Goal: Task Accomplishment & Management: Manage account settings

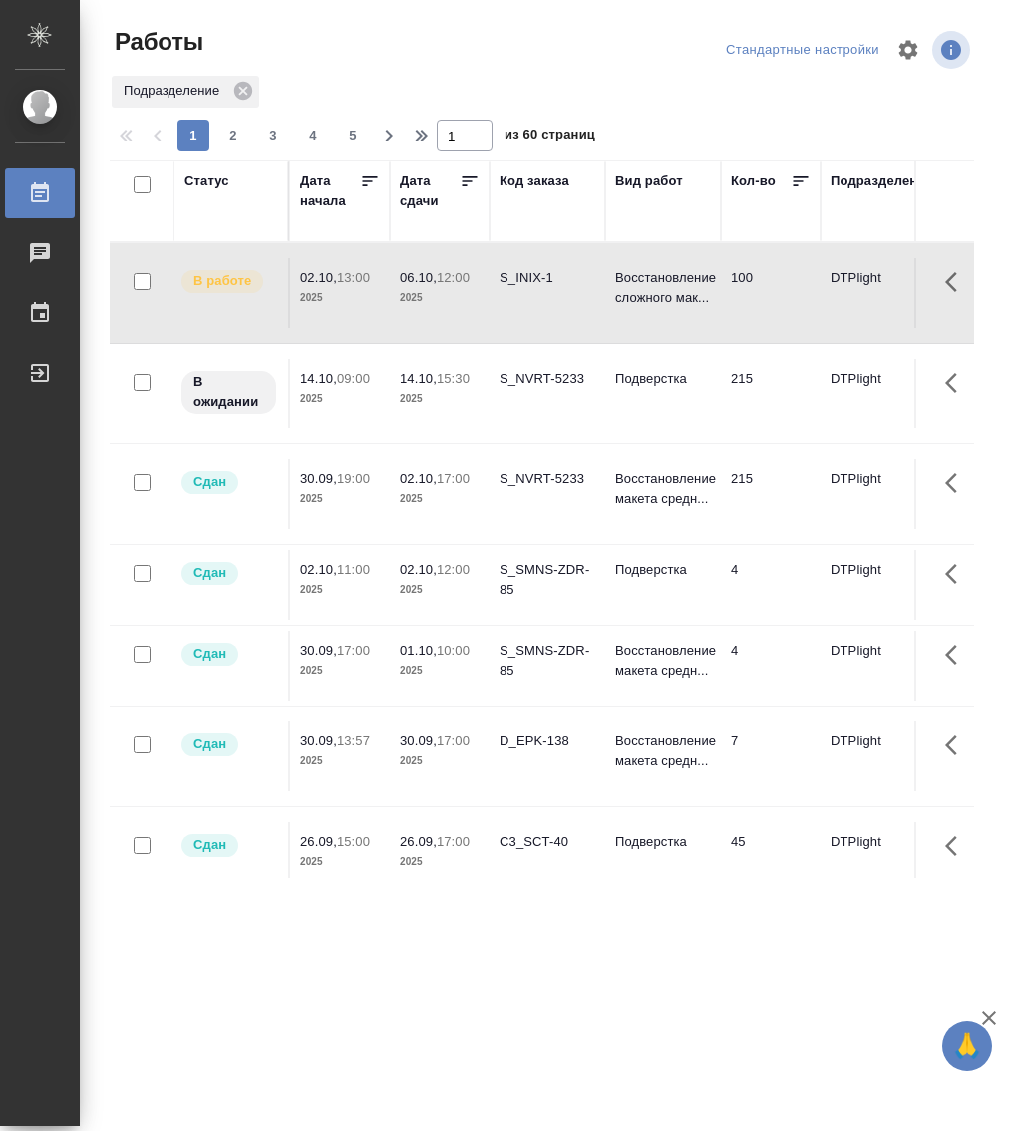
click at [217, 183] on div "Статус" at bounding box center [206, 181] width 45 height 20
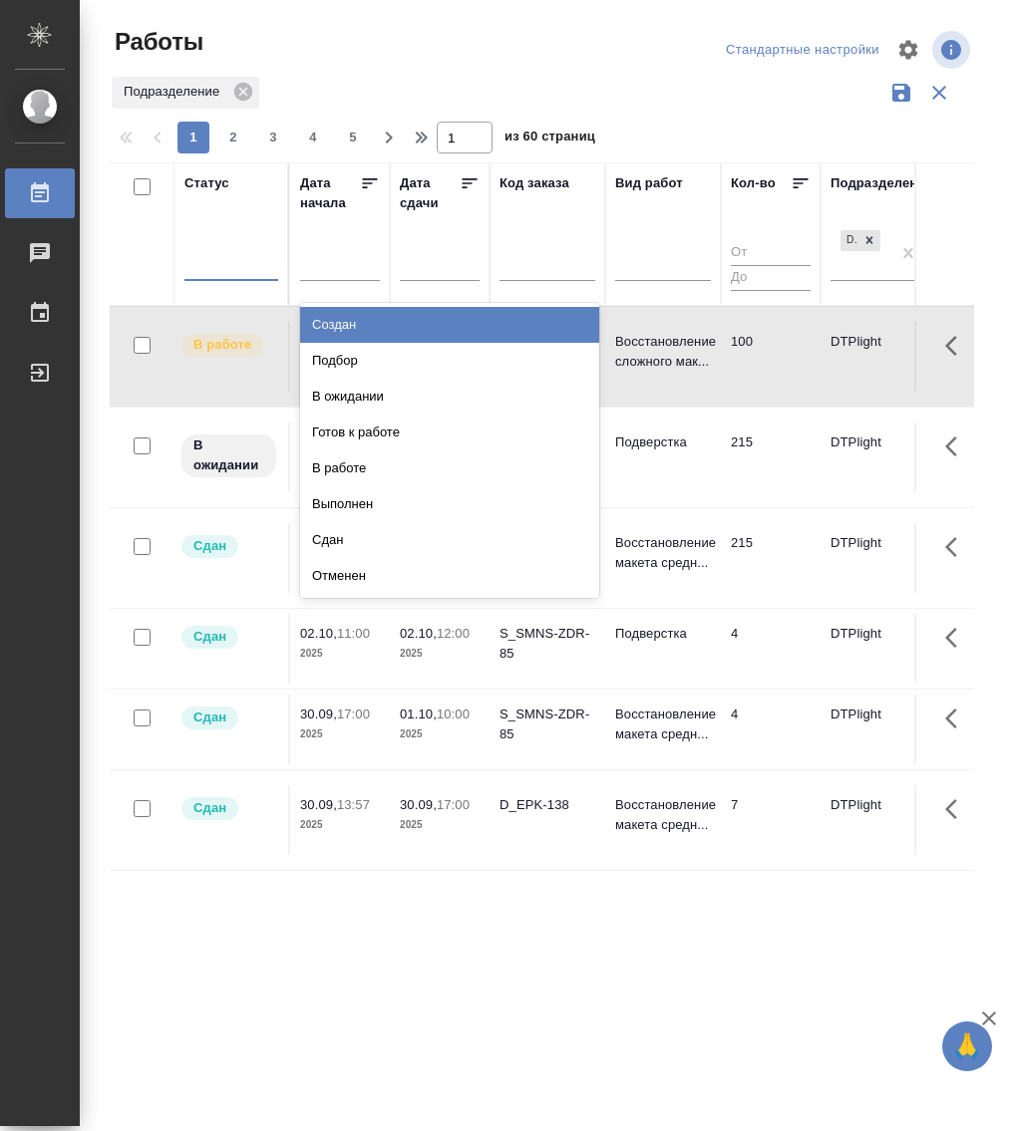
click at [247, 278] on div at bounding box center [231, 262] width 94 height 38
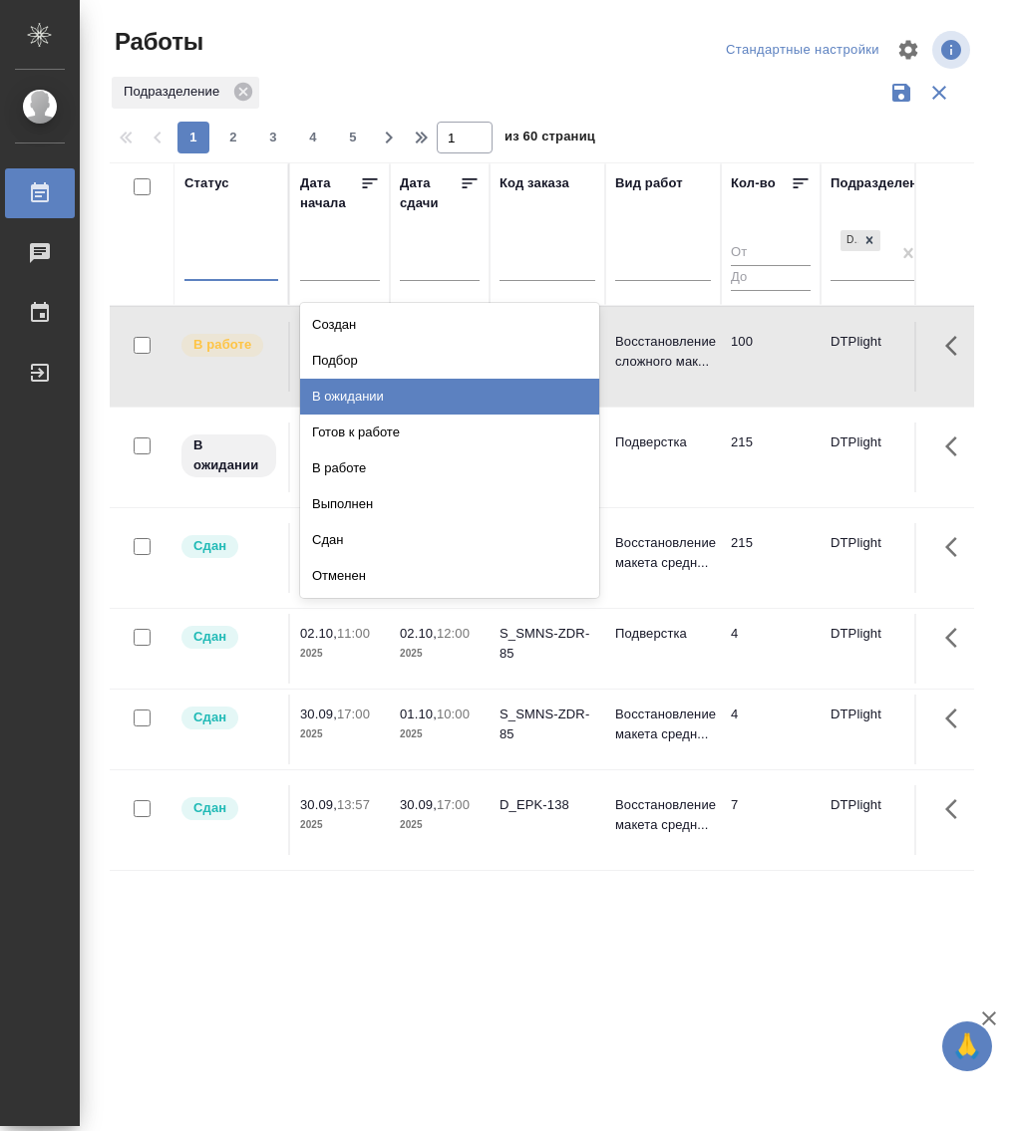
click at [420, 398] on div "В ожидании" at bounding box center [449, 397] width 299 height 36
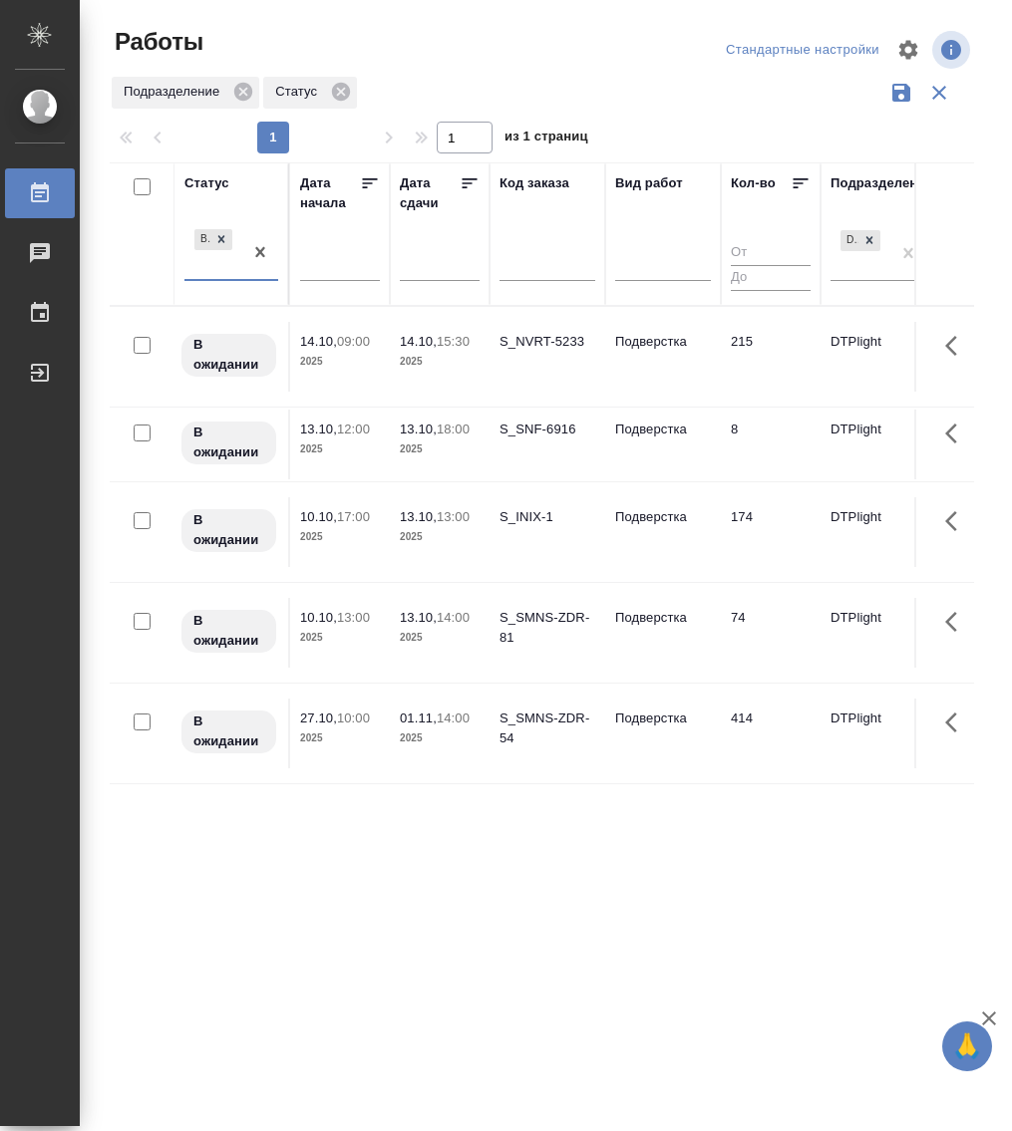
click at [212, 280] on div "В ожидании" at bounding box center [231, 253] width 94 height 56
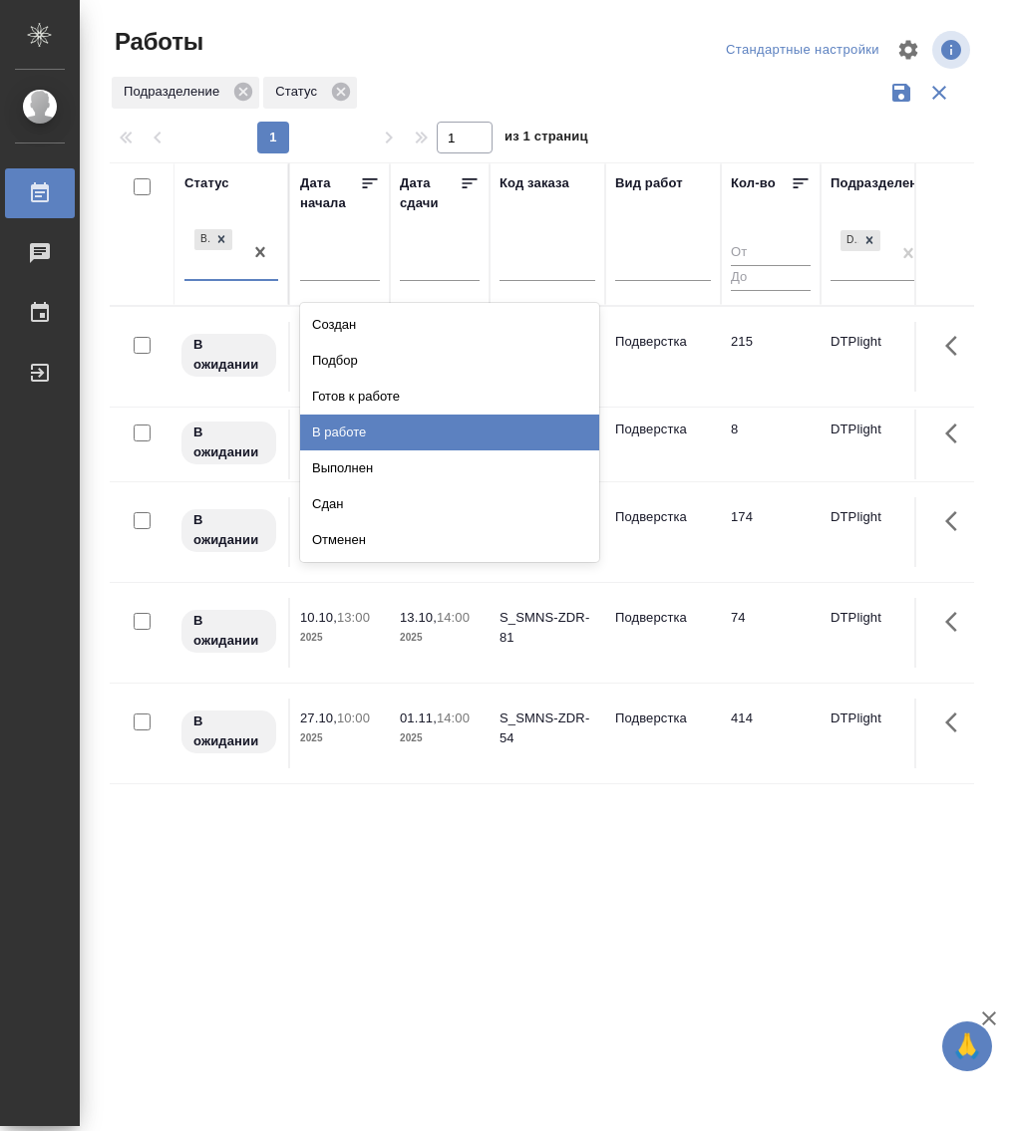
click at [368, 433] on div "В работе" at bounding box center [449, 433] width 299 height 36
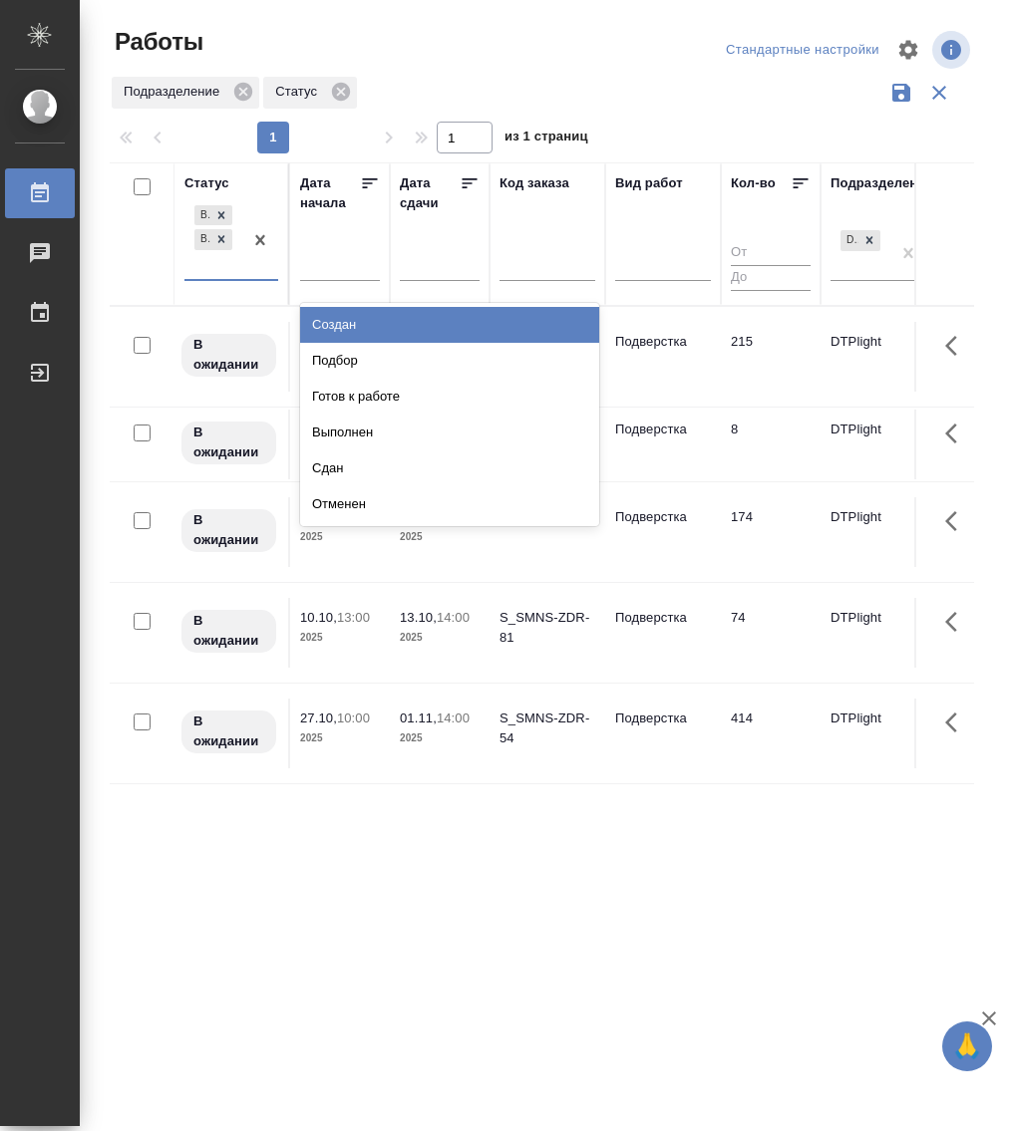
click at [240, 274] on div "В ожидании В работе" at bounding box center [213, 240] width 58 height 78
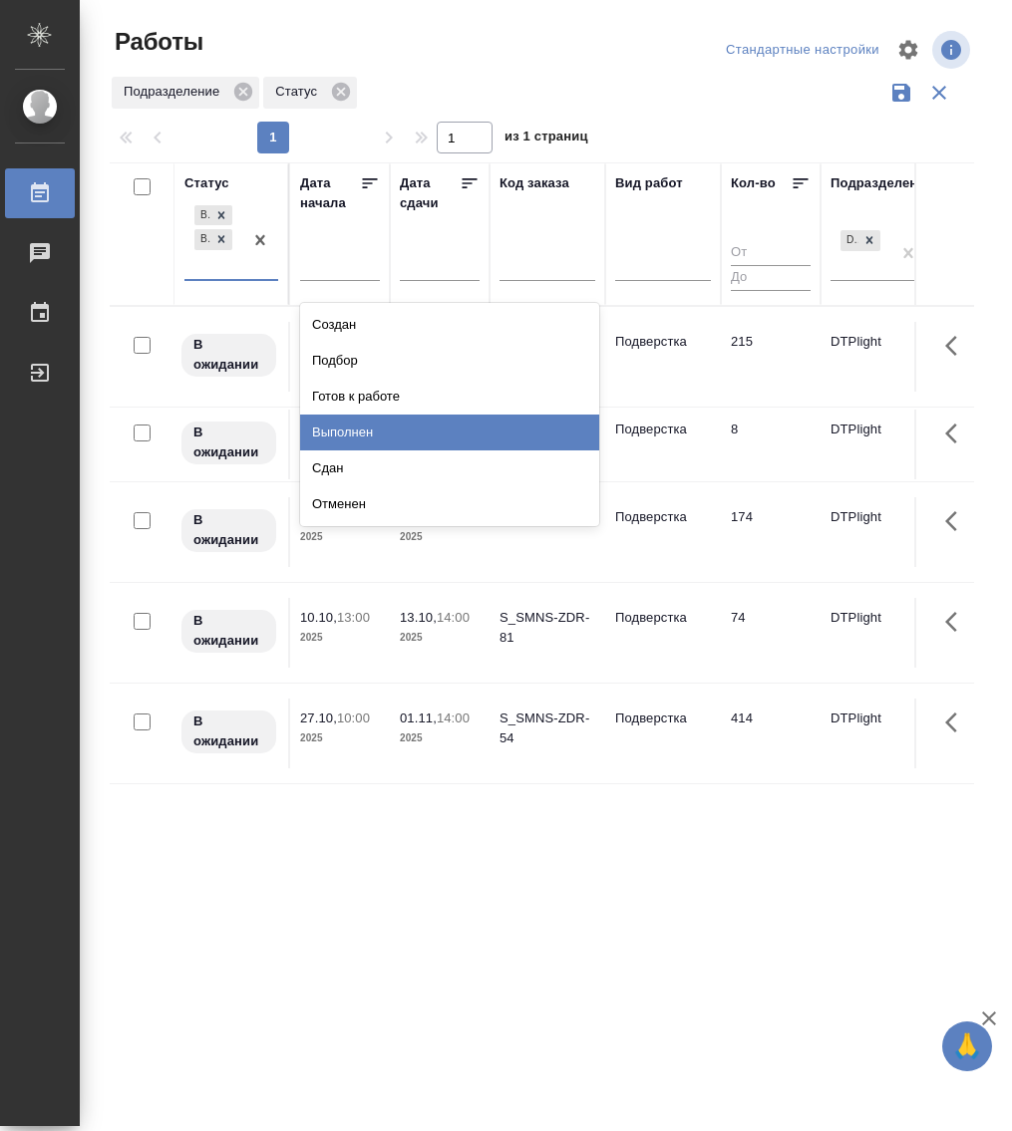
click at [382, 427] on div "Выполнен" at bounding box center [449, 433] width 299 height 36
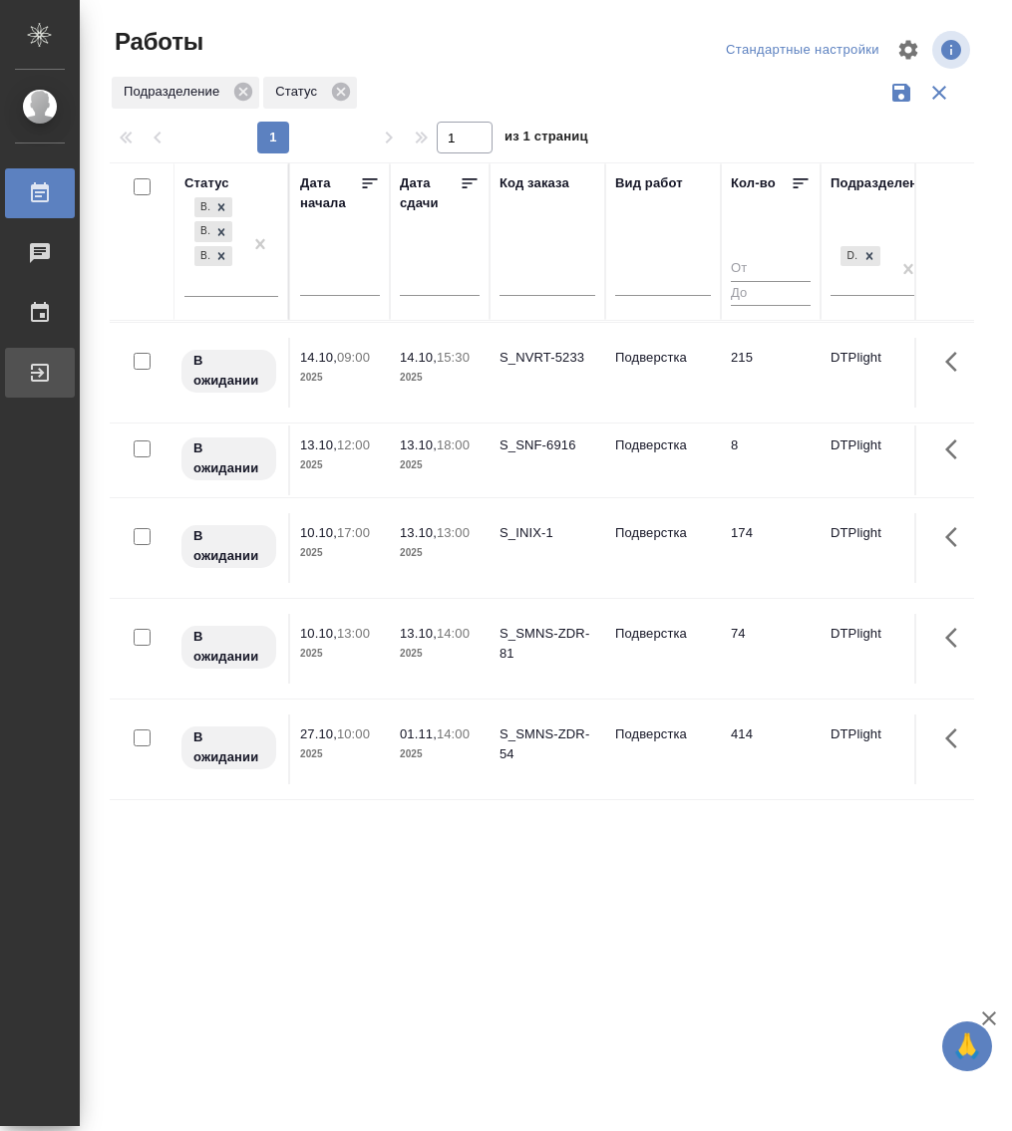
click at [34, 364] on div "Выйти" at bounding box center [15, 373] width 50 height 30
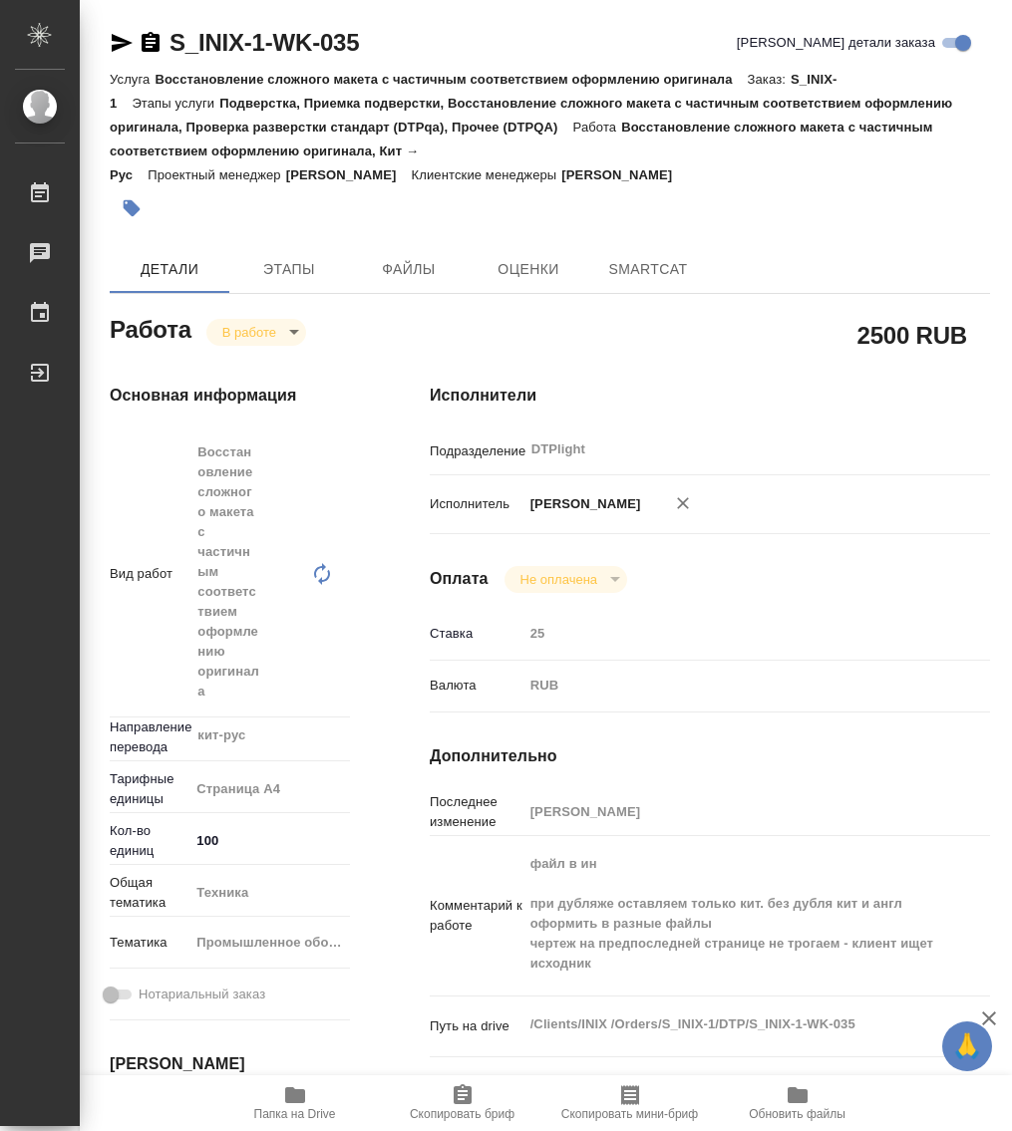
type textarea "x"
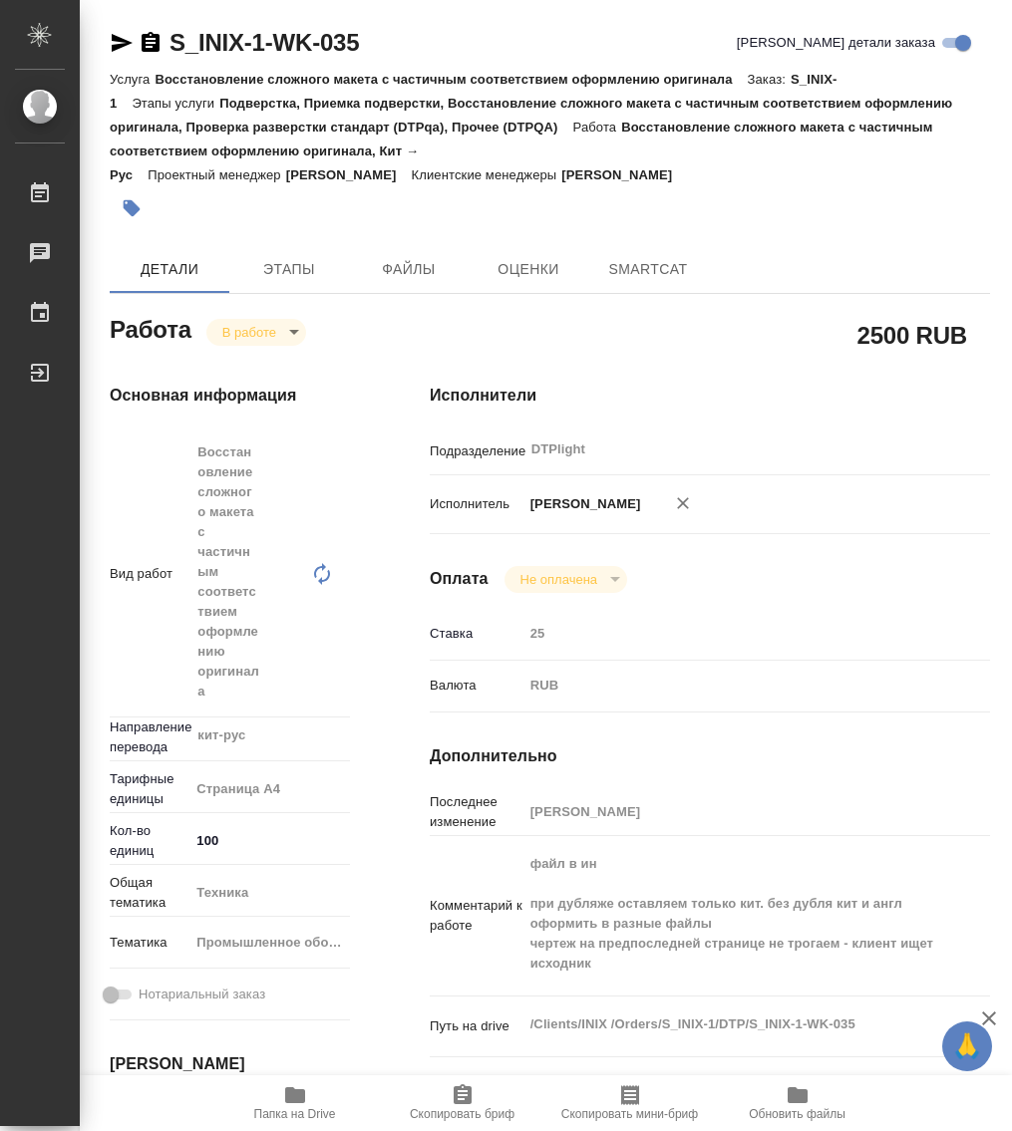
type textarea "x"
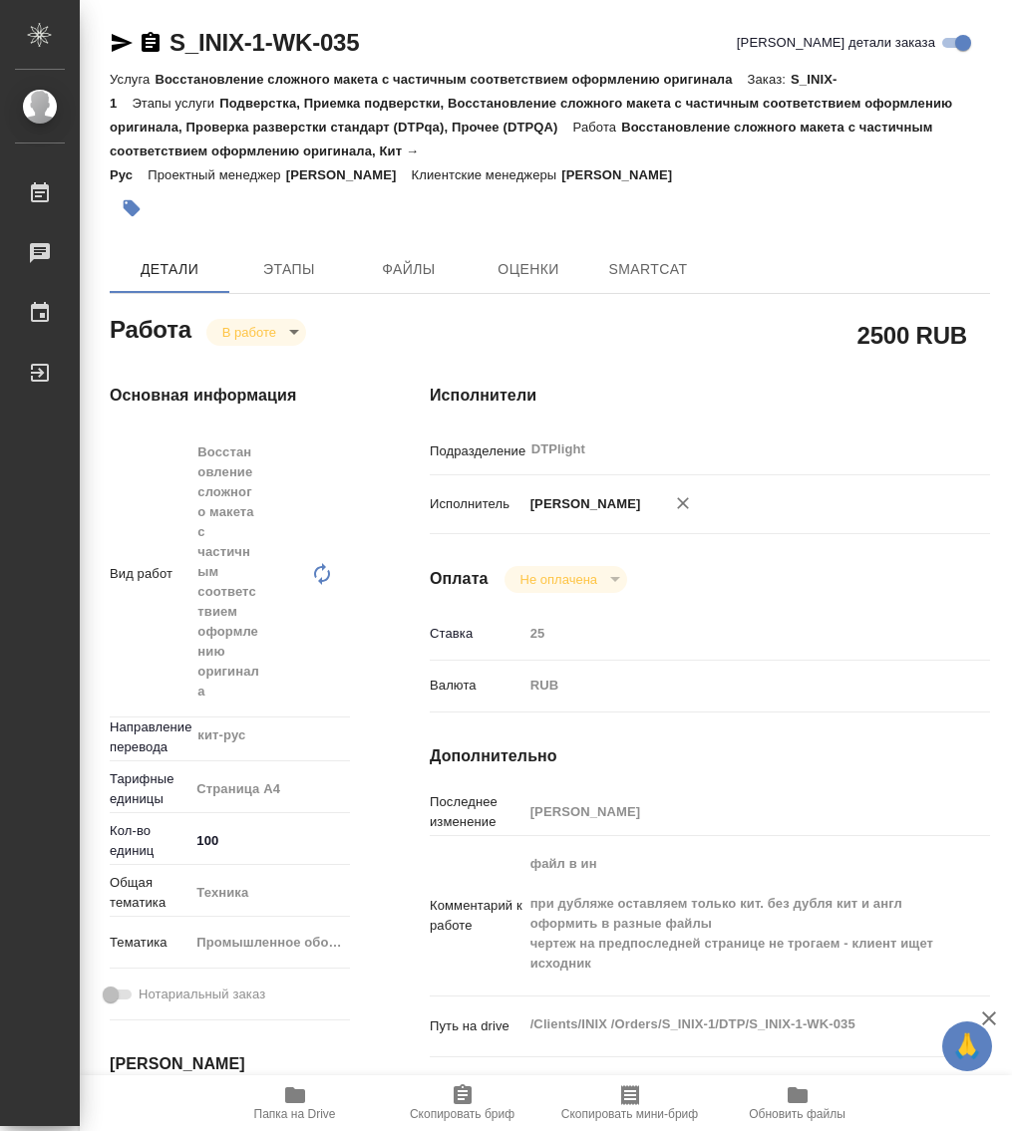
type textarea "x"
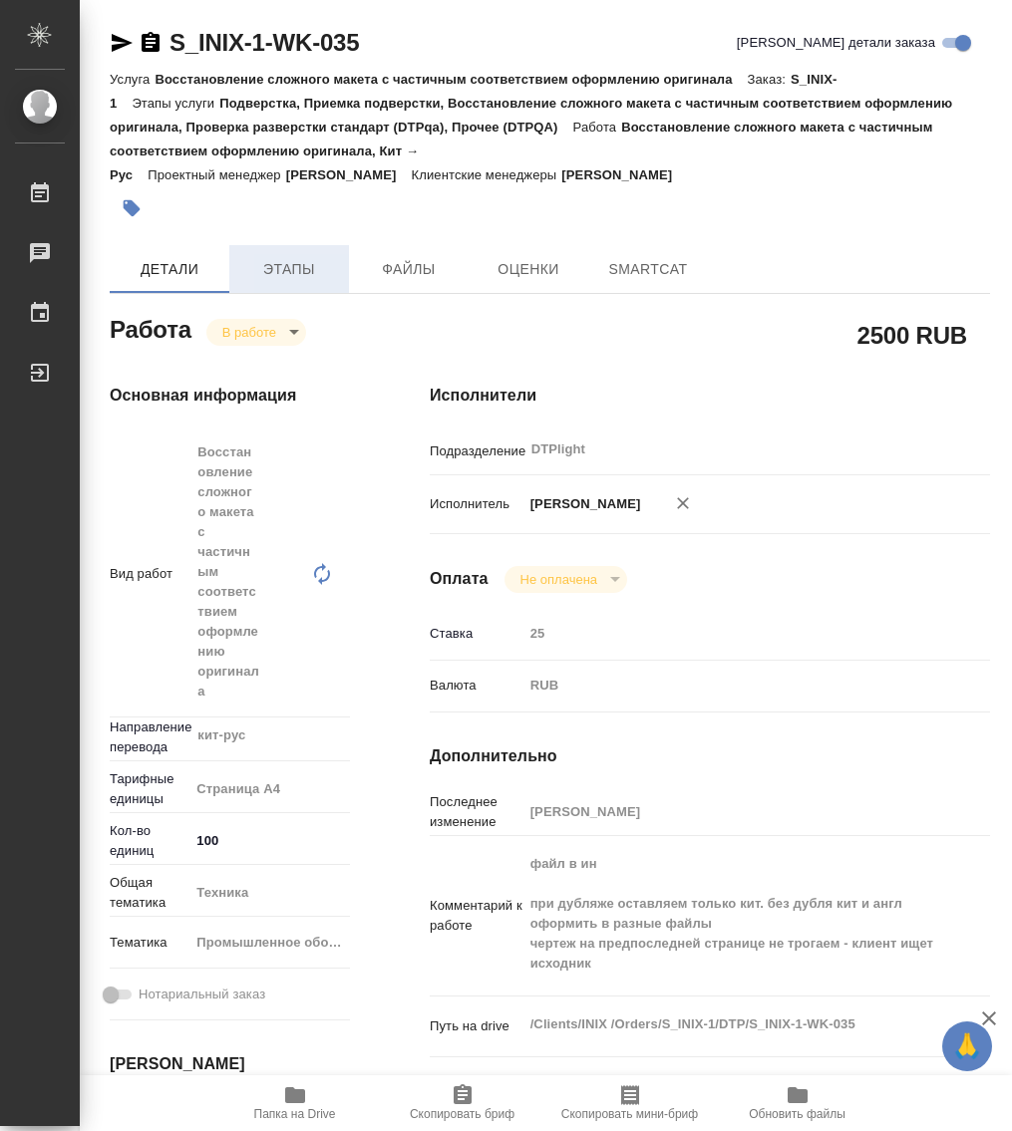
type textarea "x"
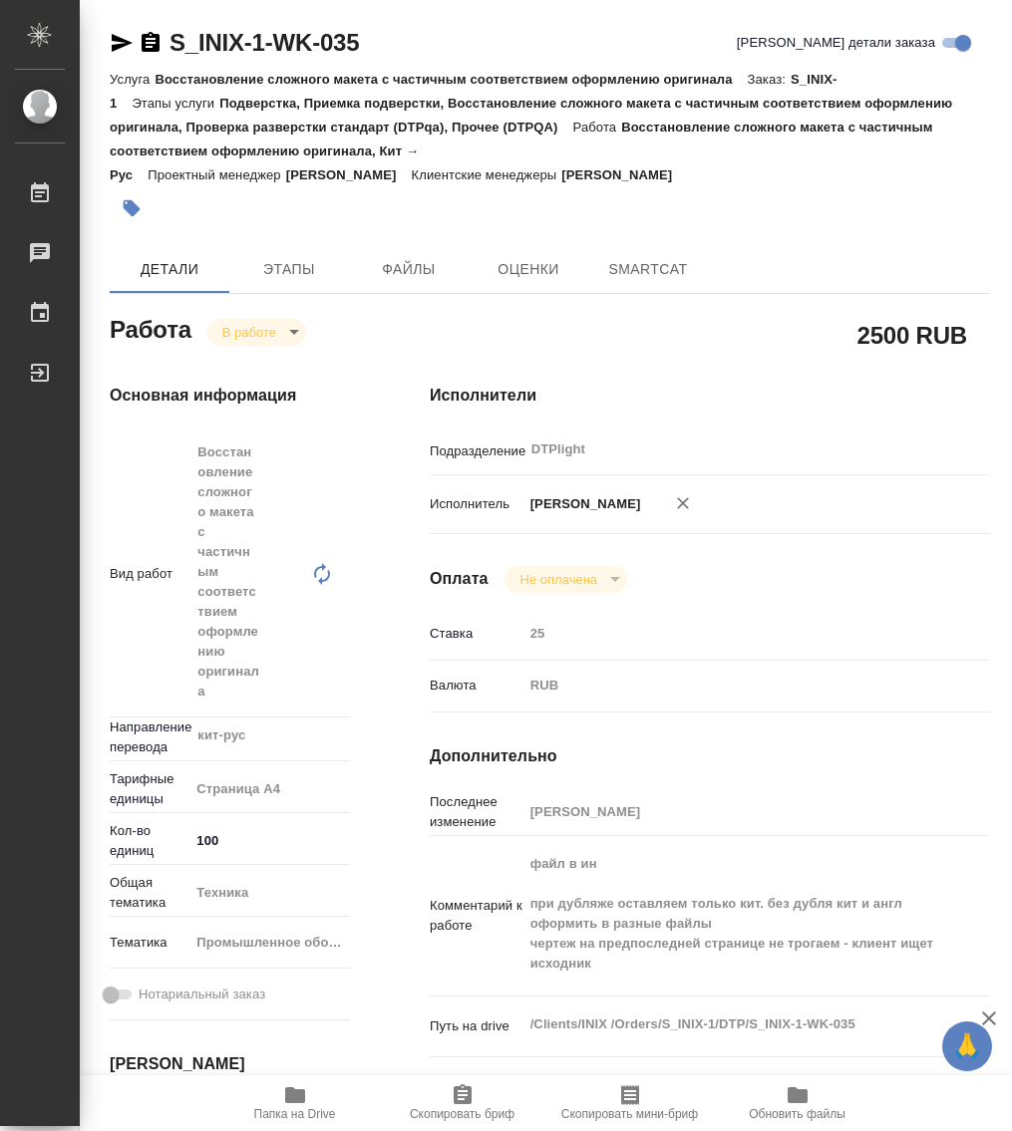
type textarea "x"
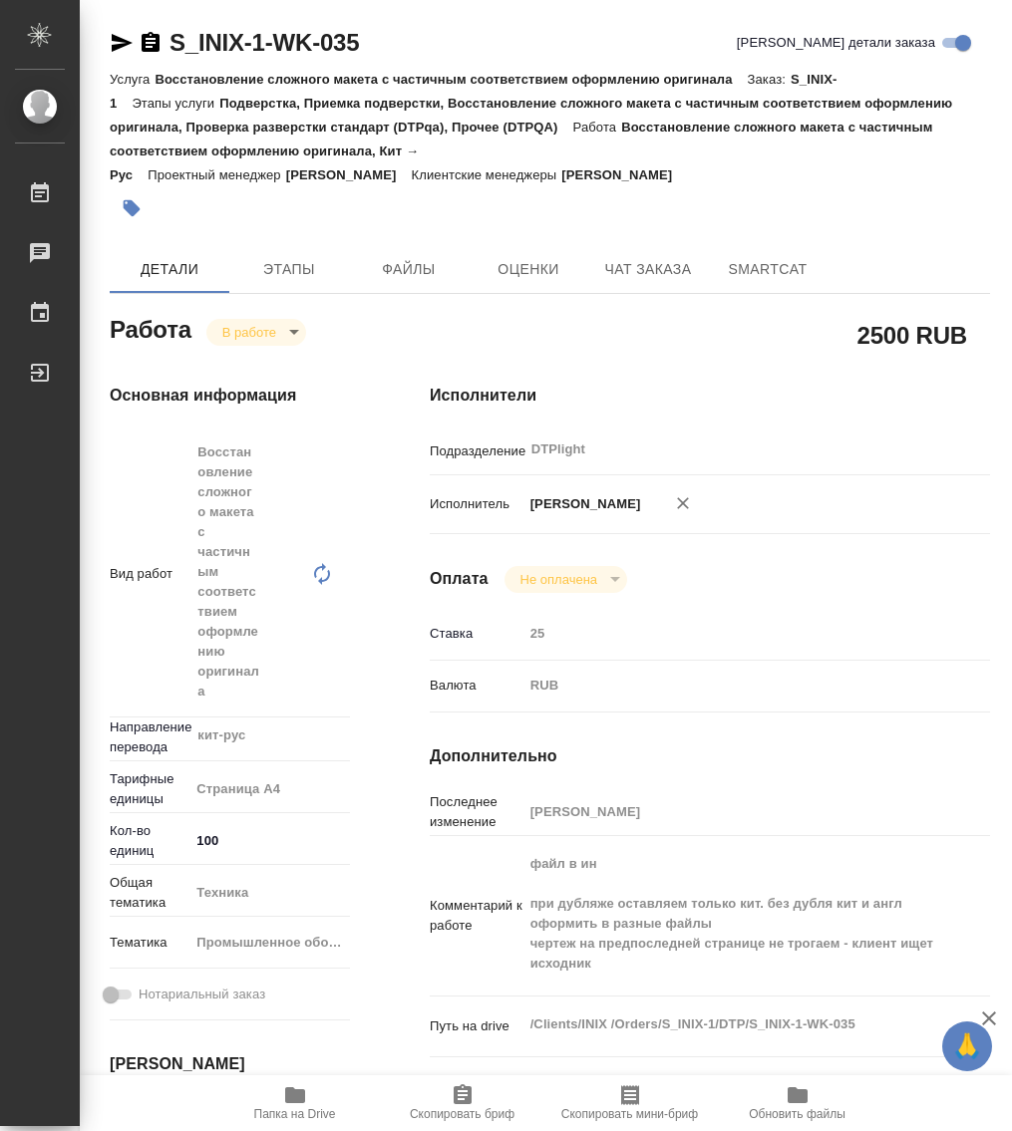
type textarea "x"
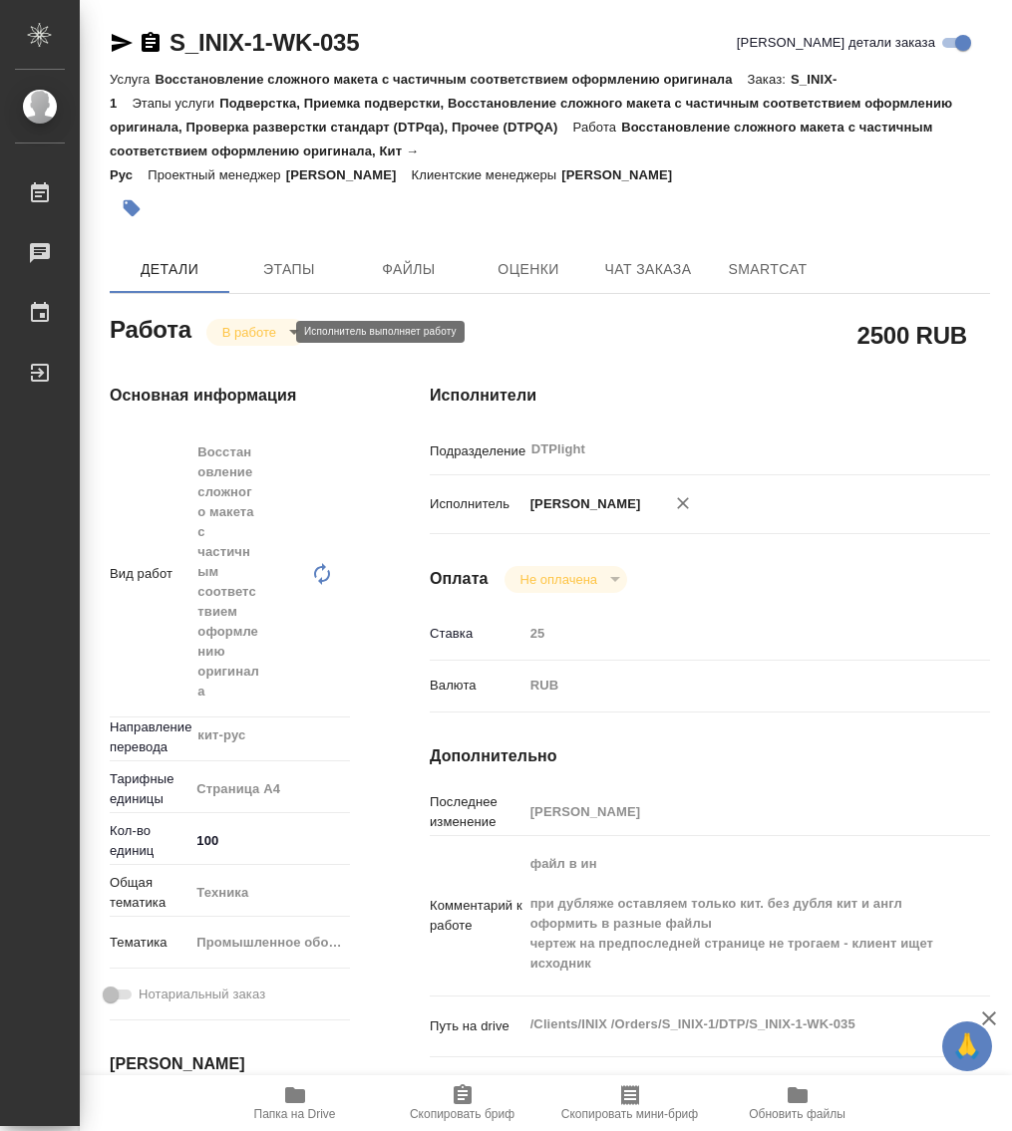
type textarea "x"
click at [271, 336] on body "🙏 .cls-1 fill:#fff; AWATERA Работы Чаты График Выйти S_INIX-1-WK-035 Кратко дет…" at bounding box center [506, 565] width 1012 height 1131
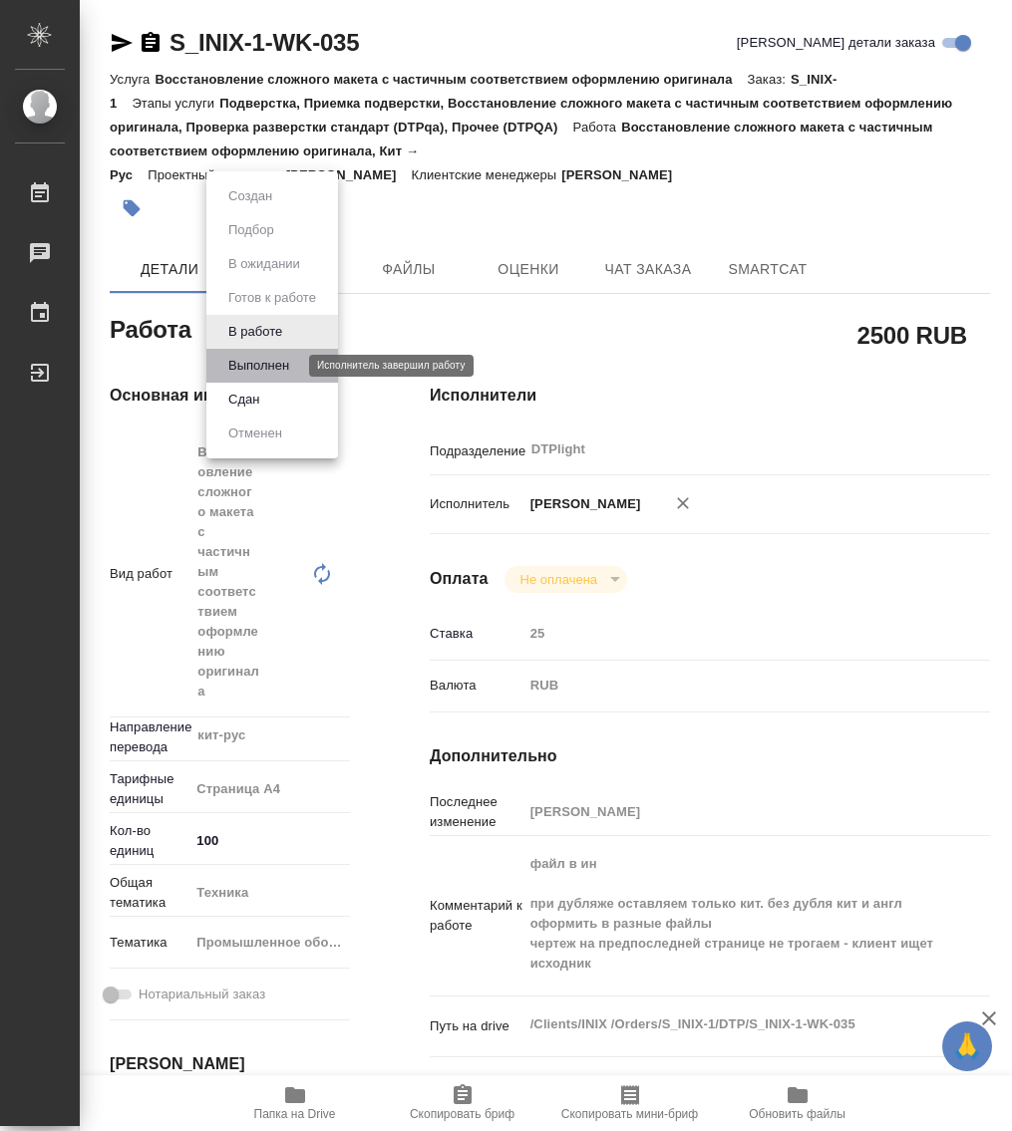
click at [258, 361] on button "Выполнен" at bounding box center [258, 366] width 73 height 22
type textarea "x"
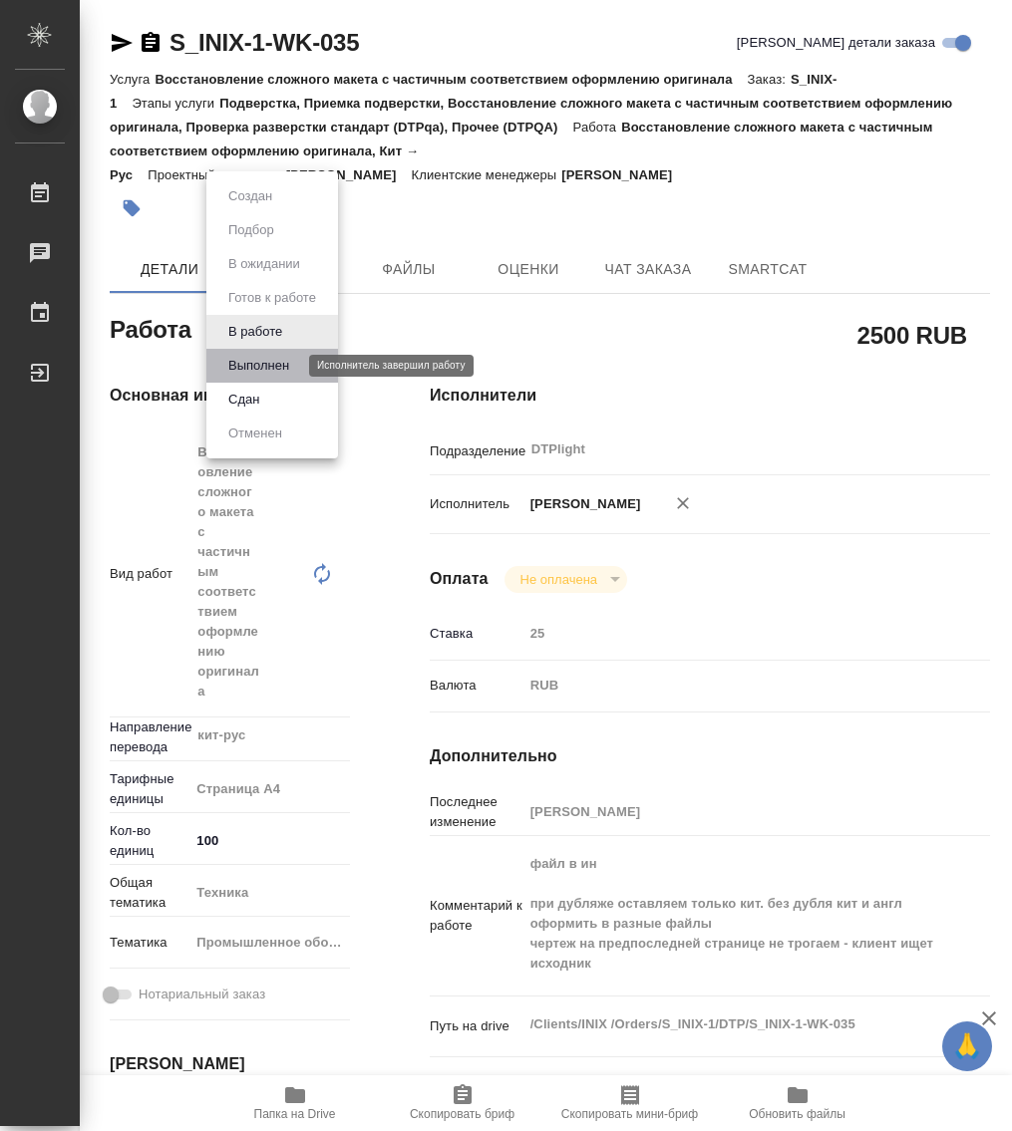
type textarea "x"
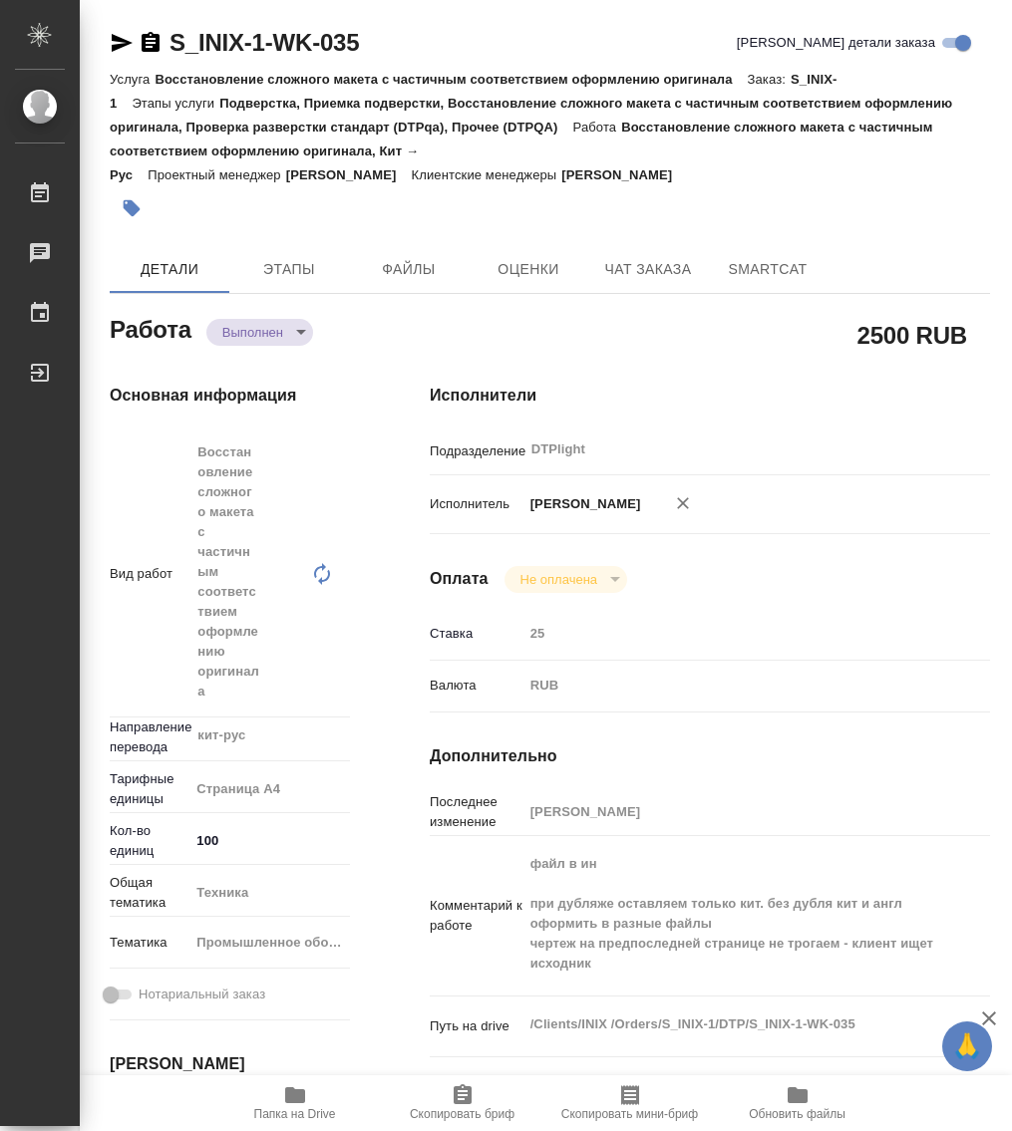
type textarea "x"
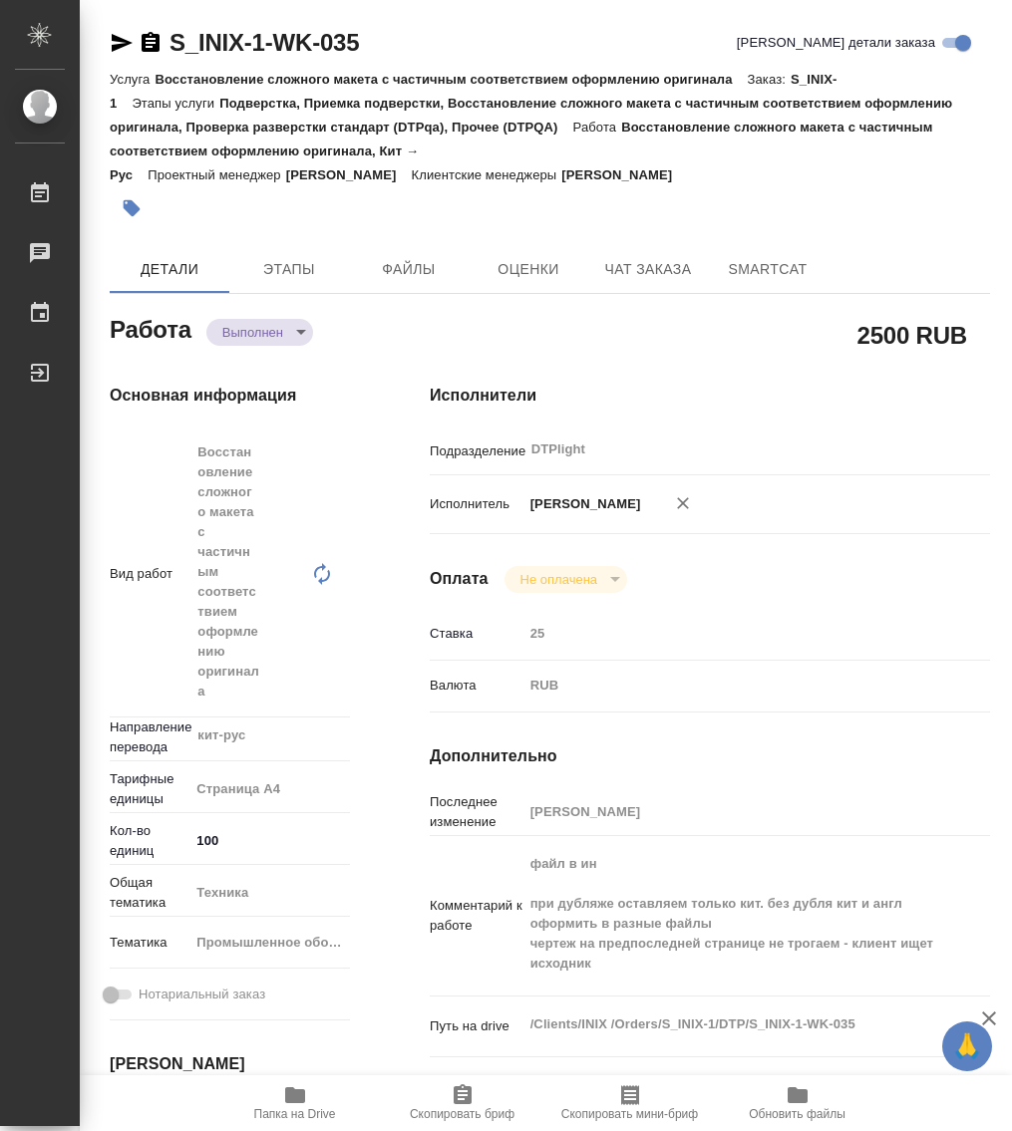
type textarea "x"
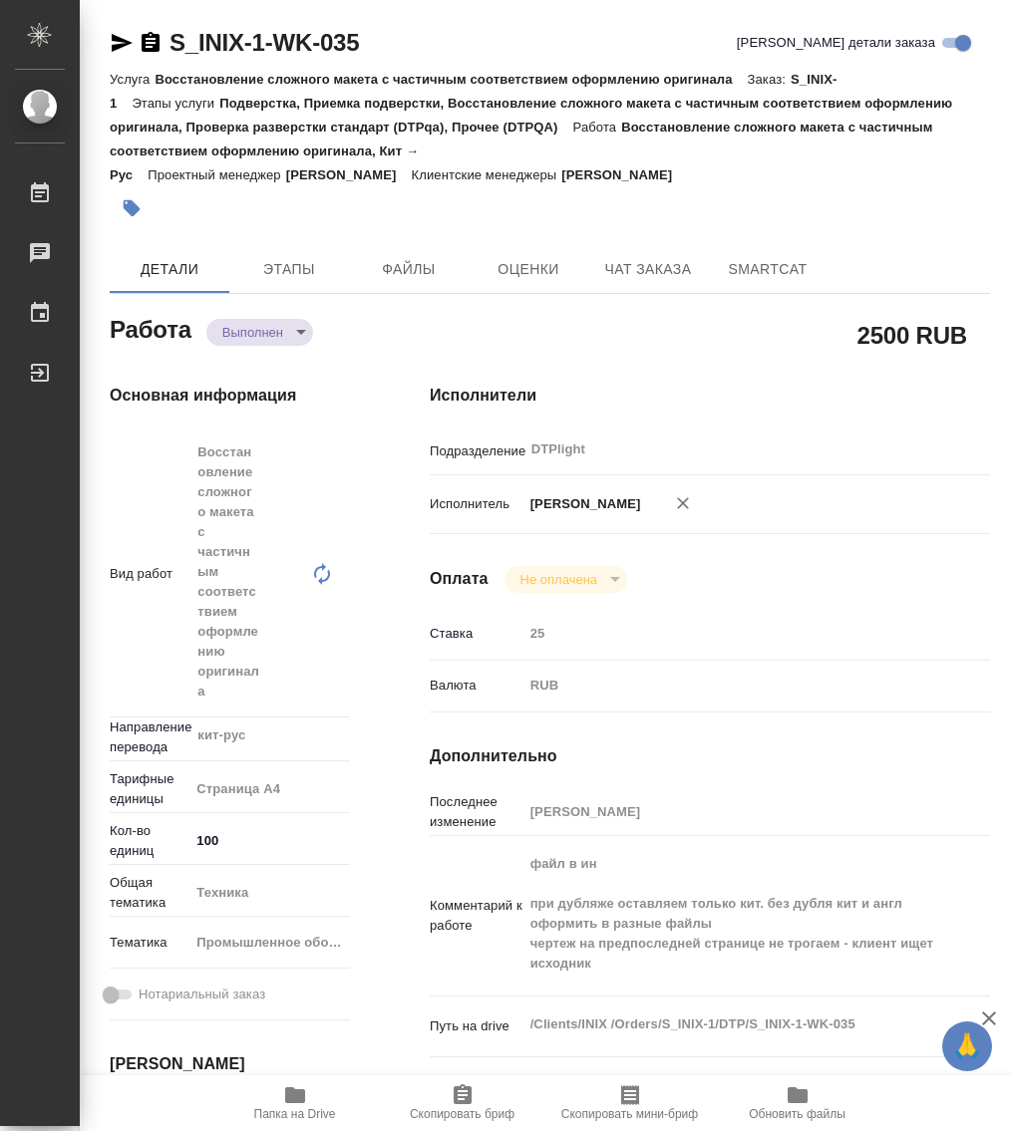
type textarea "x"
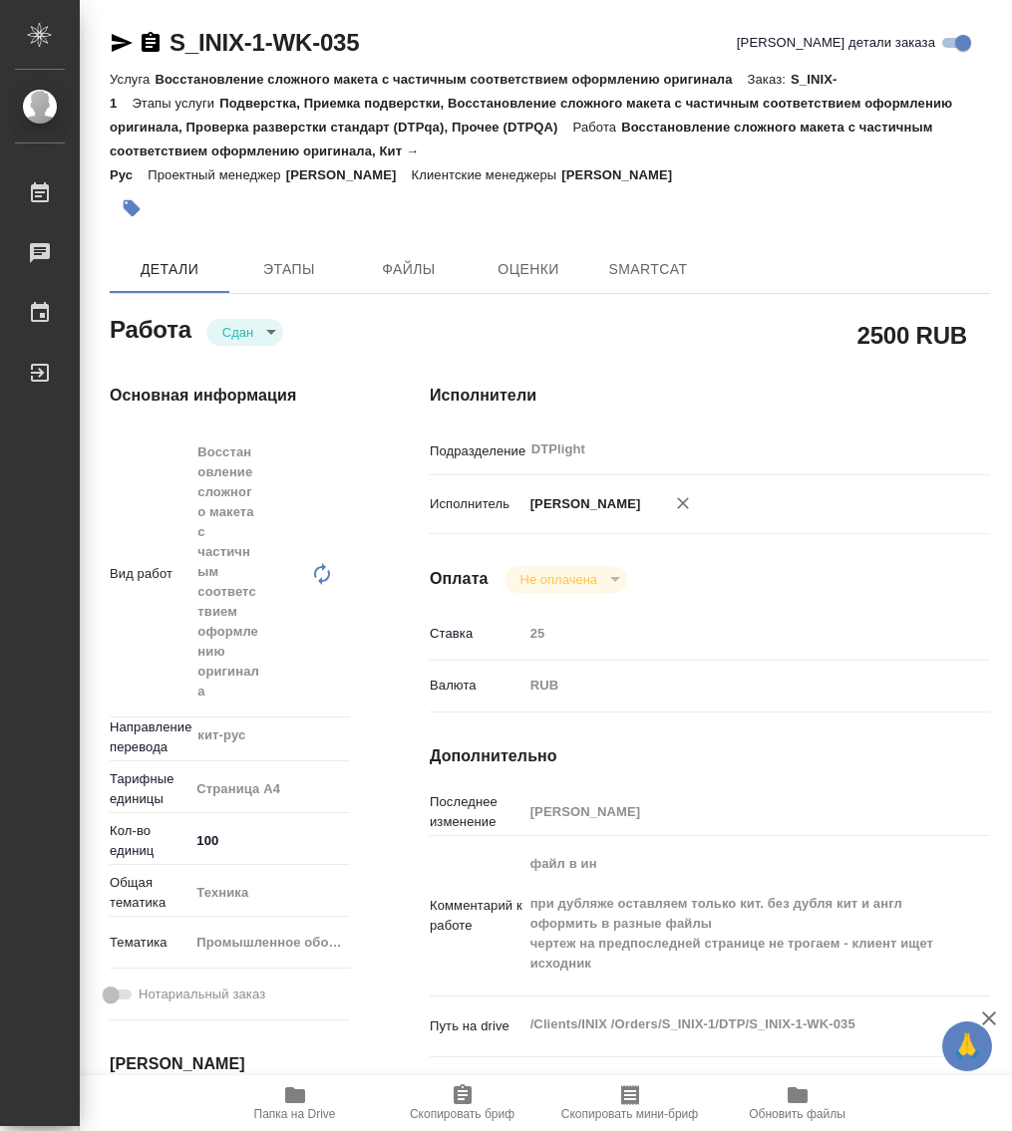
type textarea "x"
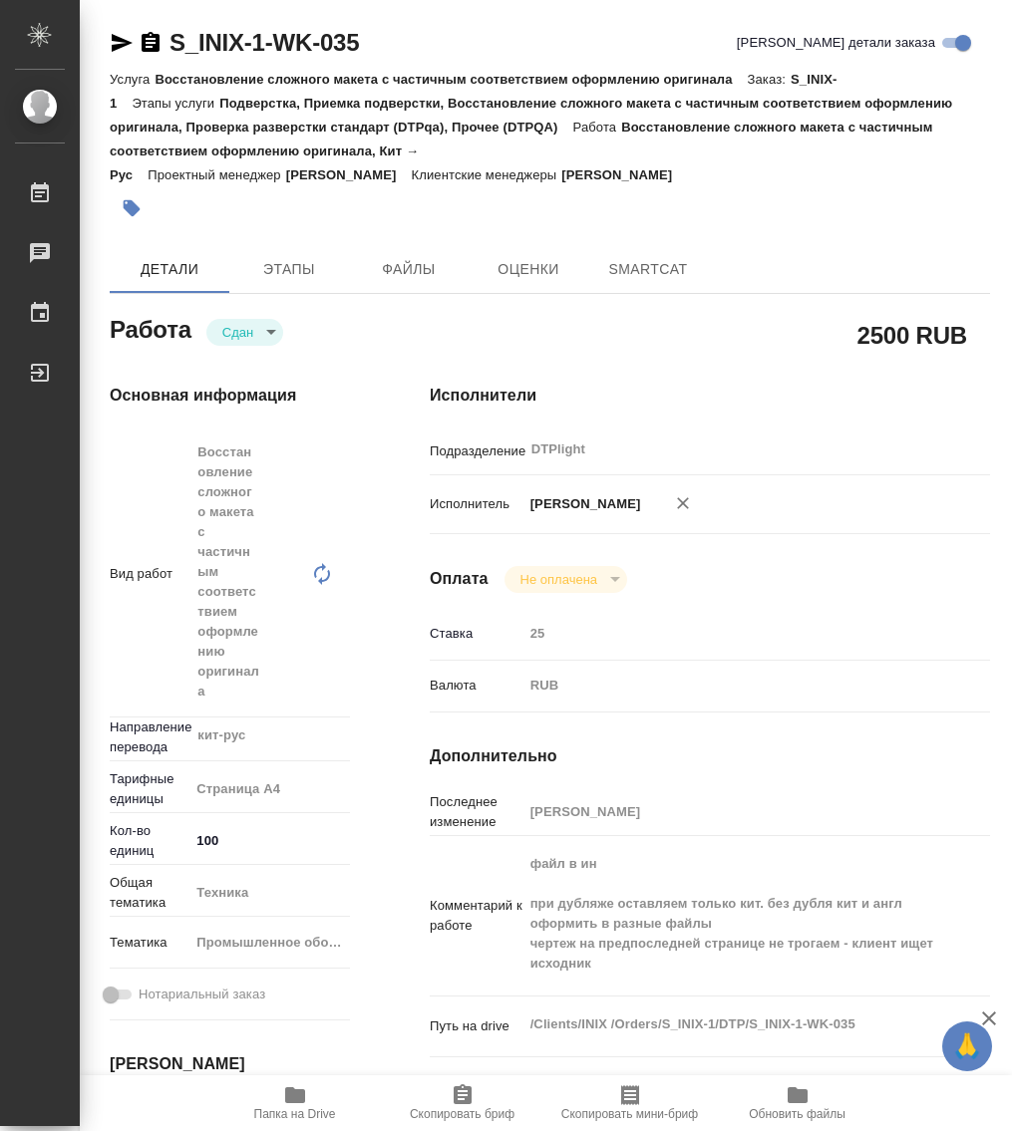
type textarea "x"
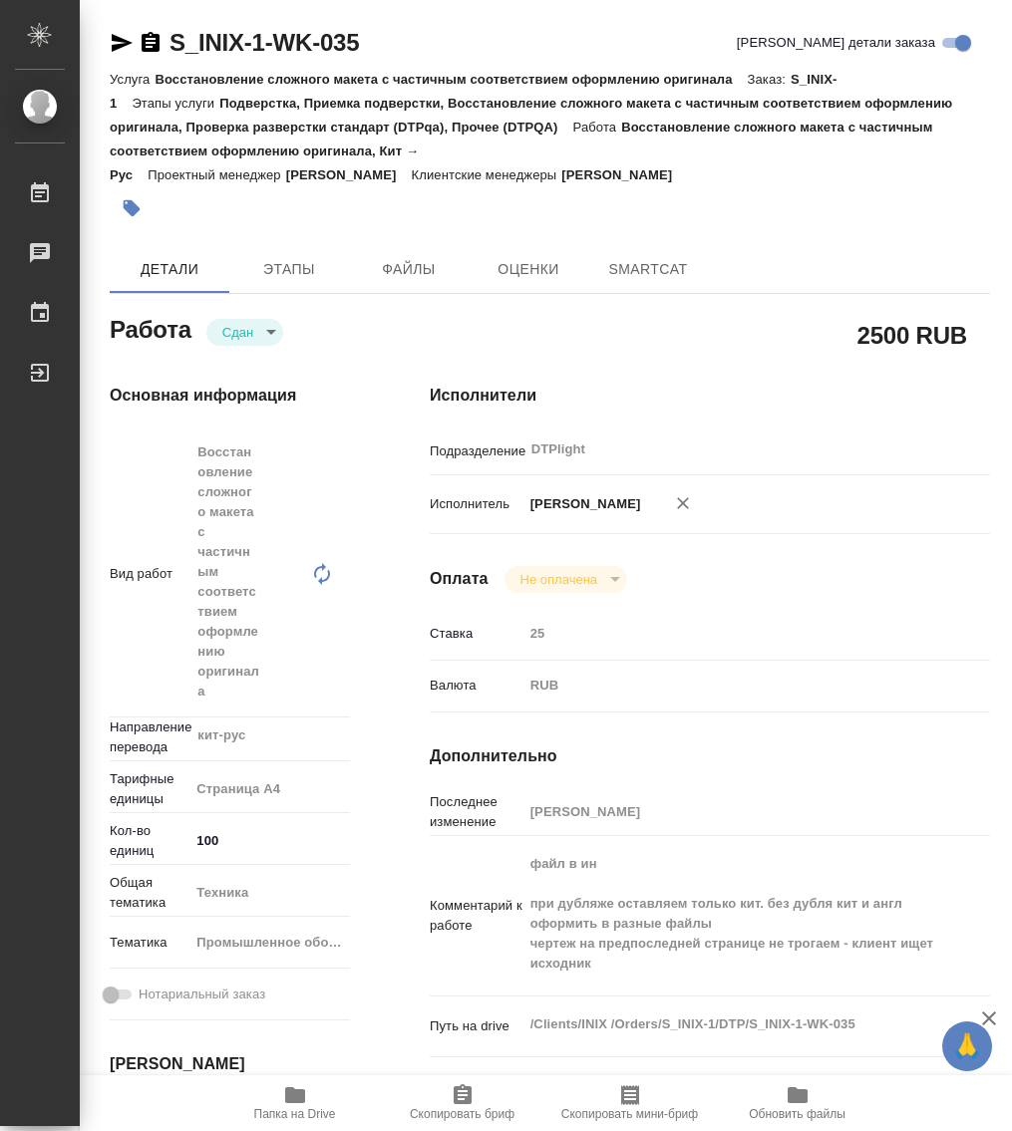
type textarea "x"
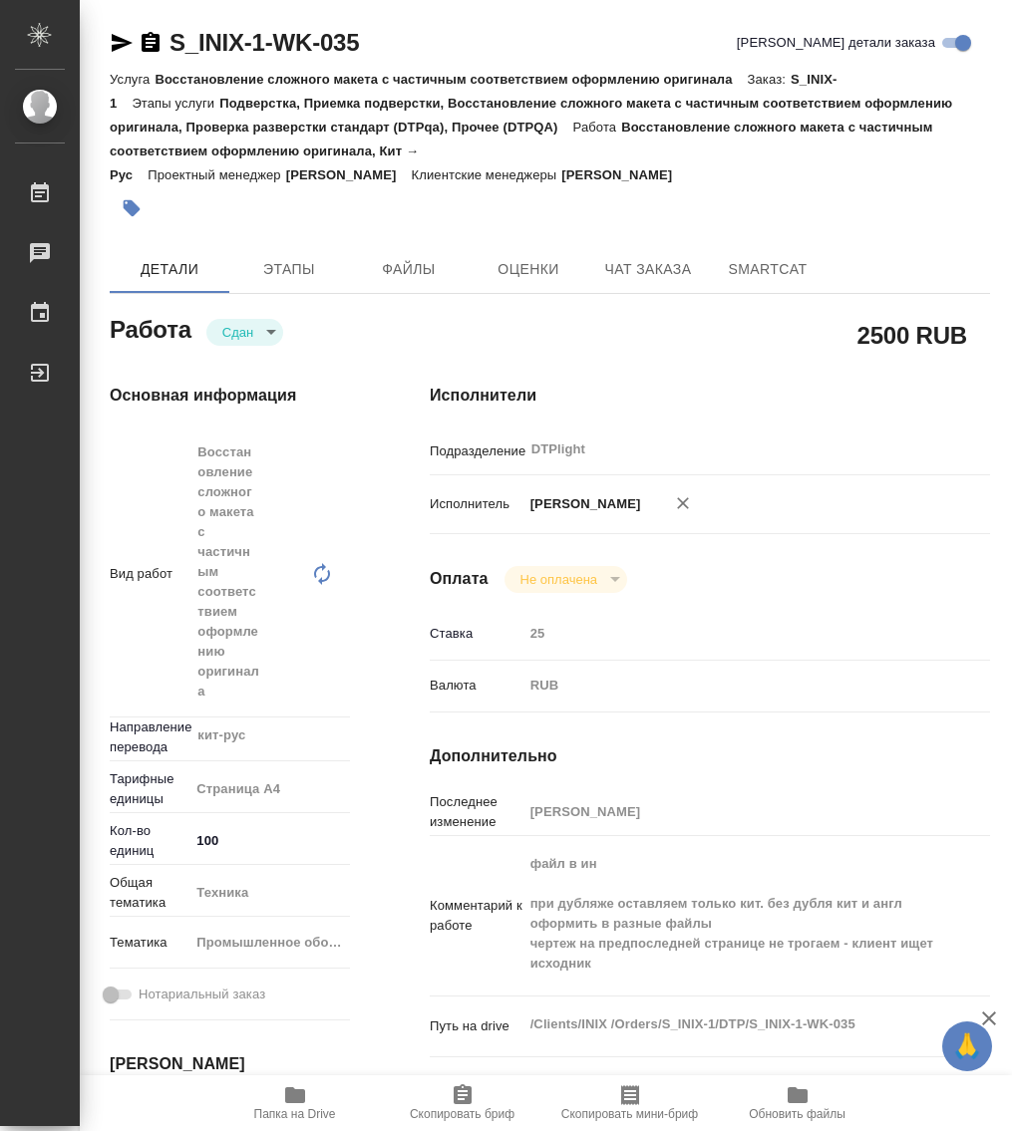
type textarea "x"
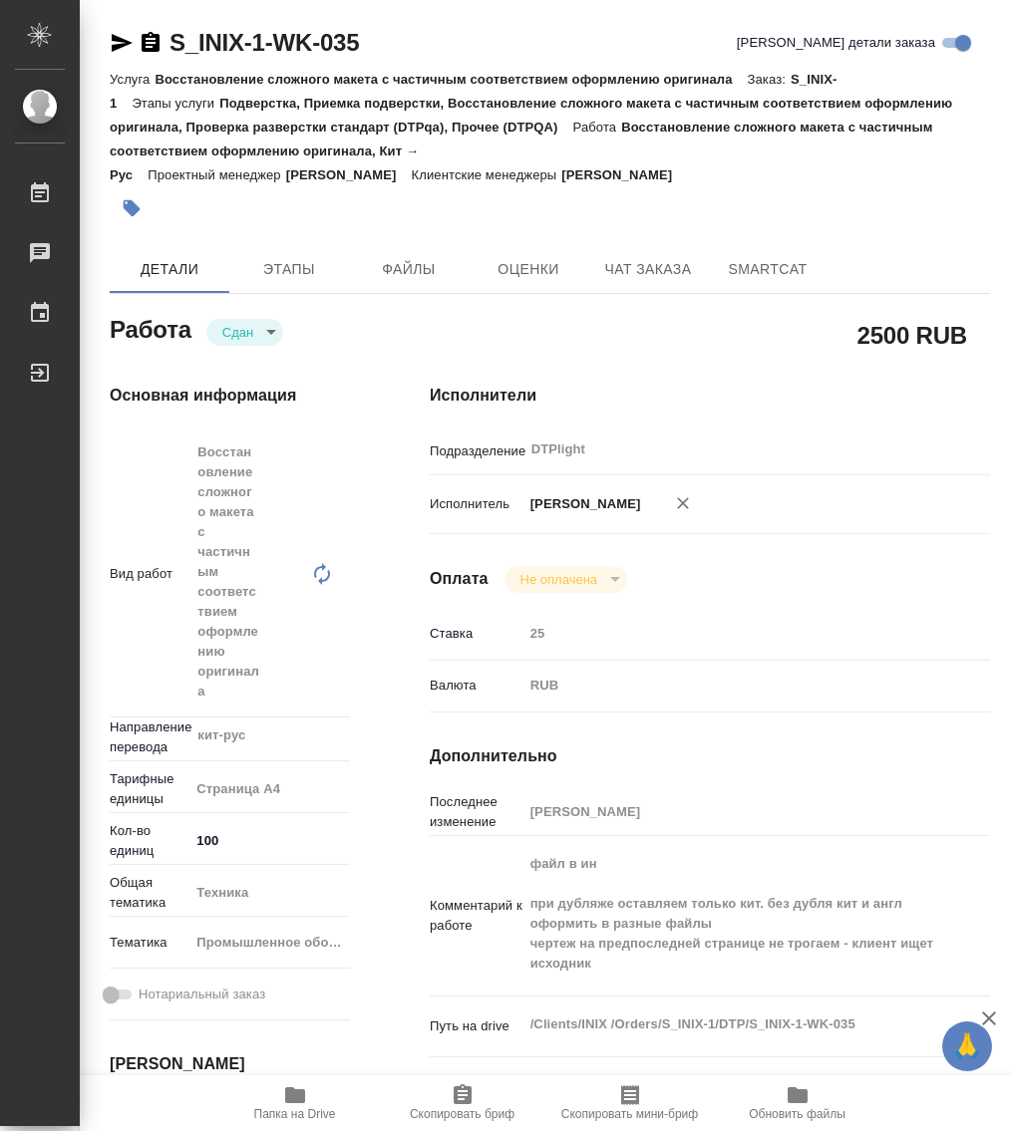
type textarea "x"
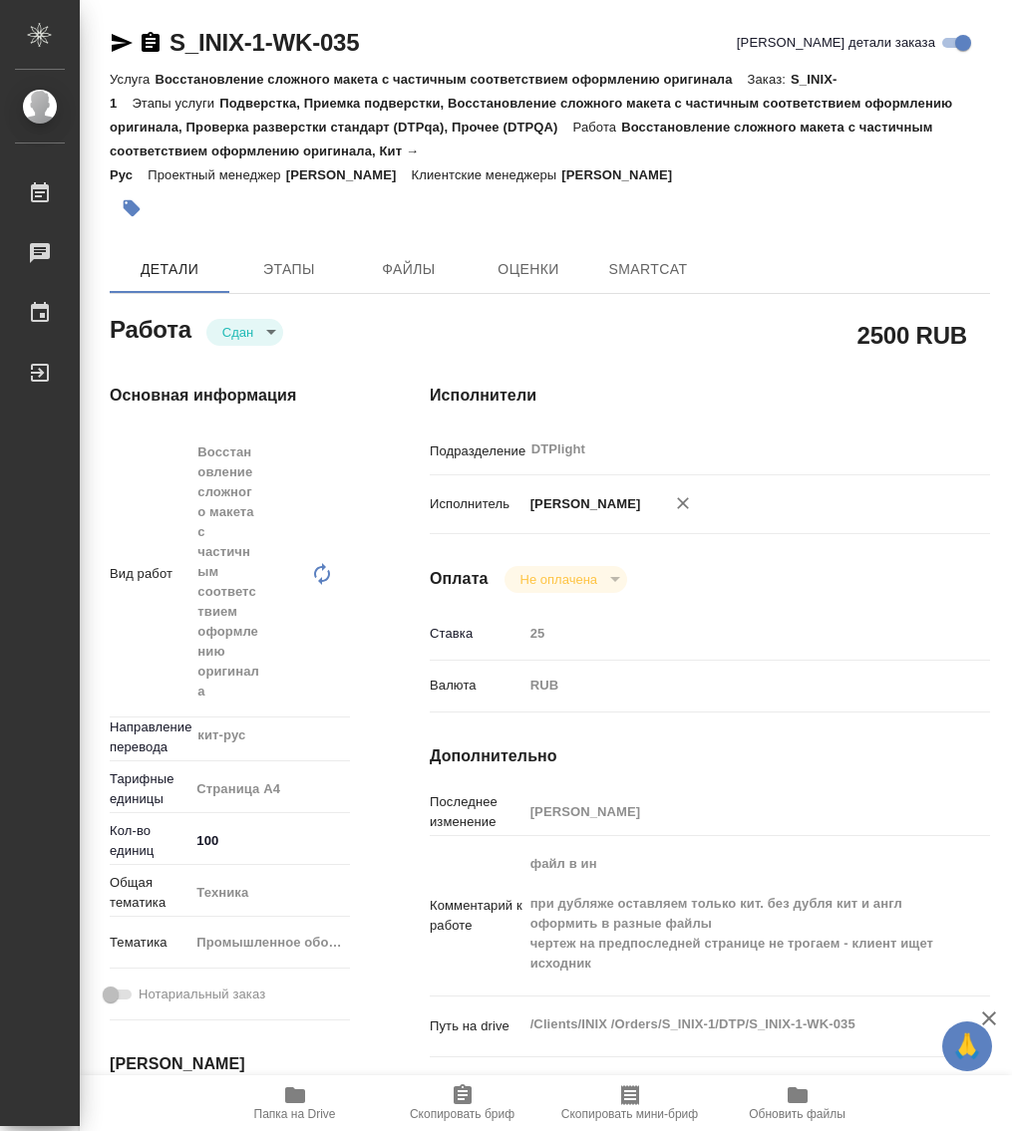
type textarea "x"
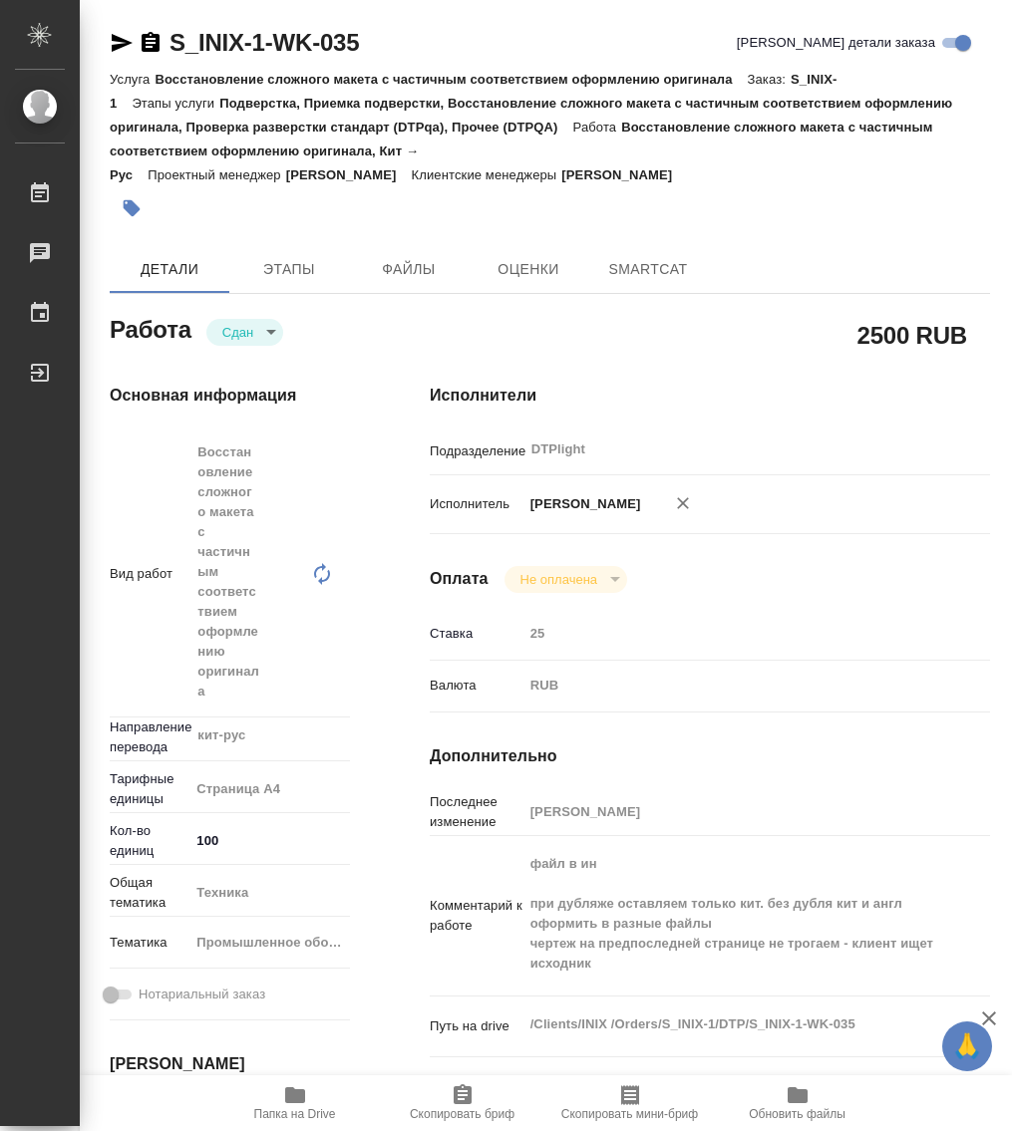
type textarea "x"
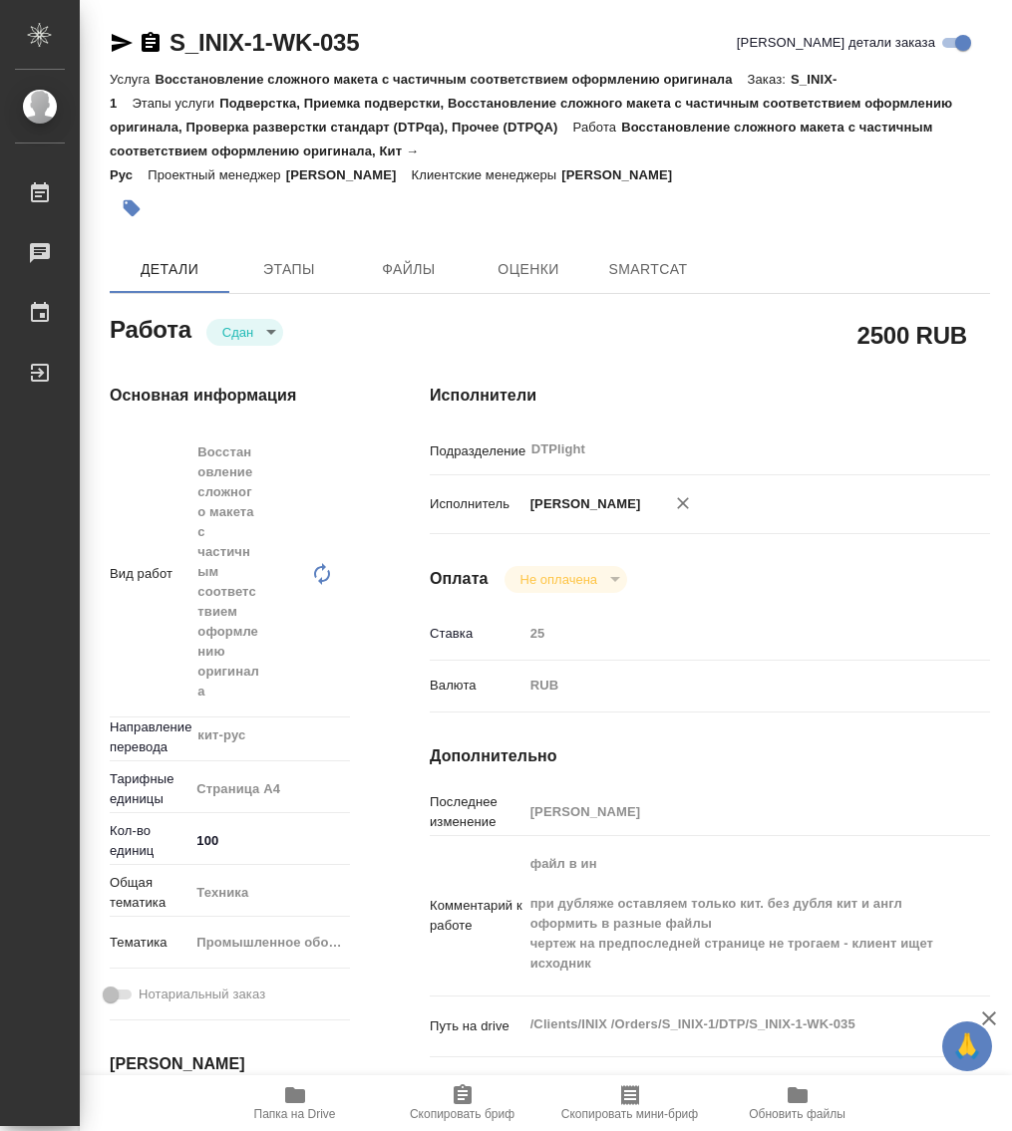
type textarea "x"
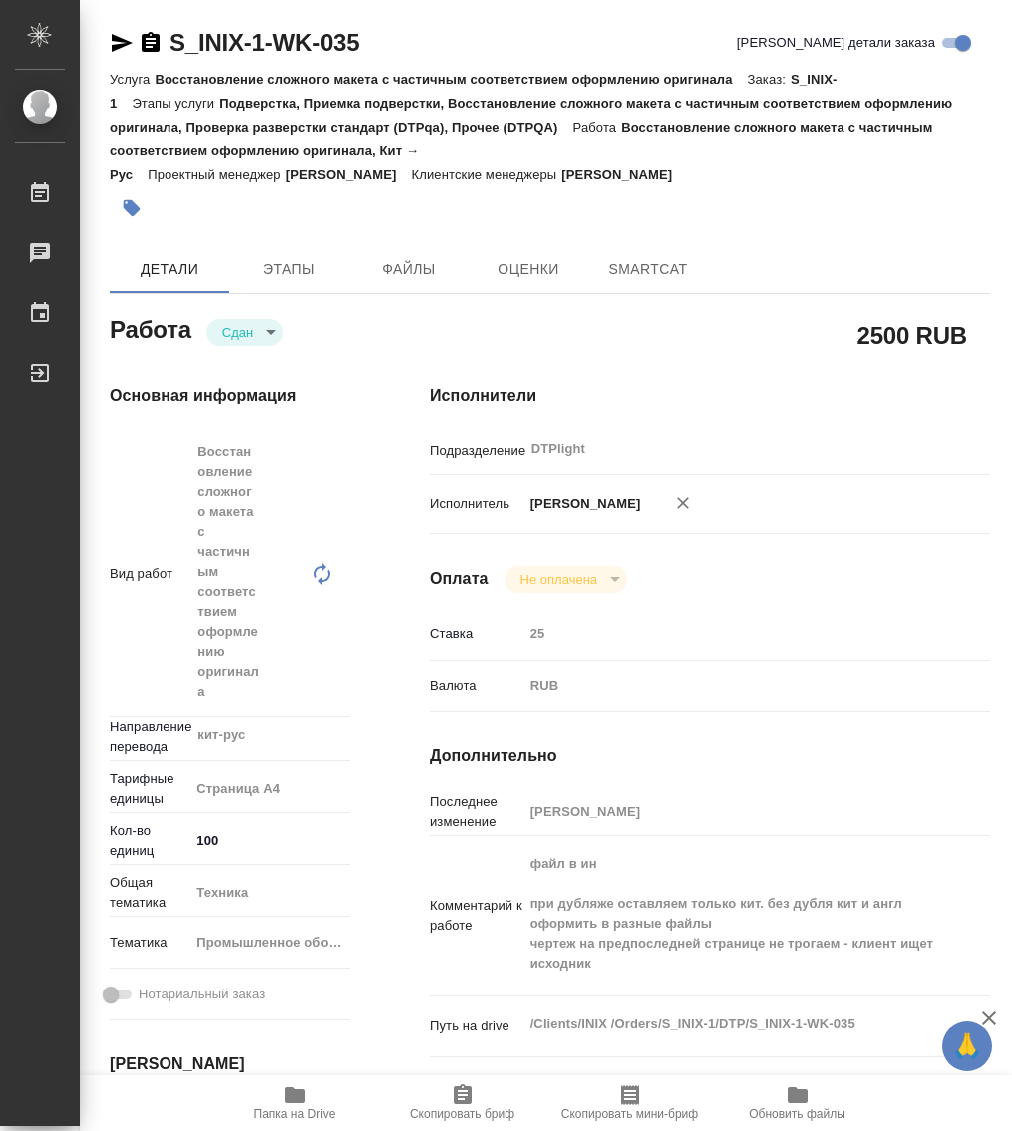
type textarea "x"
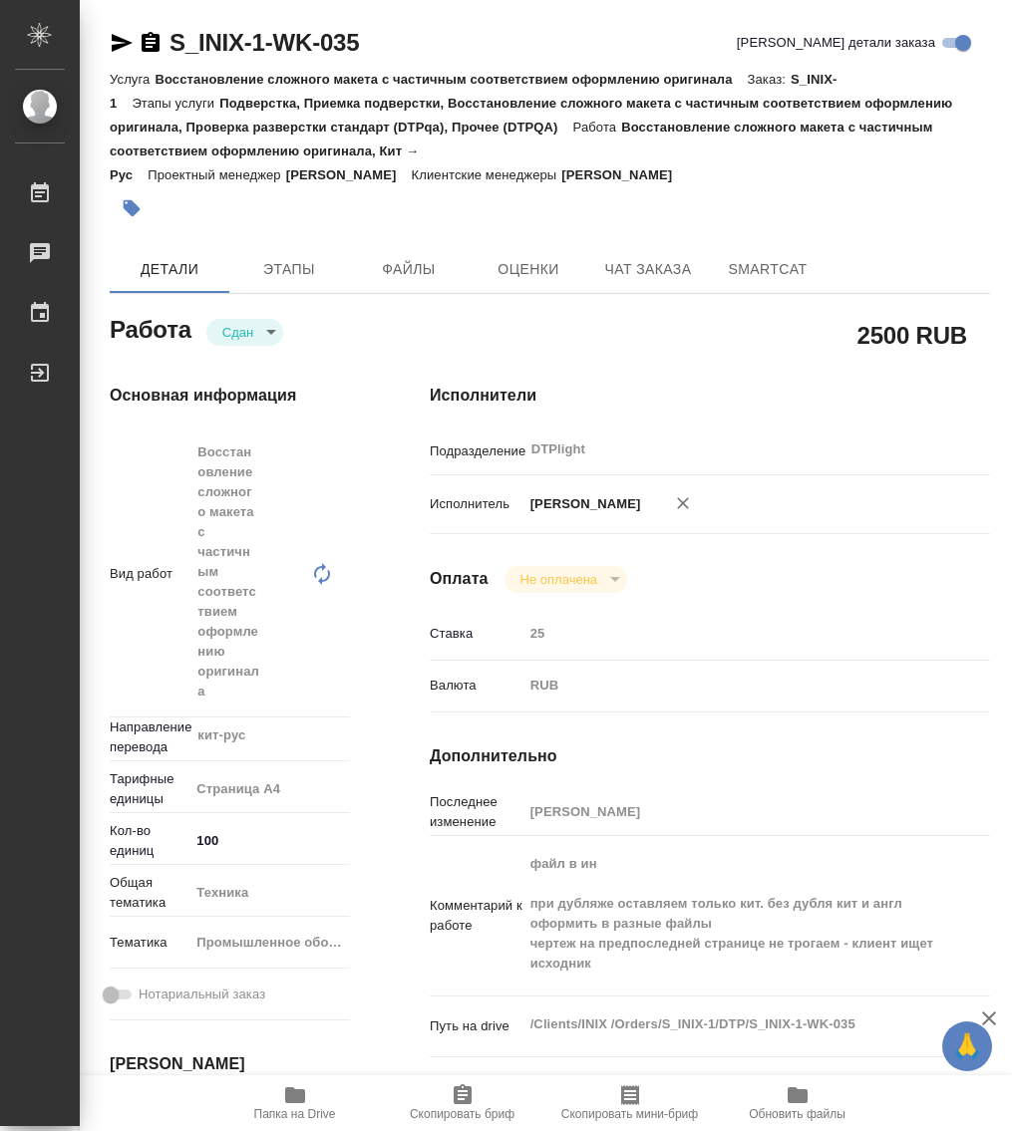
type textarea "x"
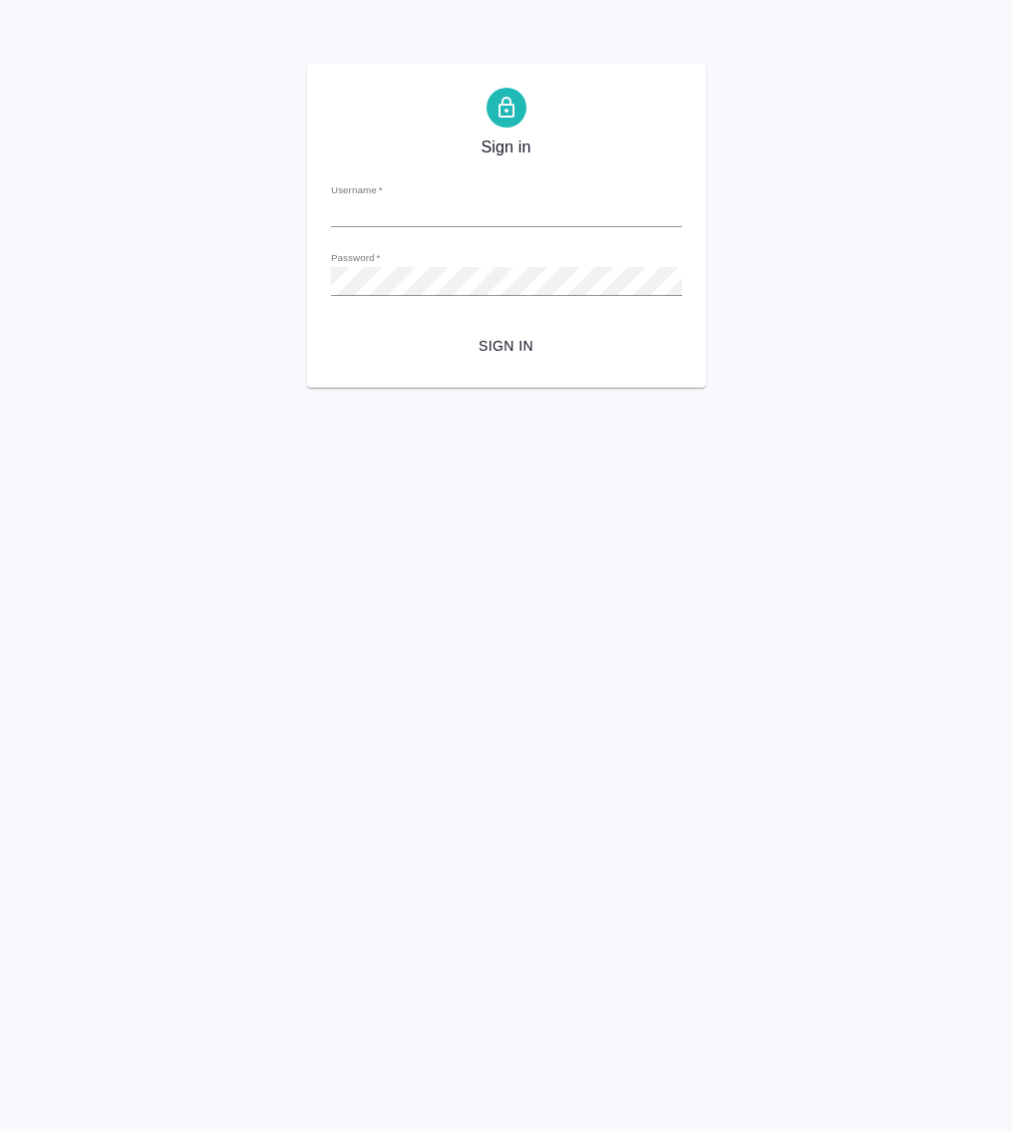
type input "[PERSON_NAME][EMAIL_ADDRESS][DOMAIN_NAME]"
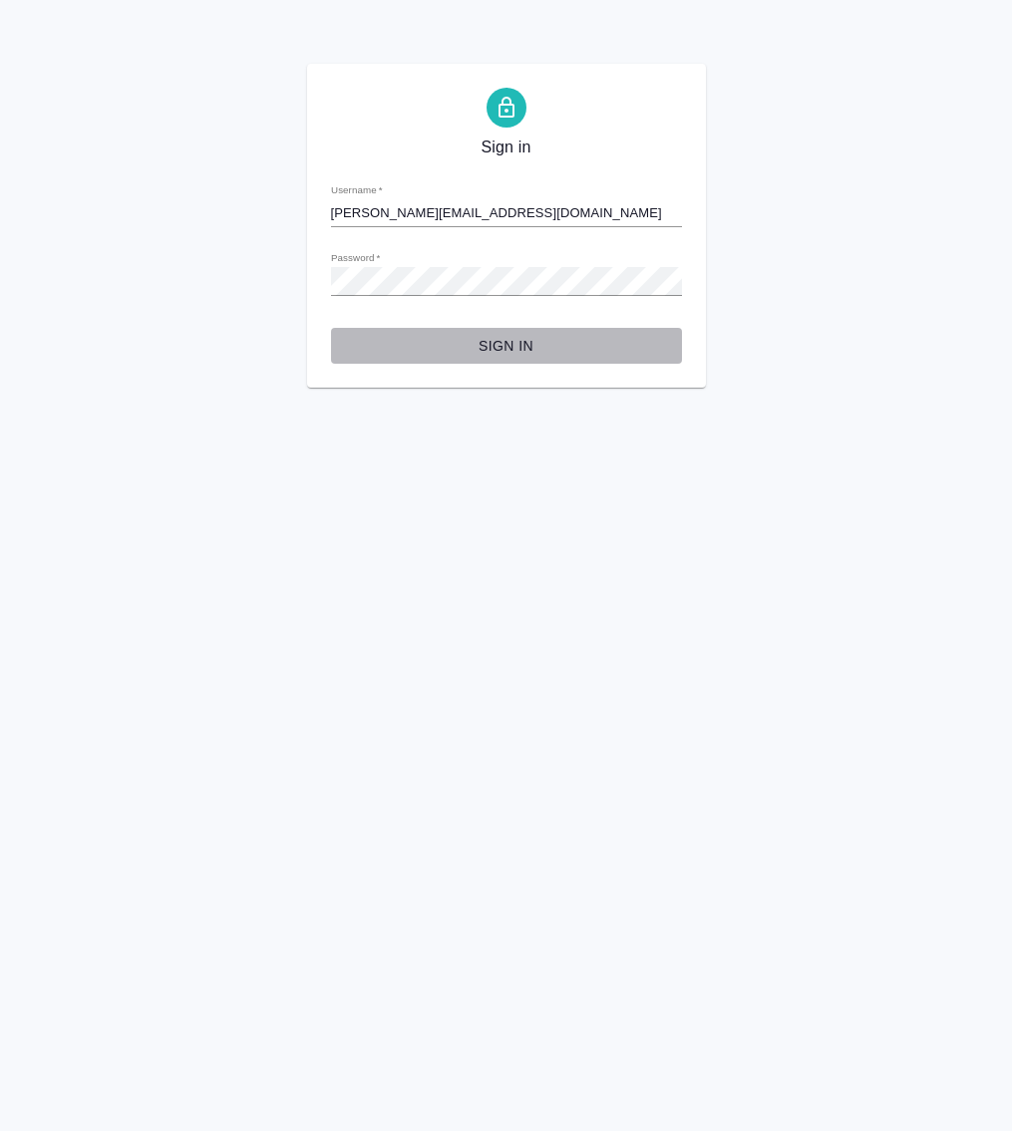
click at [521, 340] on span "Sign in" at bounding box center [506, 346] width 319 height 25
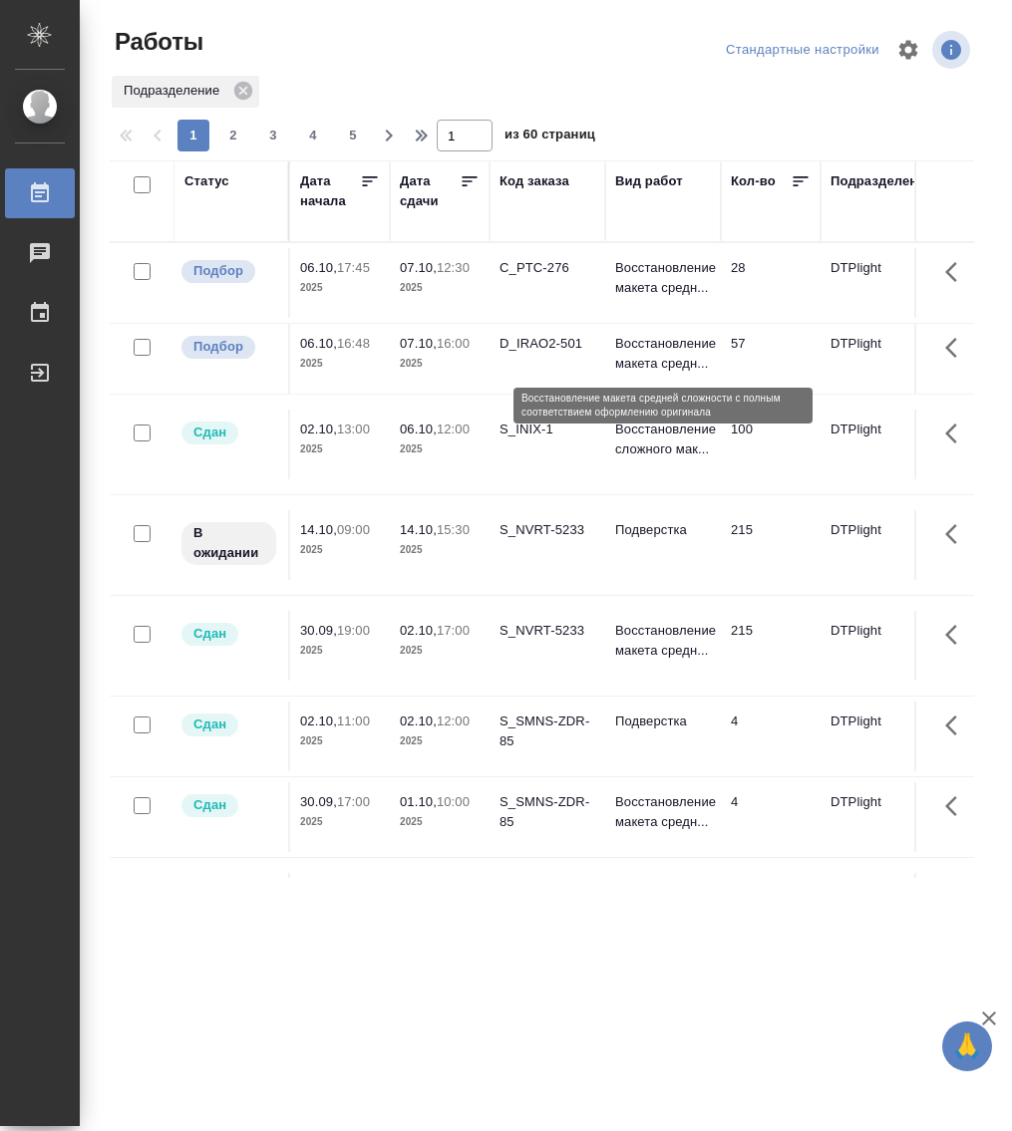
click at [641, 347] on p "Восстановление макета средн..." at bounding box center [663, 354] width 96 height 40
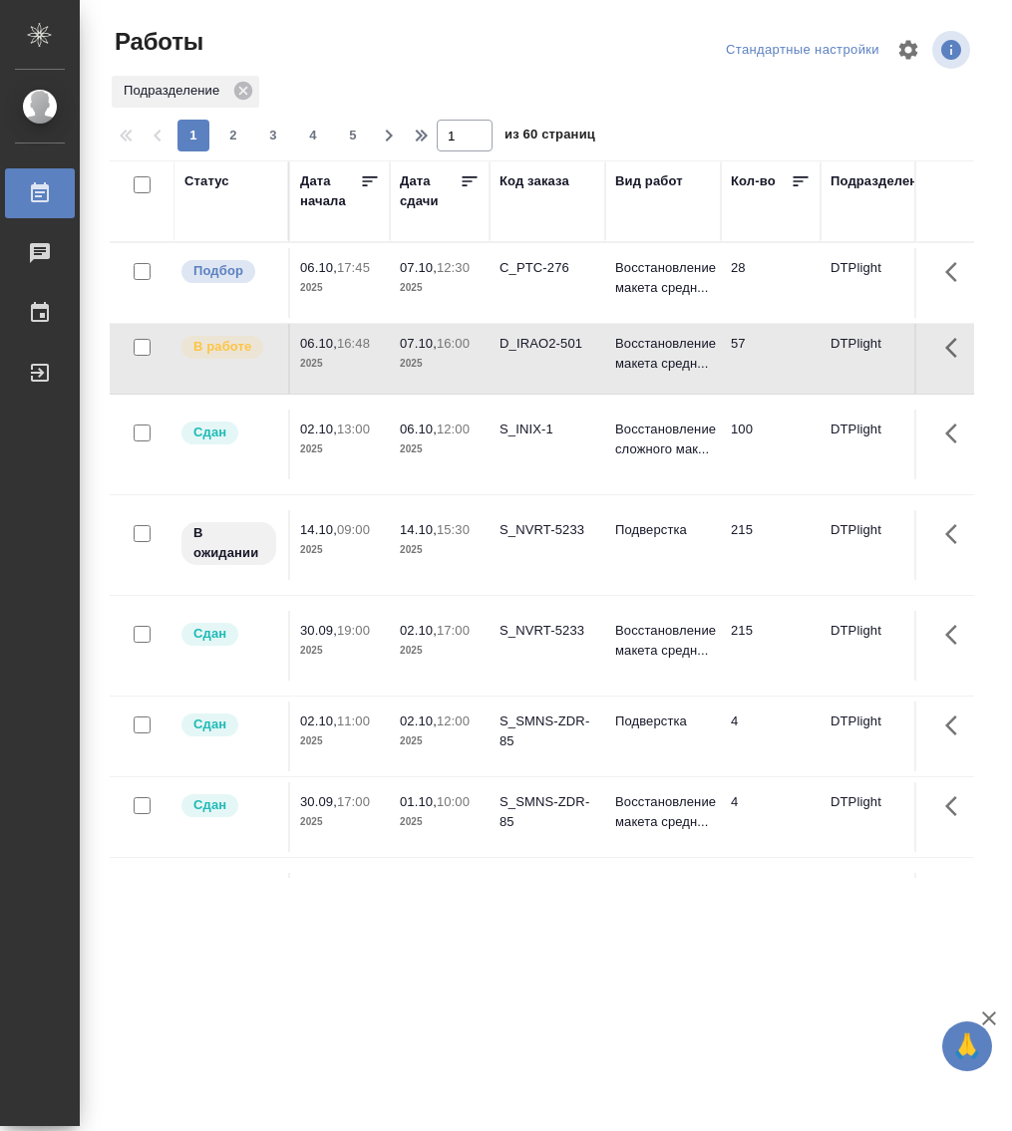
click at [209, 183] on div "Статус" at bounding box center [206, 181] width 45 height 20
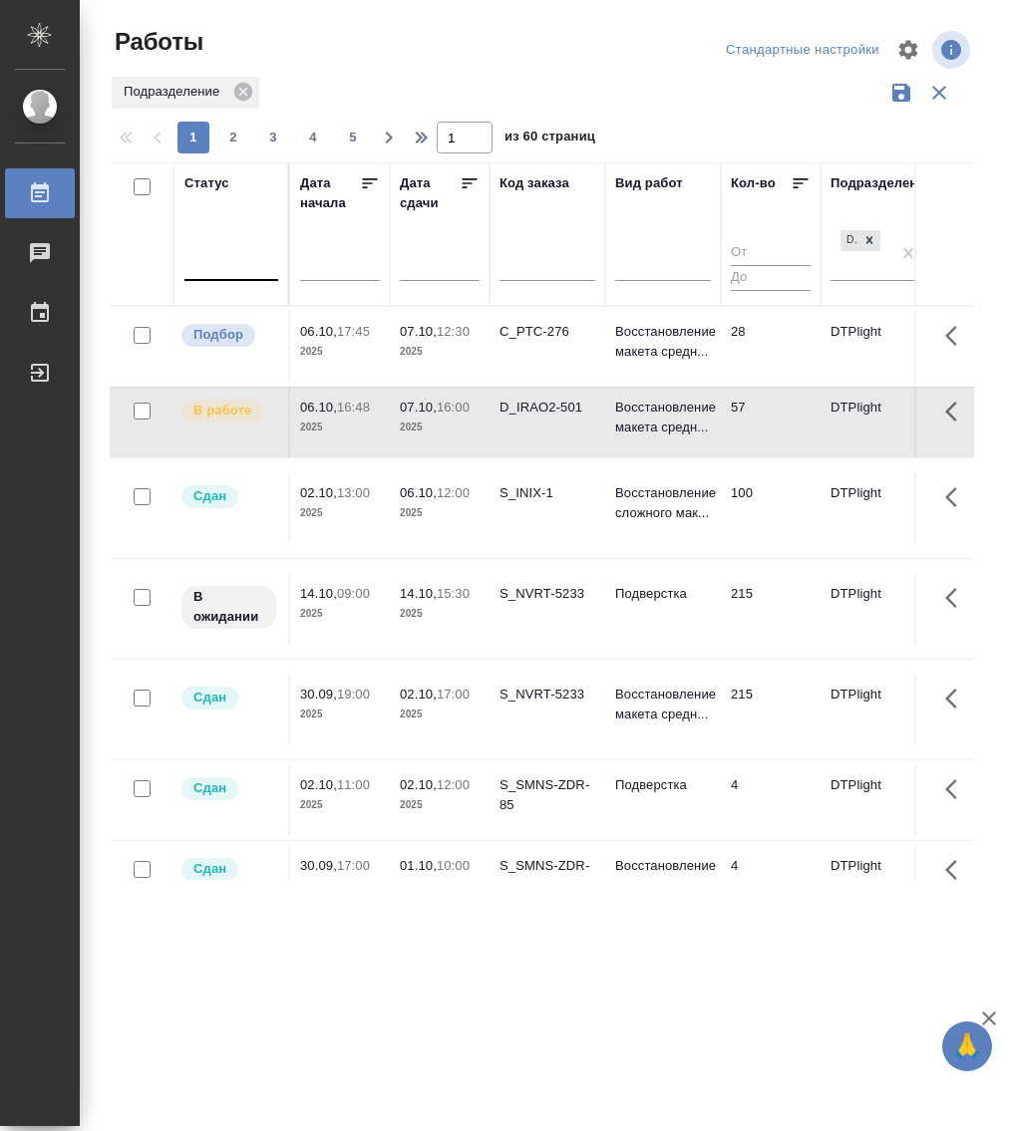
click at [240, 279] on div at bounding box center [231, 262] width 94 height 38
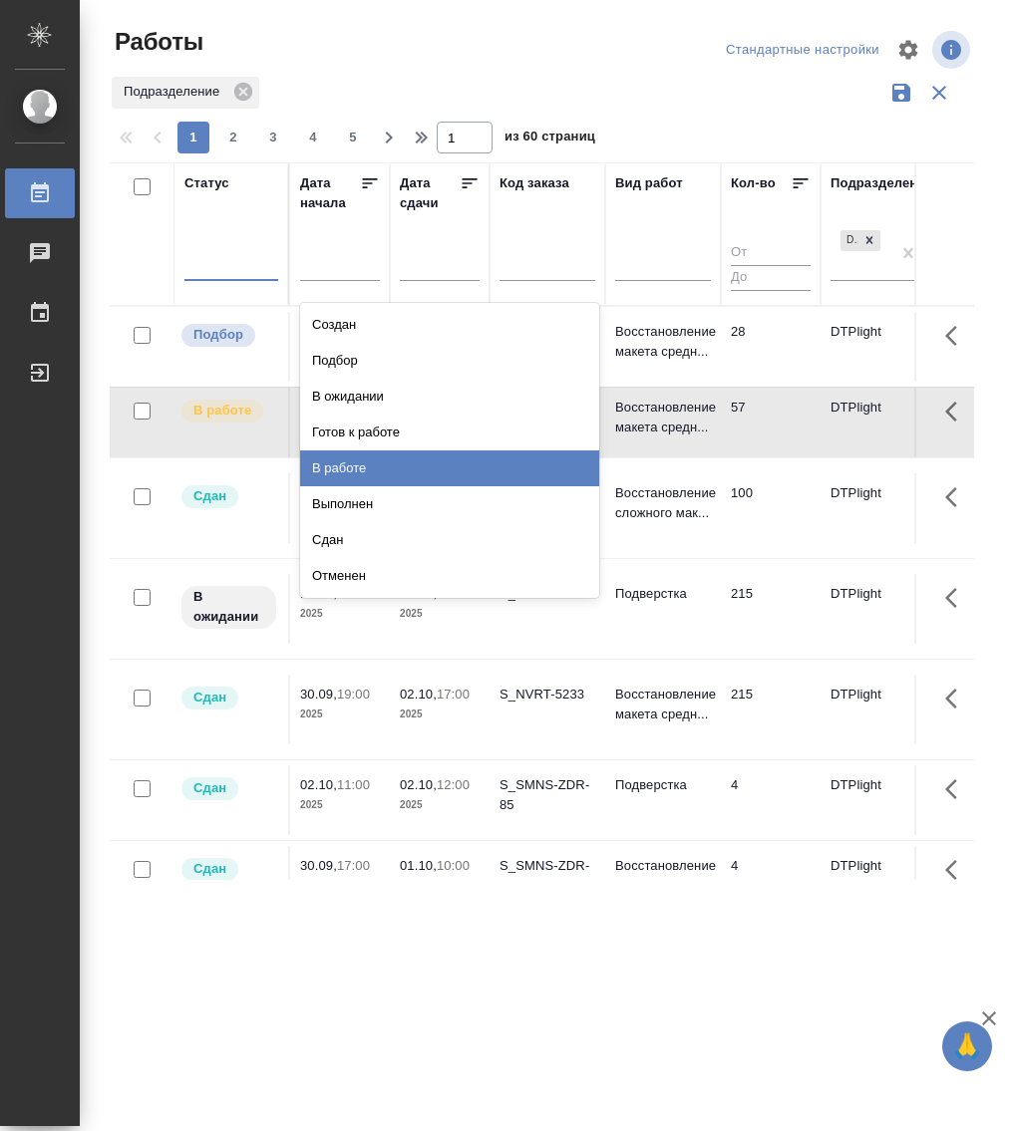
click at [375, 471] on div "В работе" at bounding box center [449, 469] width 299 height 36
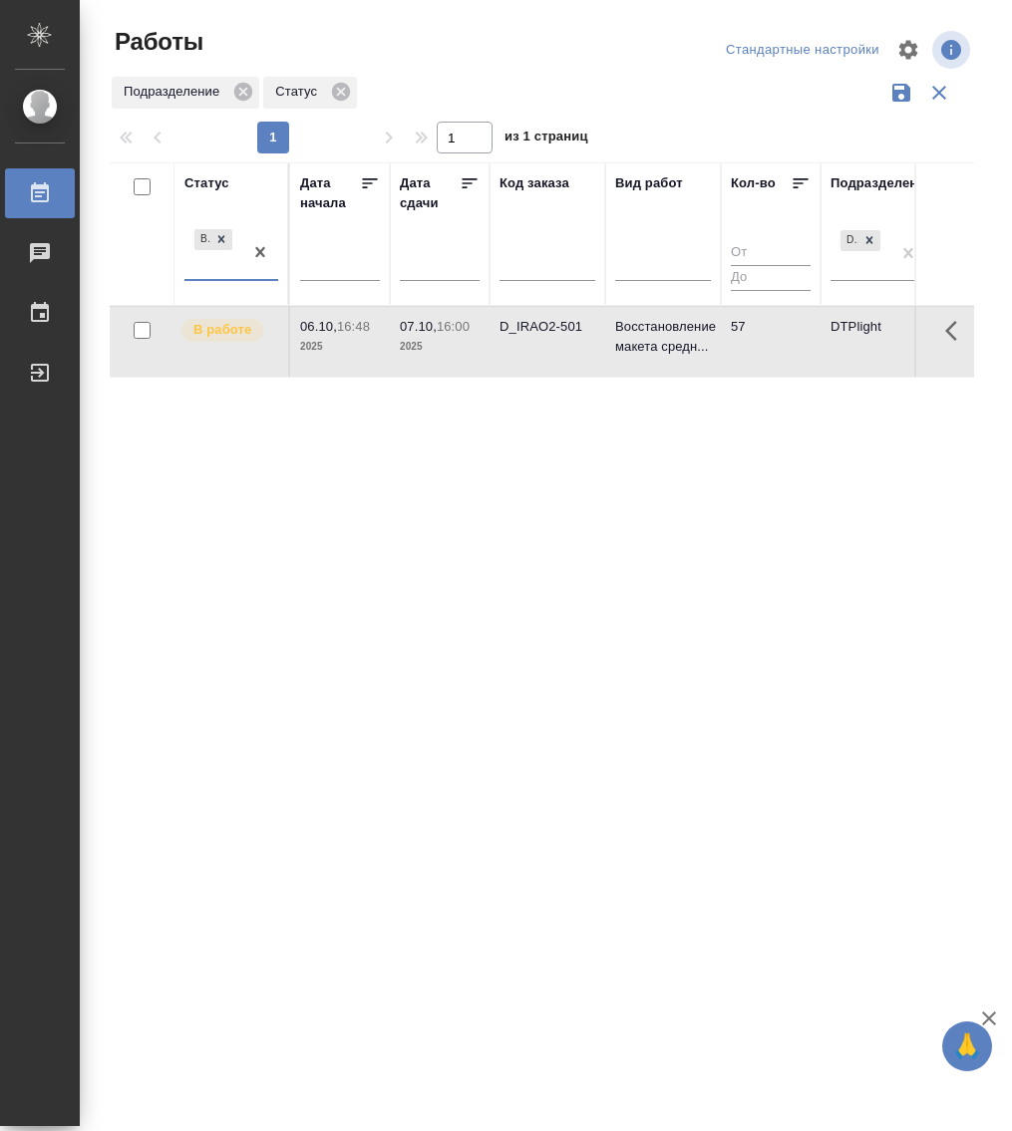
click at [217, 274] on div "В работе" at bounding box center [213, 252] width 58 height 54
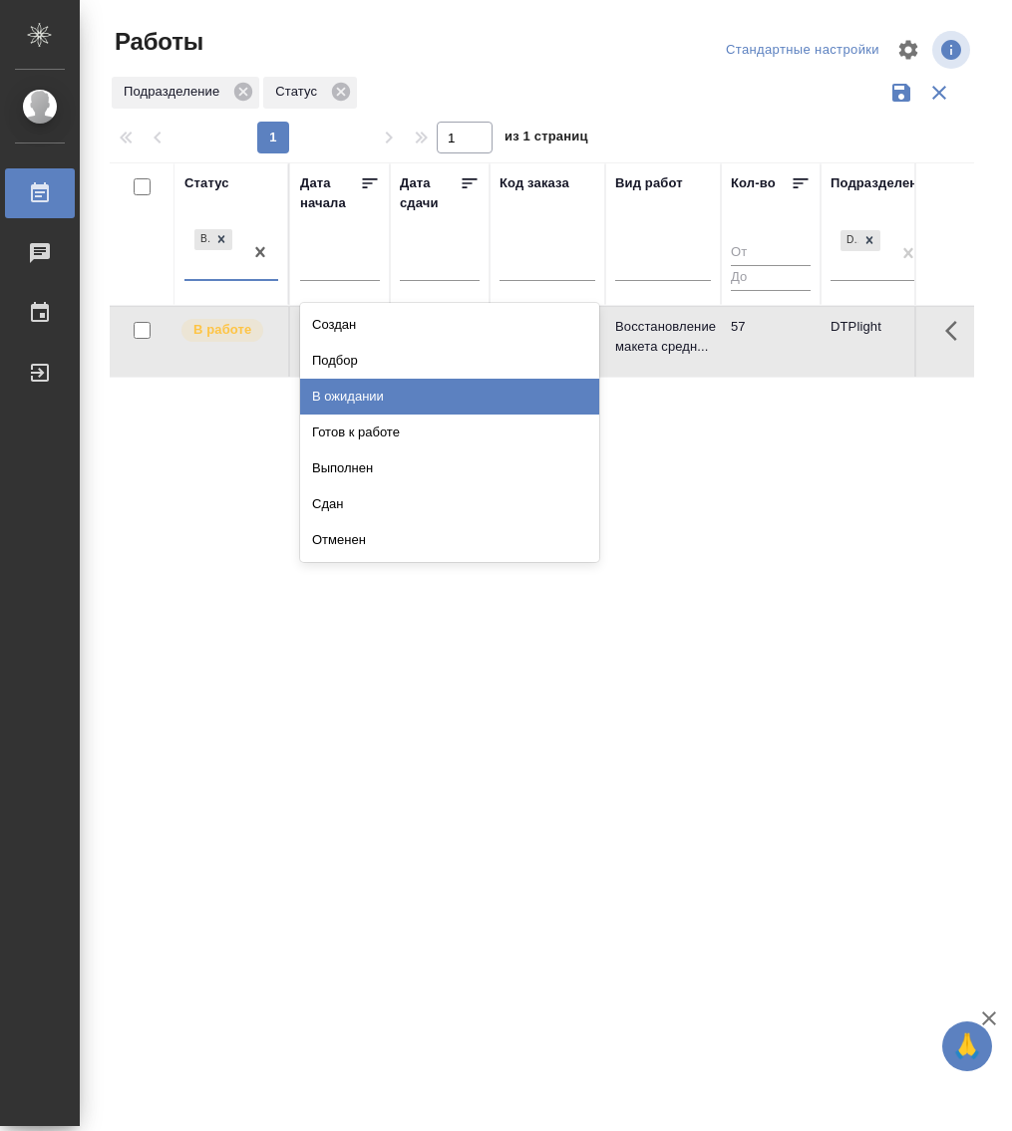
click at [355, 392] on div "В ожидании" at bounding box center [449, 397] width 299 height 36
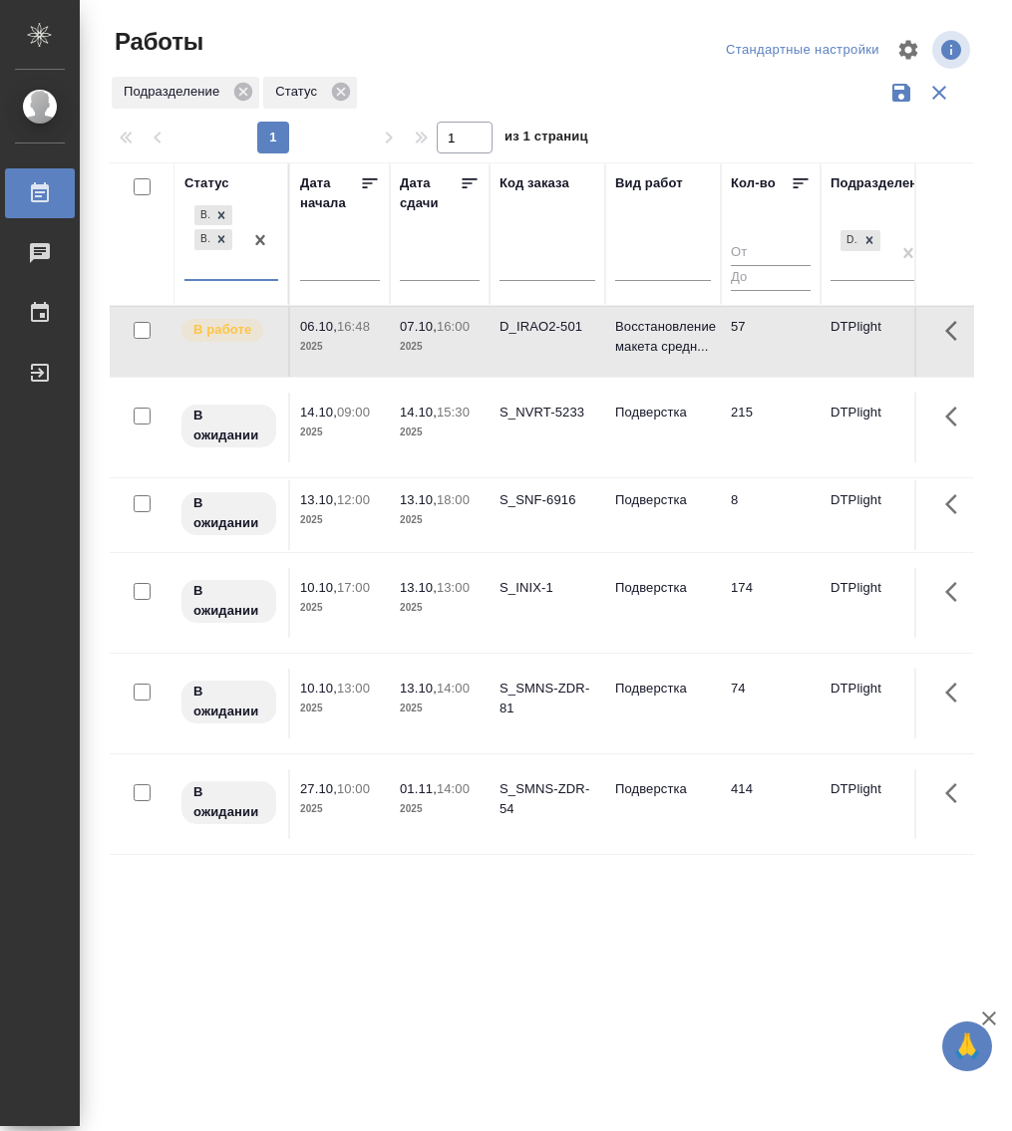
click at [233, 276] on div "В работе В ожидании" at bounding box center [213, 240] width 58 height 78
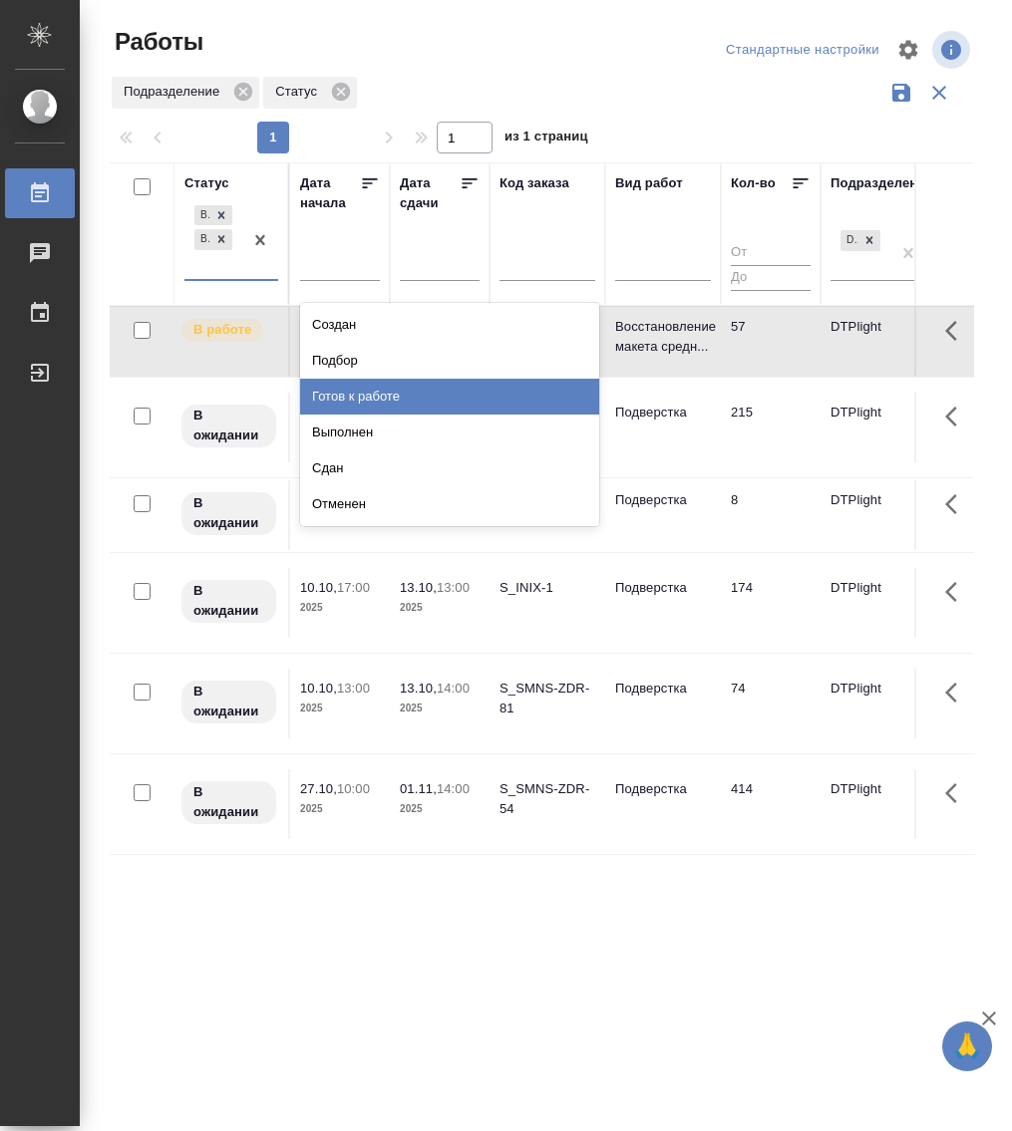
click at [354, 379] on div "Готов к работе" at bounding box center [449, 397] width 299 height 36
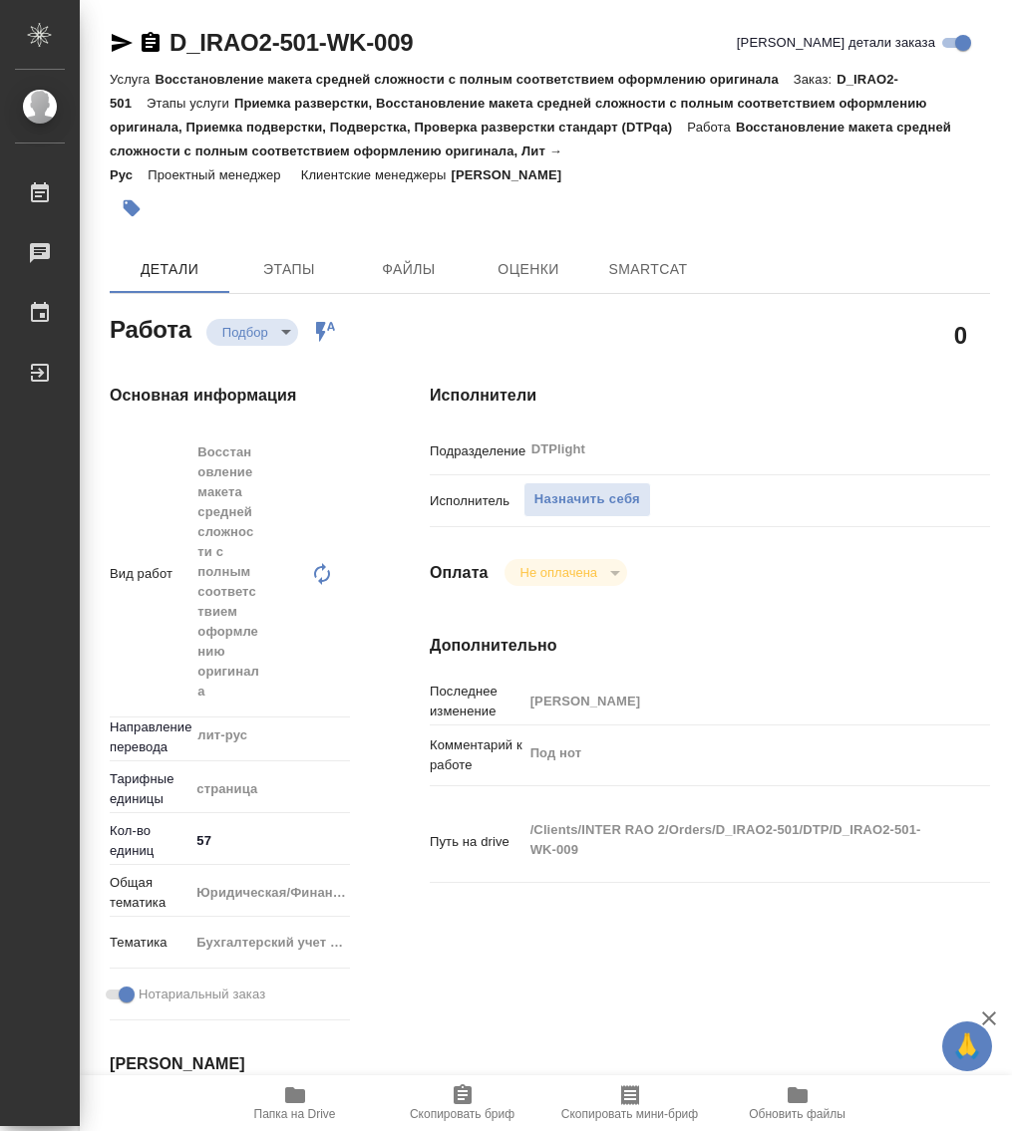
type textarea "x"
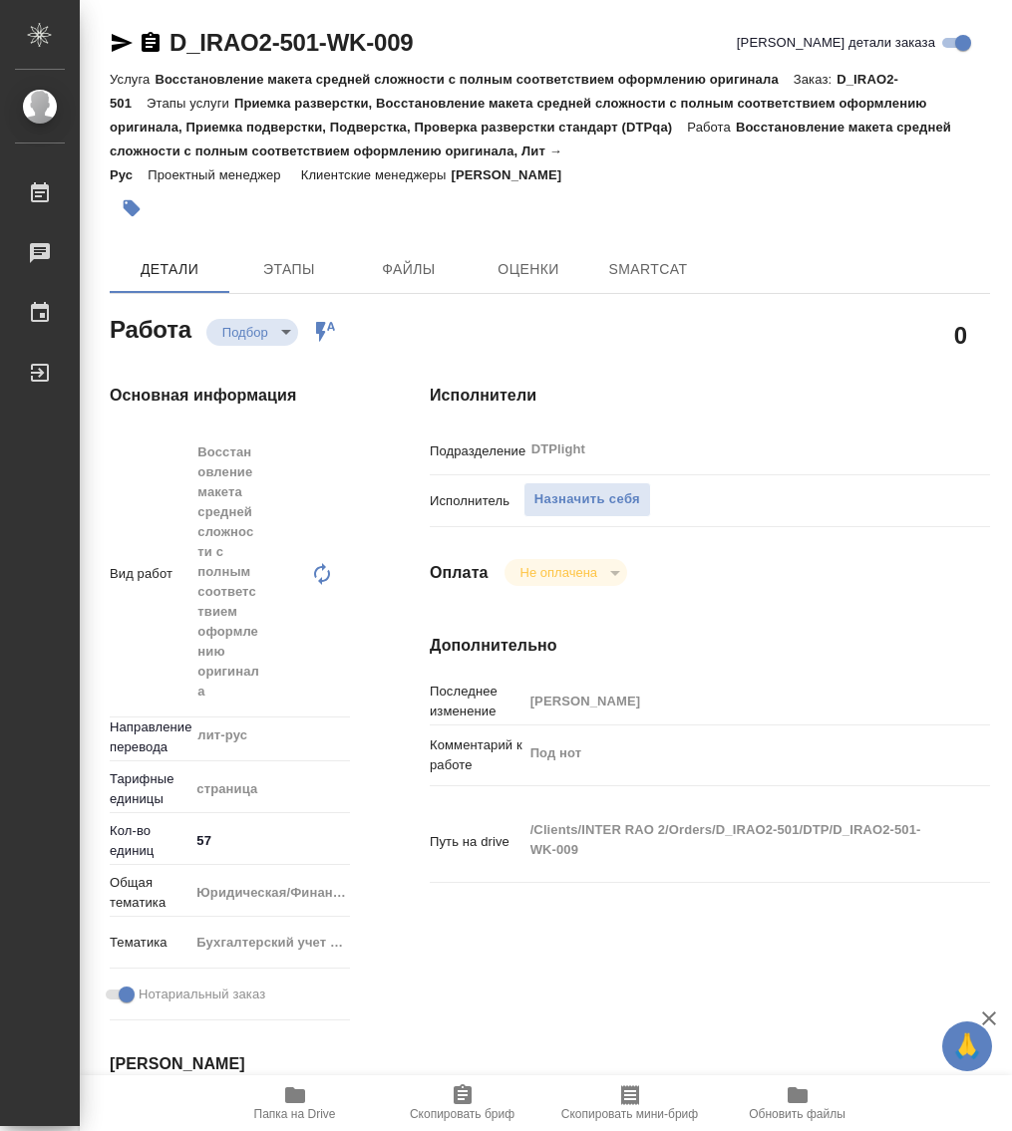
type textarea "x"
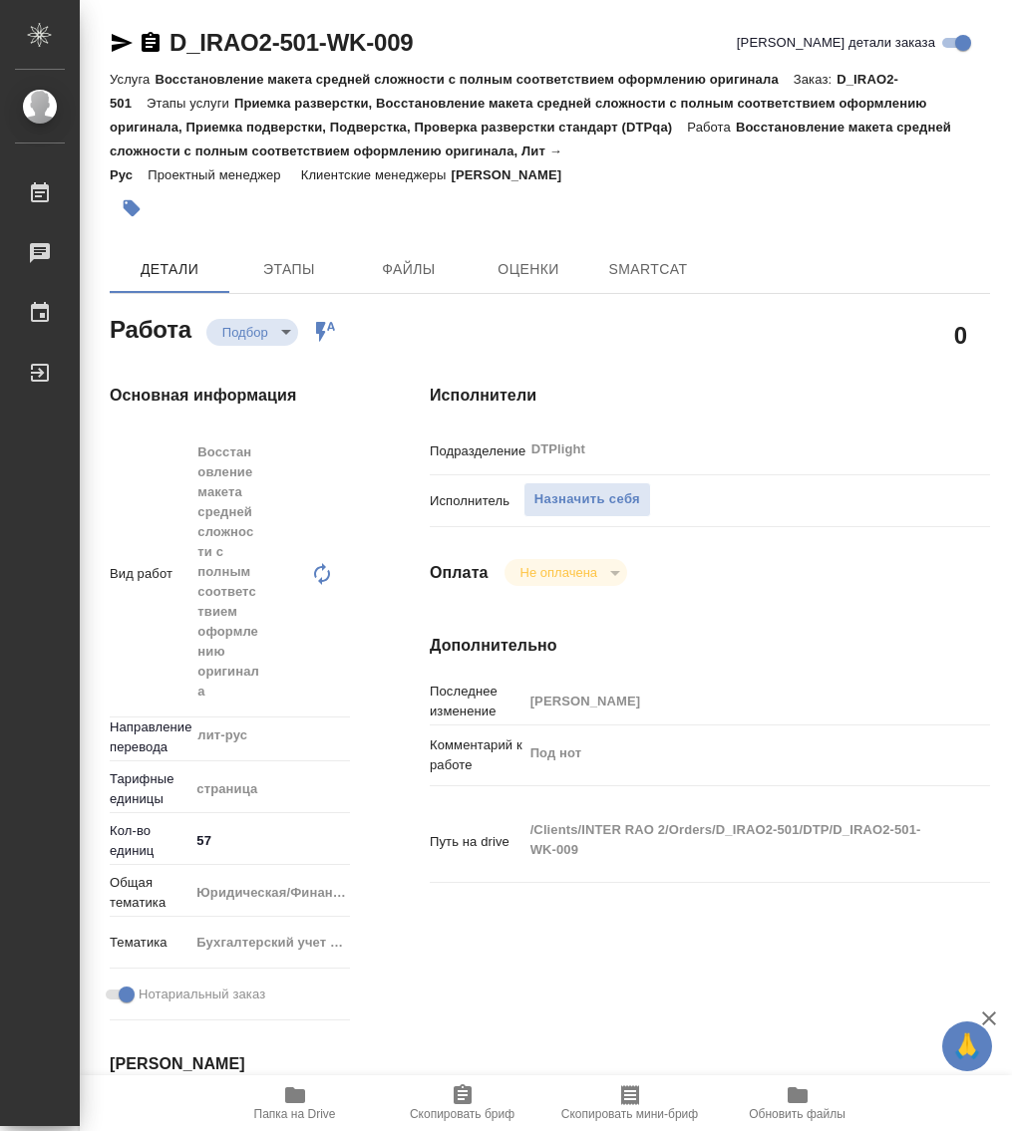
type textarea "x"
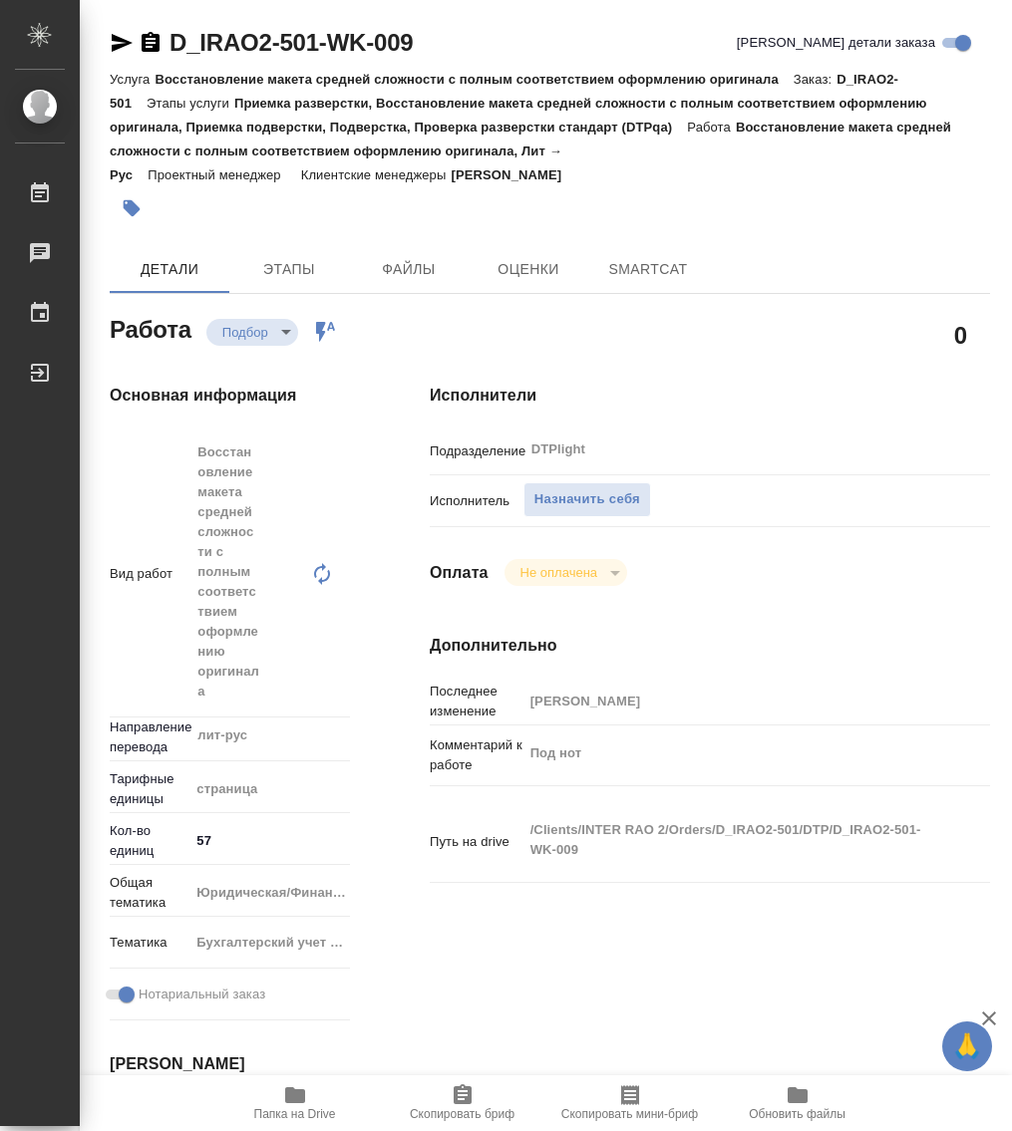
type textarea "x"
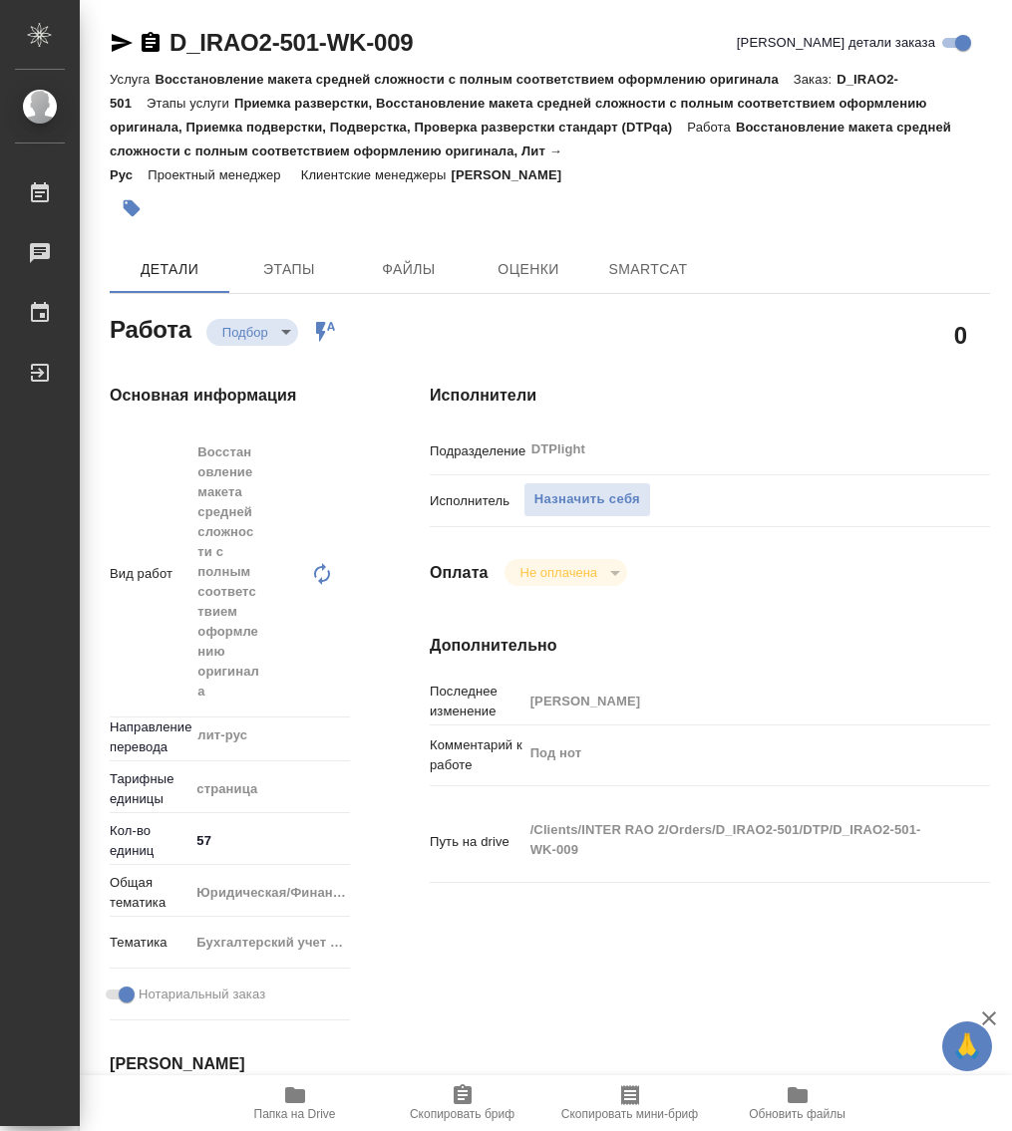
type textarea "x"
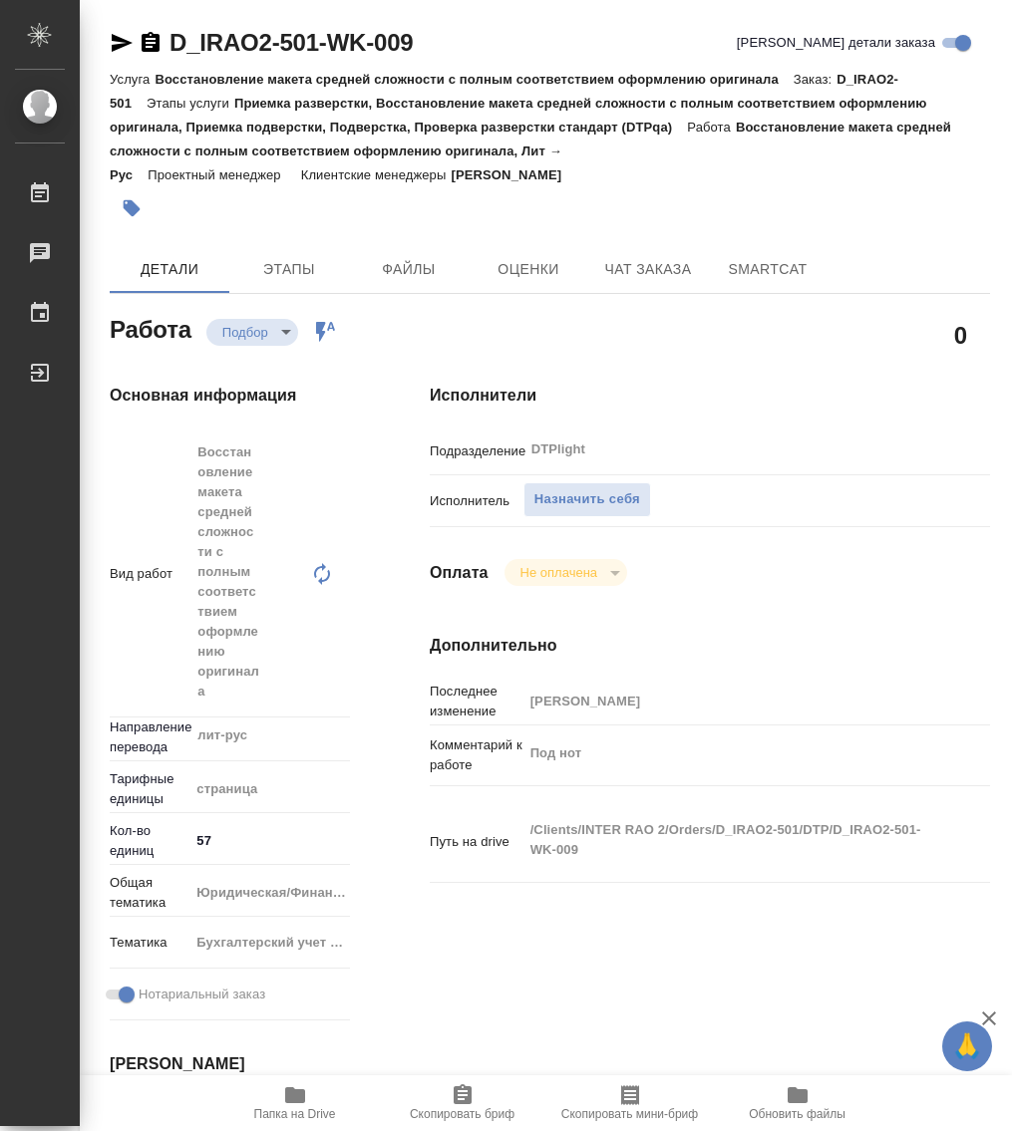
type textarea "x"
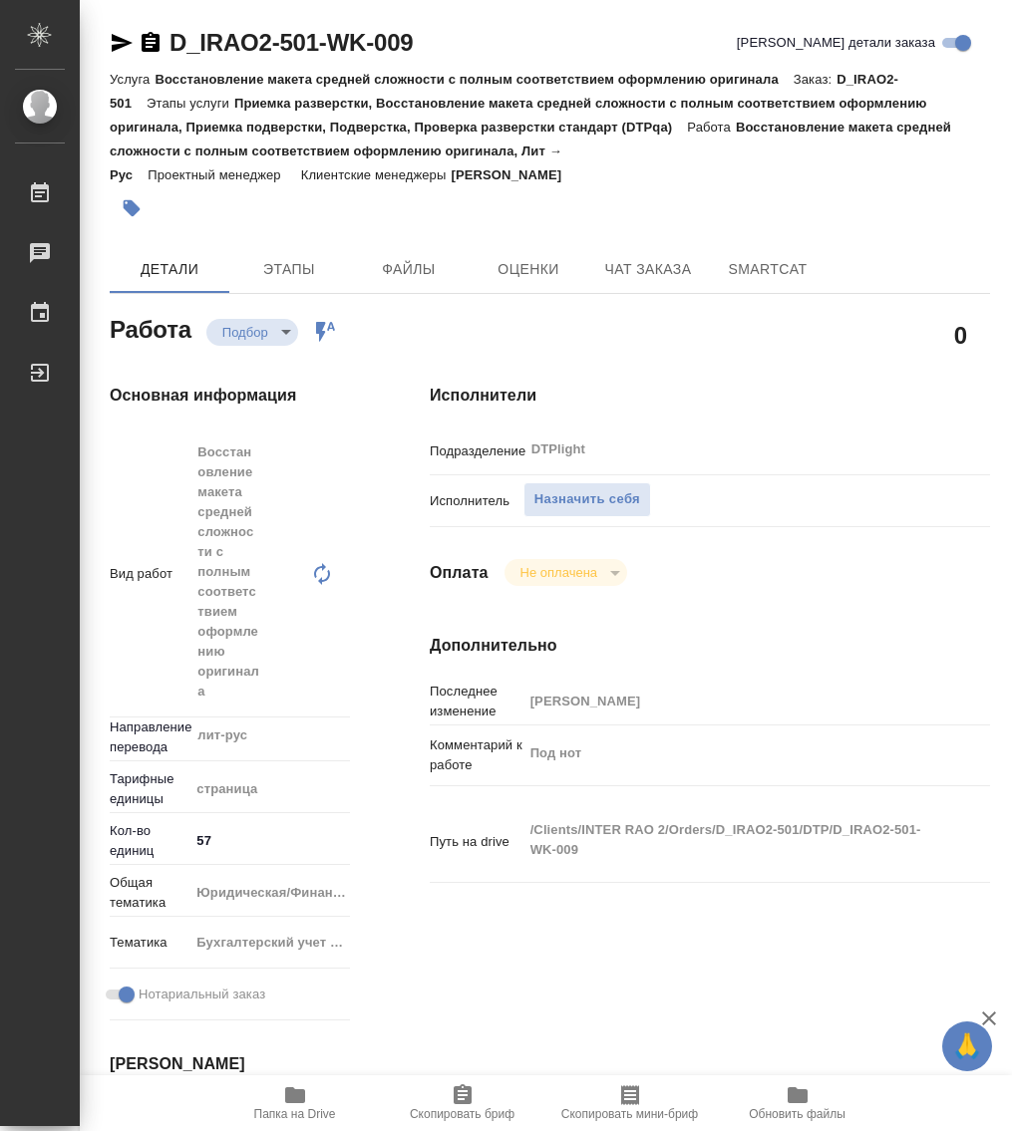
type textarea "x"
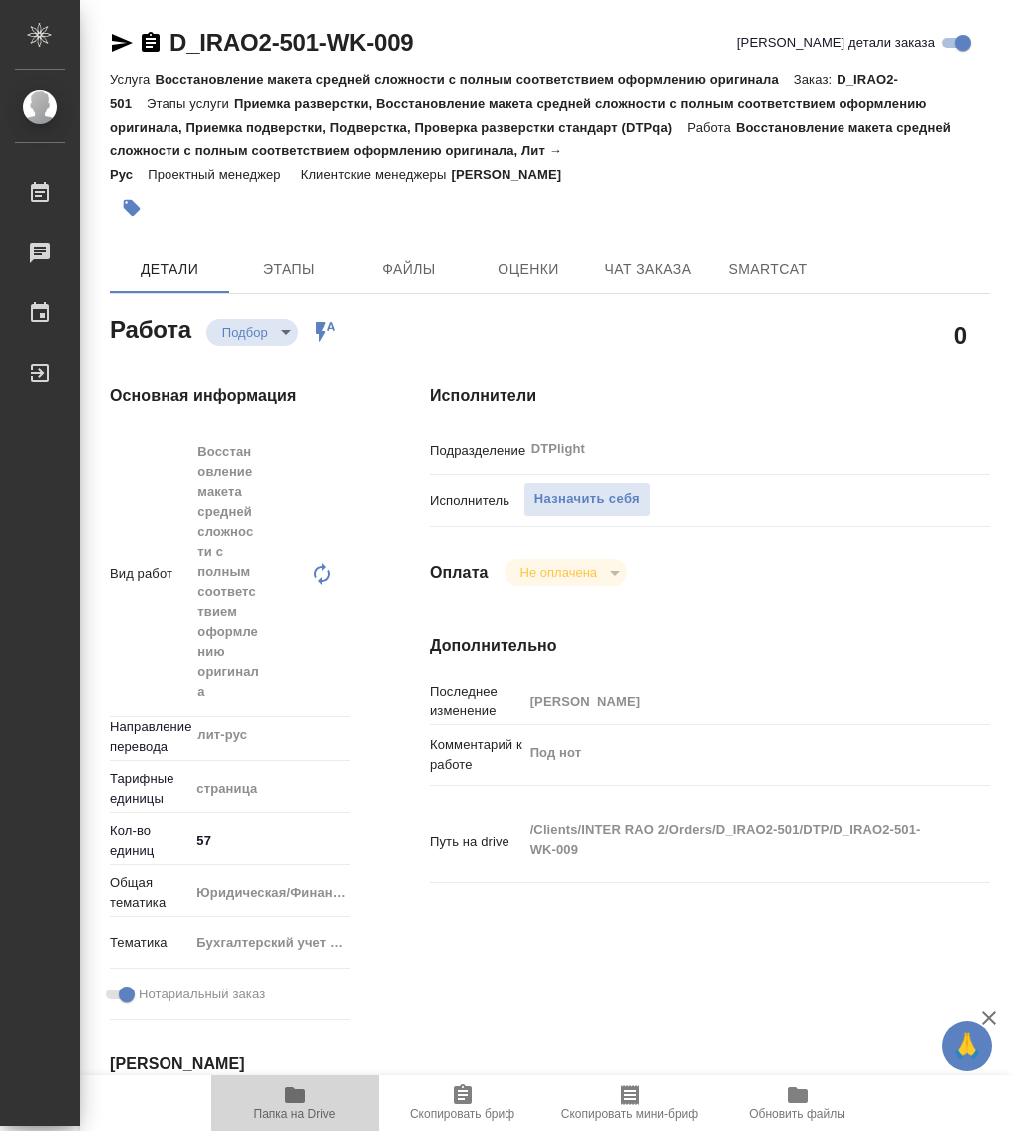
click at [300, 1105] on icon "button" at bounding box center [295, 1095] width 24 height 24
click at [588, 502] on span "Назначить себя" at bounding box center [587, 499] width 106 height 23
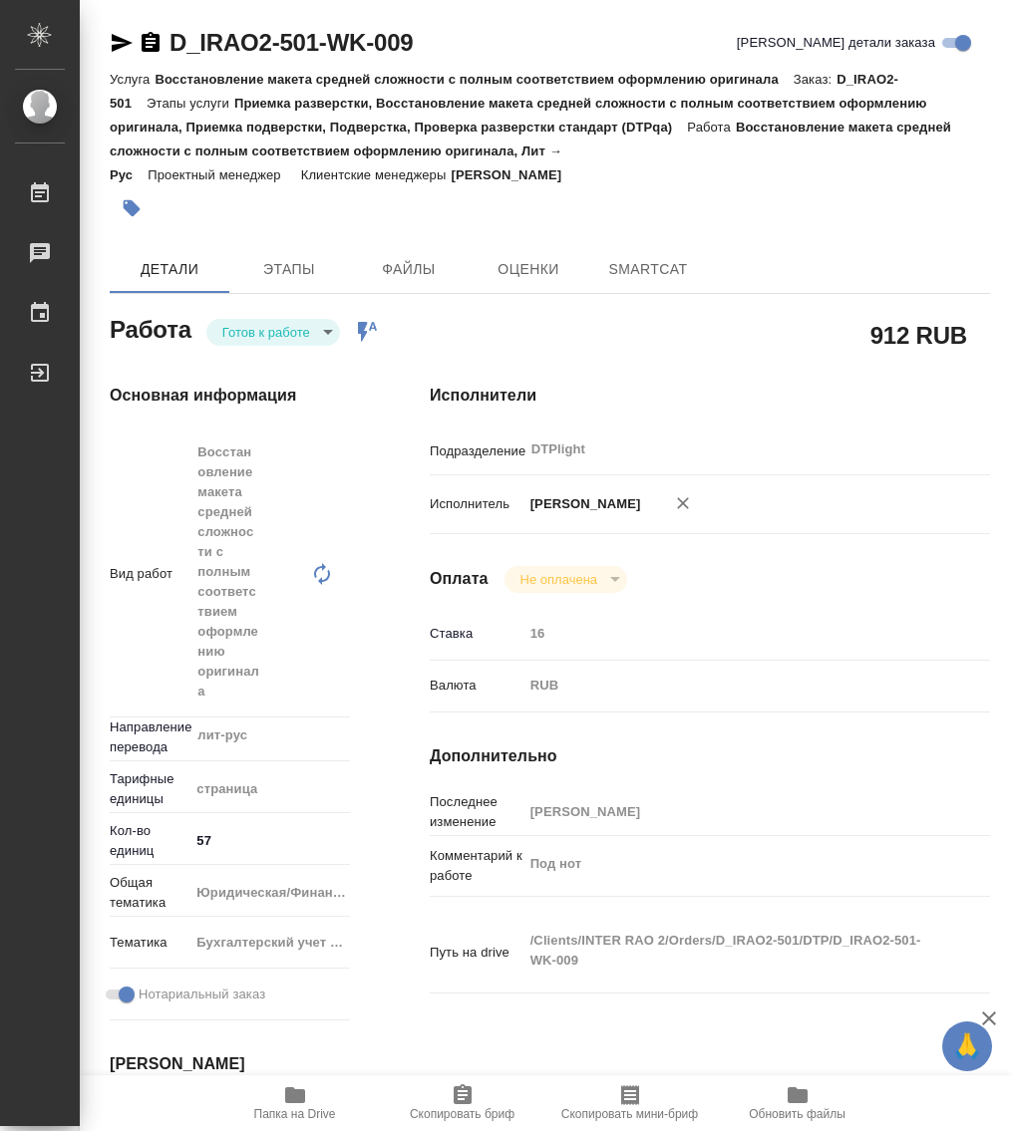
type textarea "x"
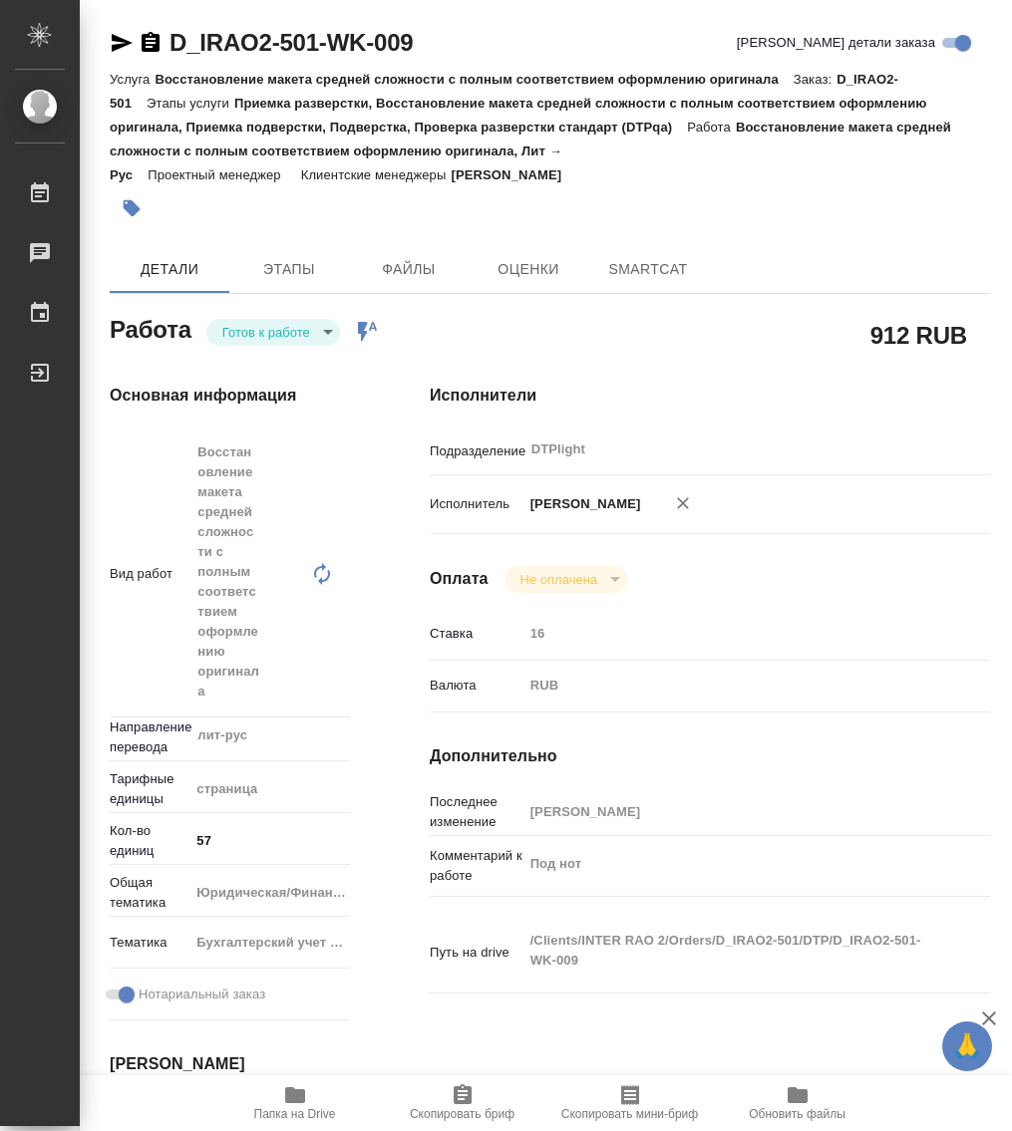
type textarea "x"
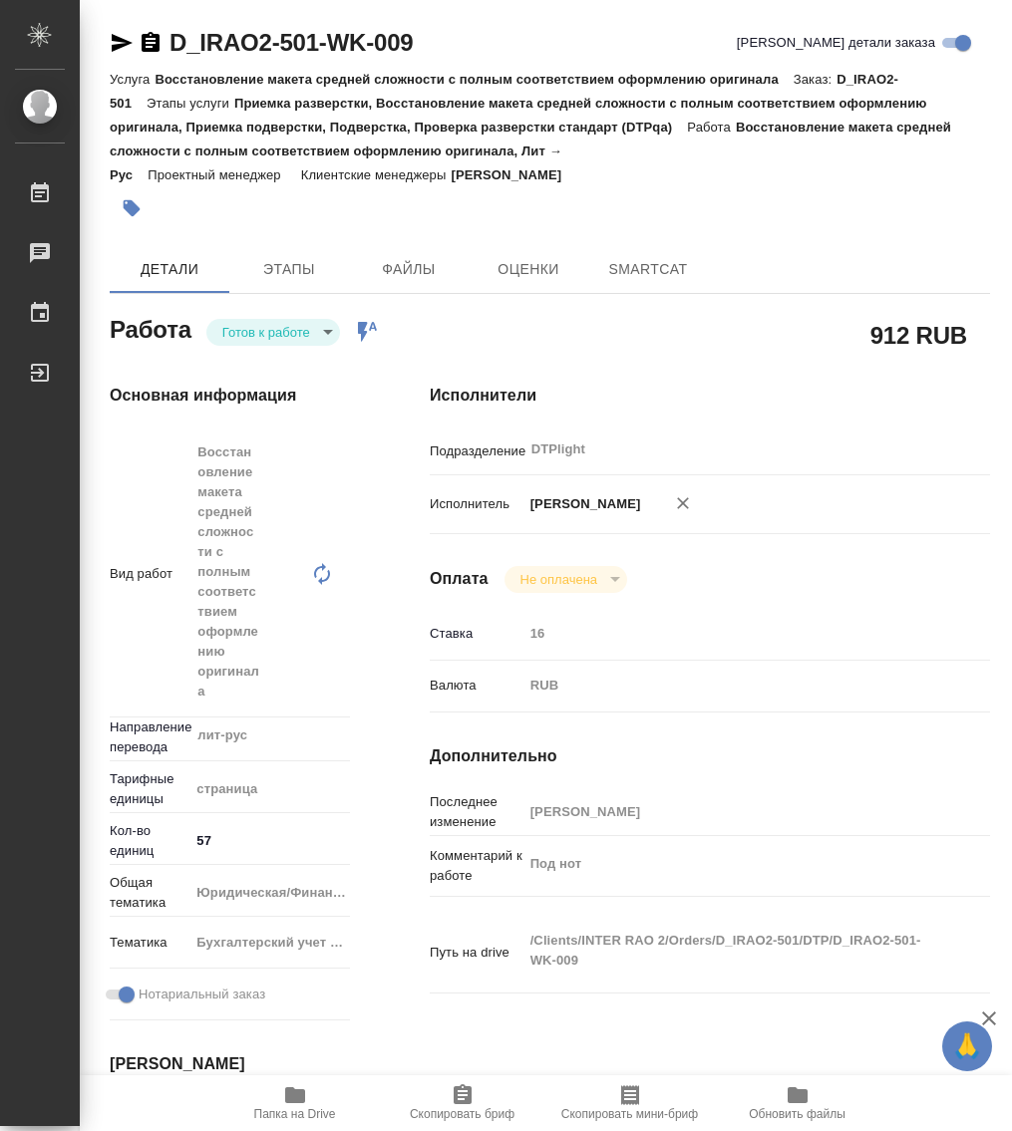
type textarea "x"
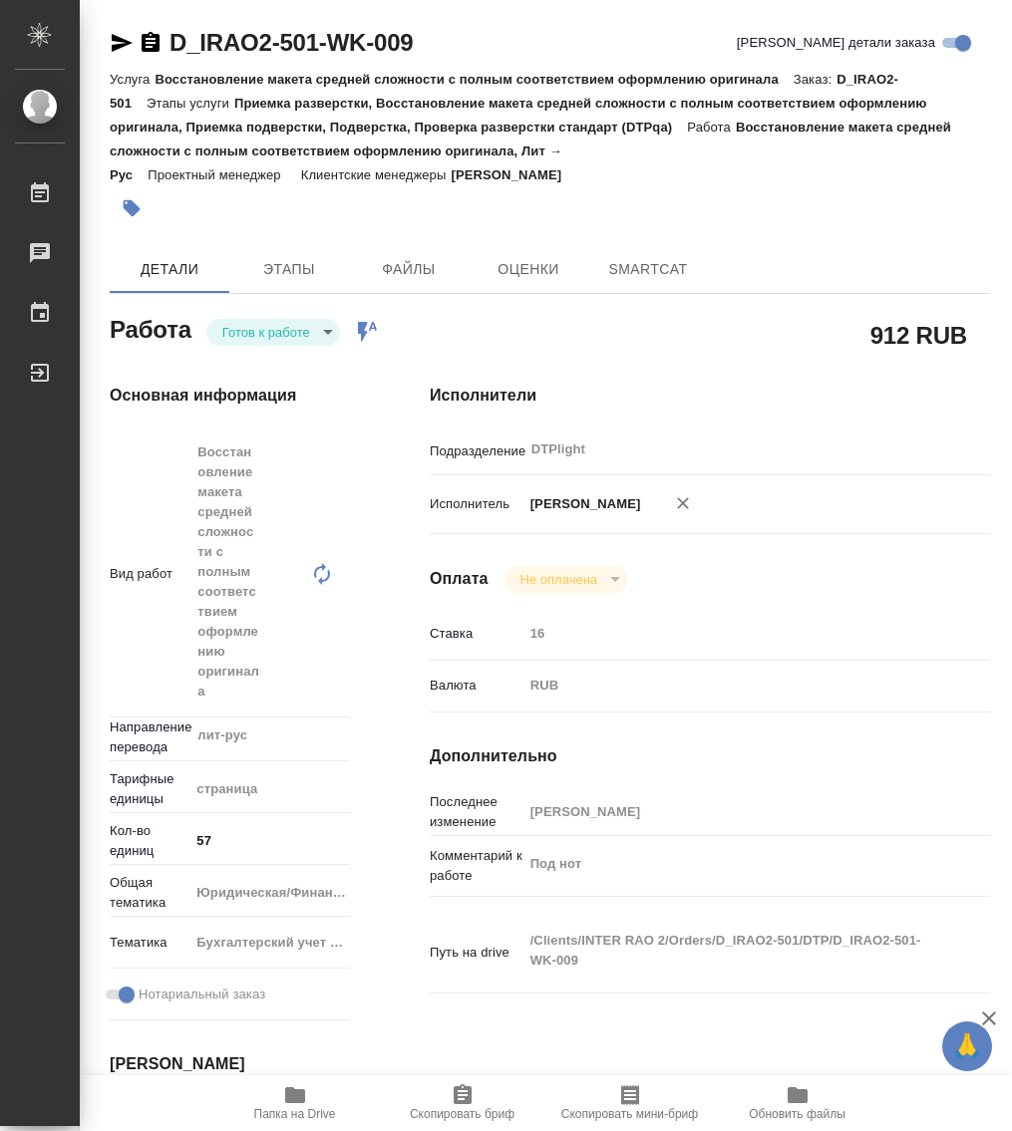
type textarea "x"
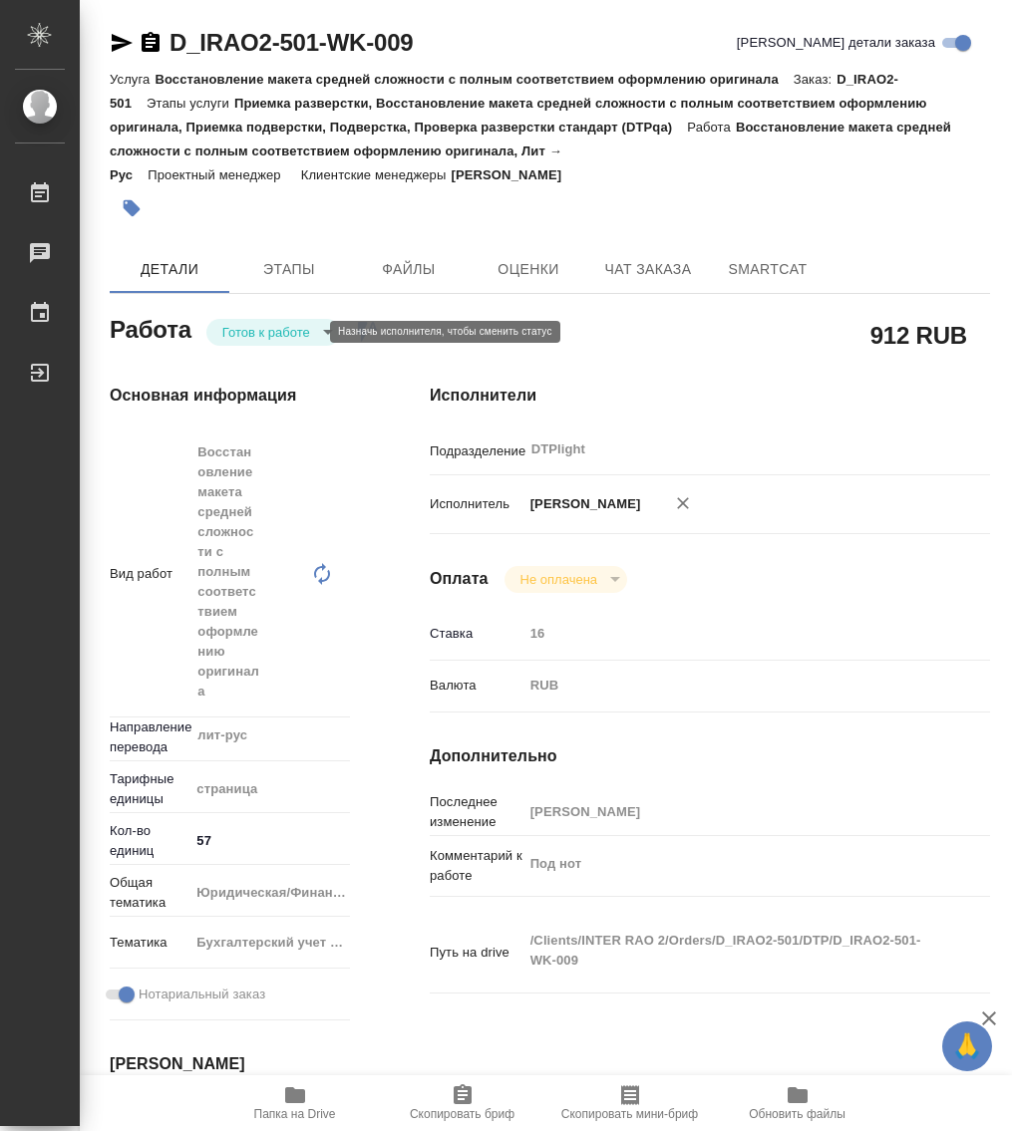
type textarea "x"
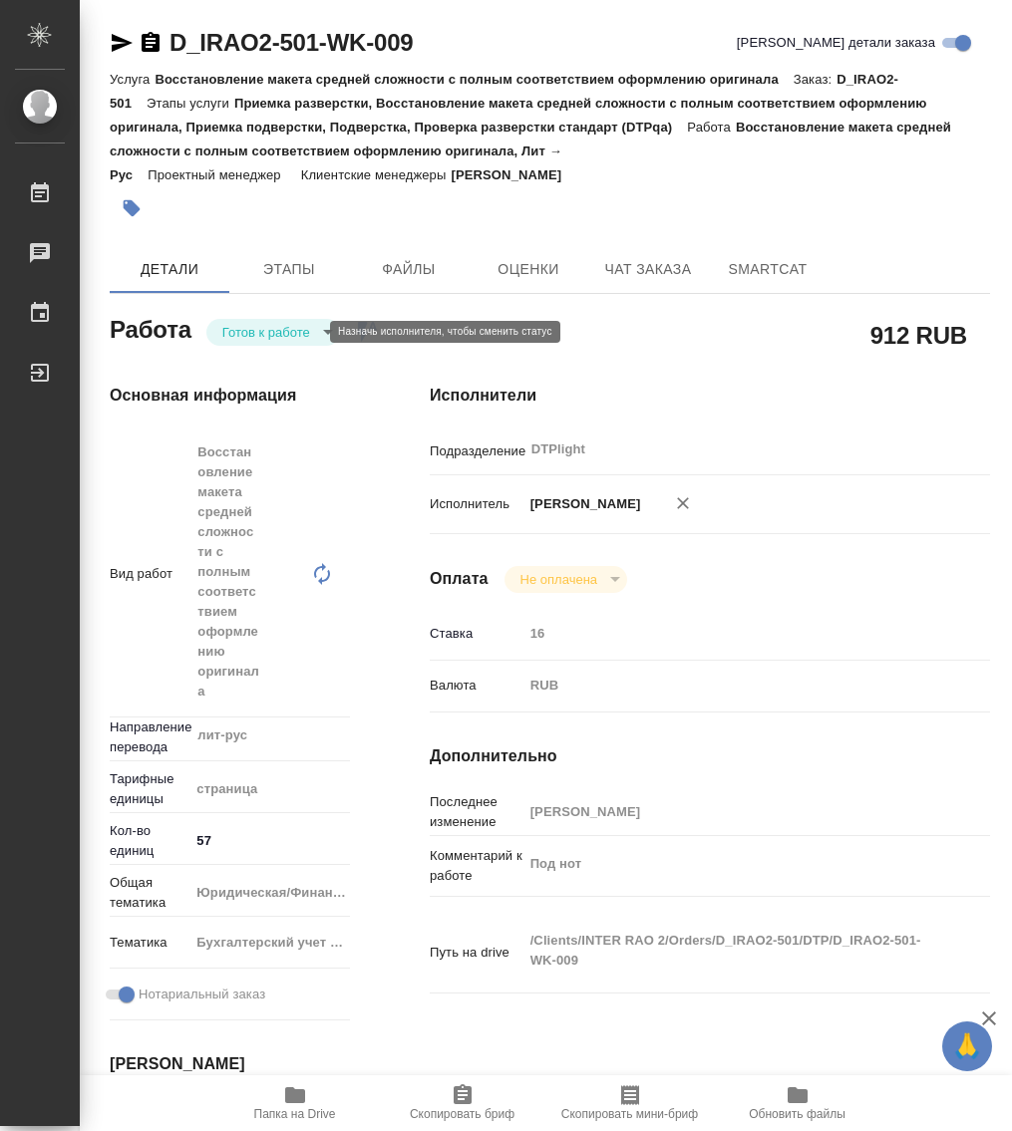
click at [265, 329] on body "🙏 .cls-1 fill:#fff; AWATERA Работы Чаты График Выйти D_IRAO2-501-WK-009 Кратко …" at bounding box center [506, 565] width 1012 height 1131
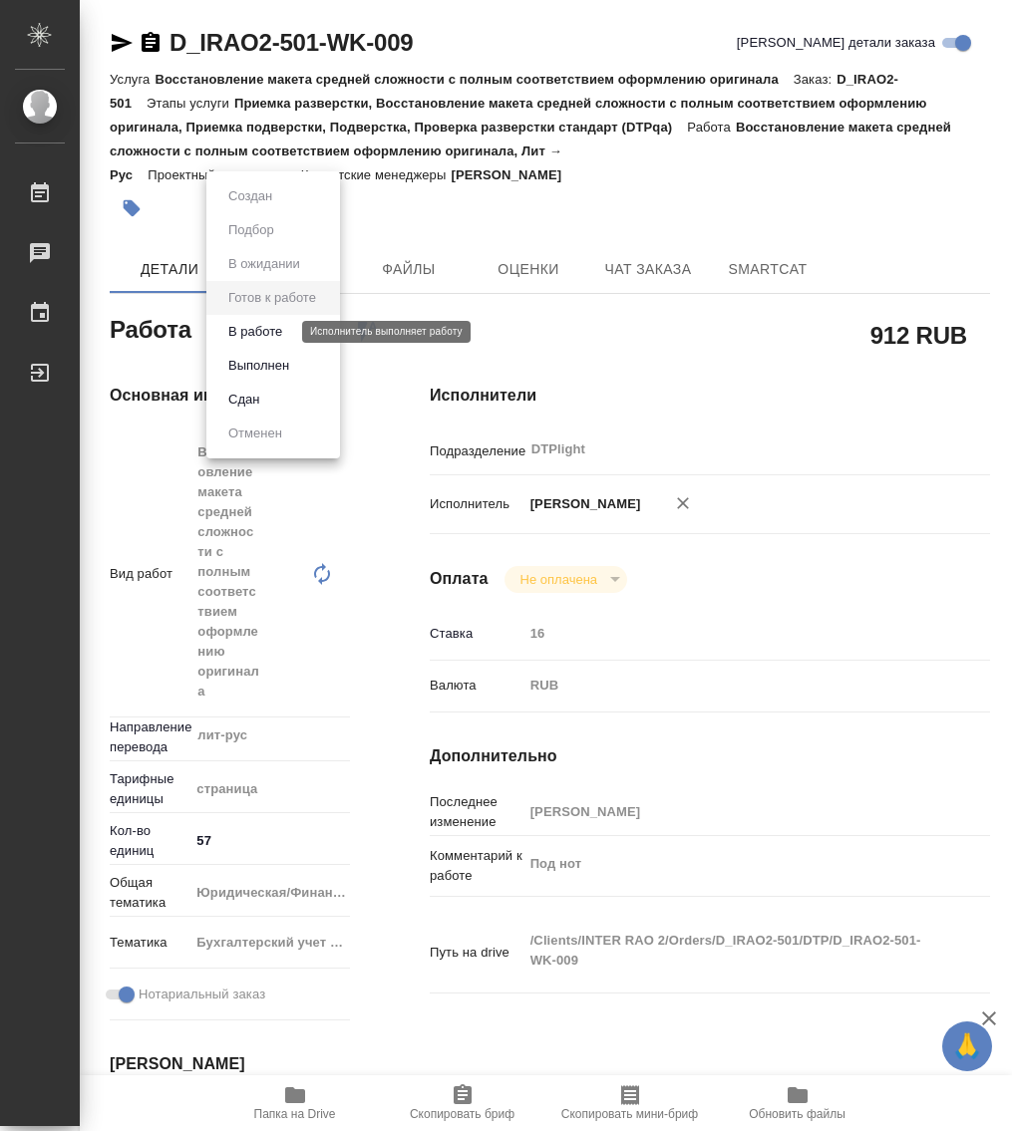
click at [267, 326] on button "В работе" at bounding box center [255, 332] width 66 height 22
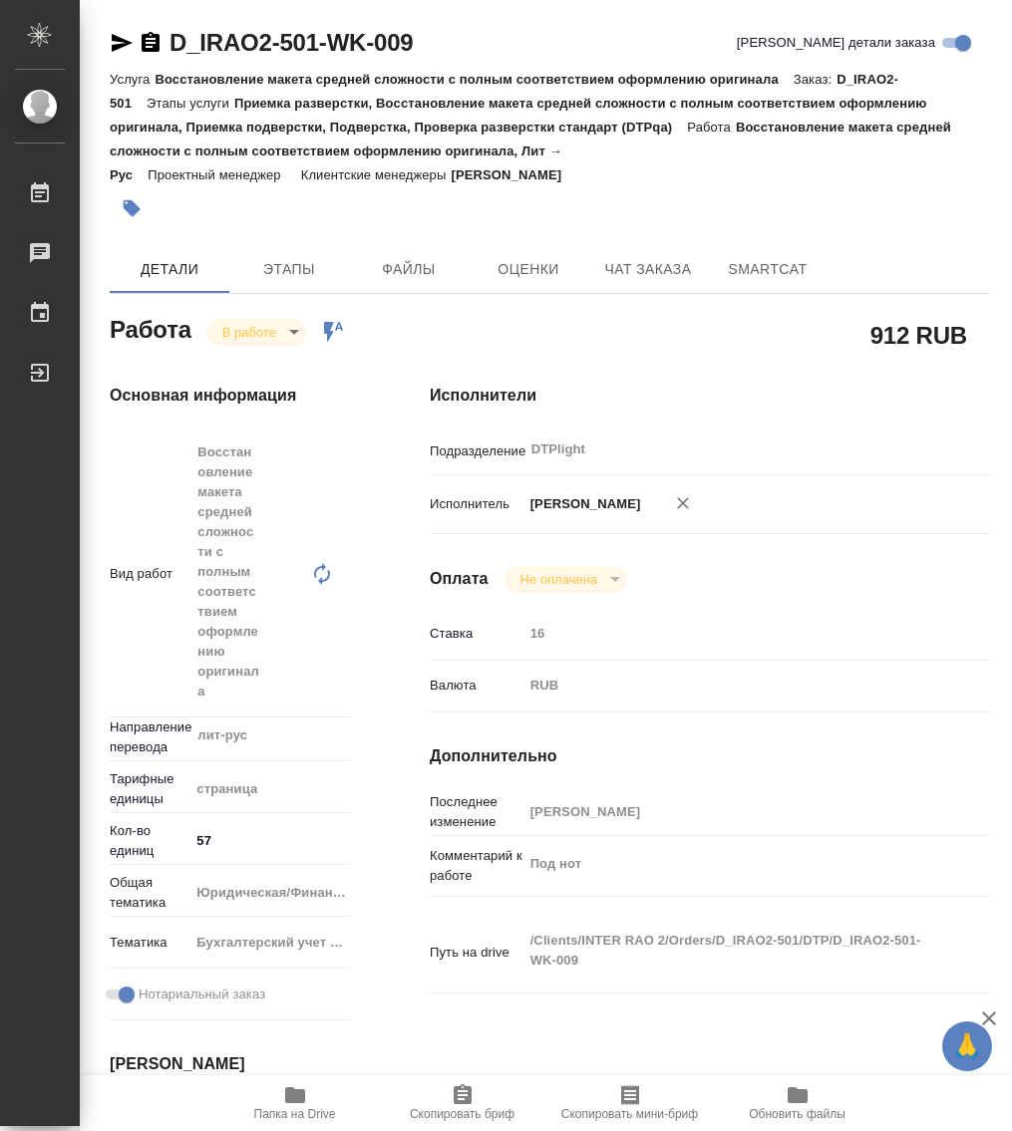
type textarea "x"
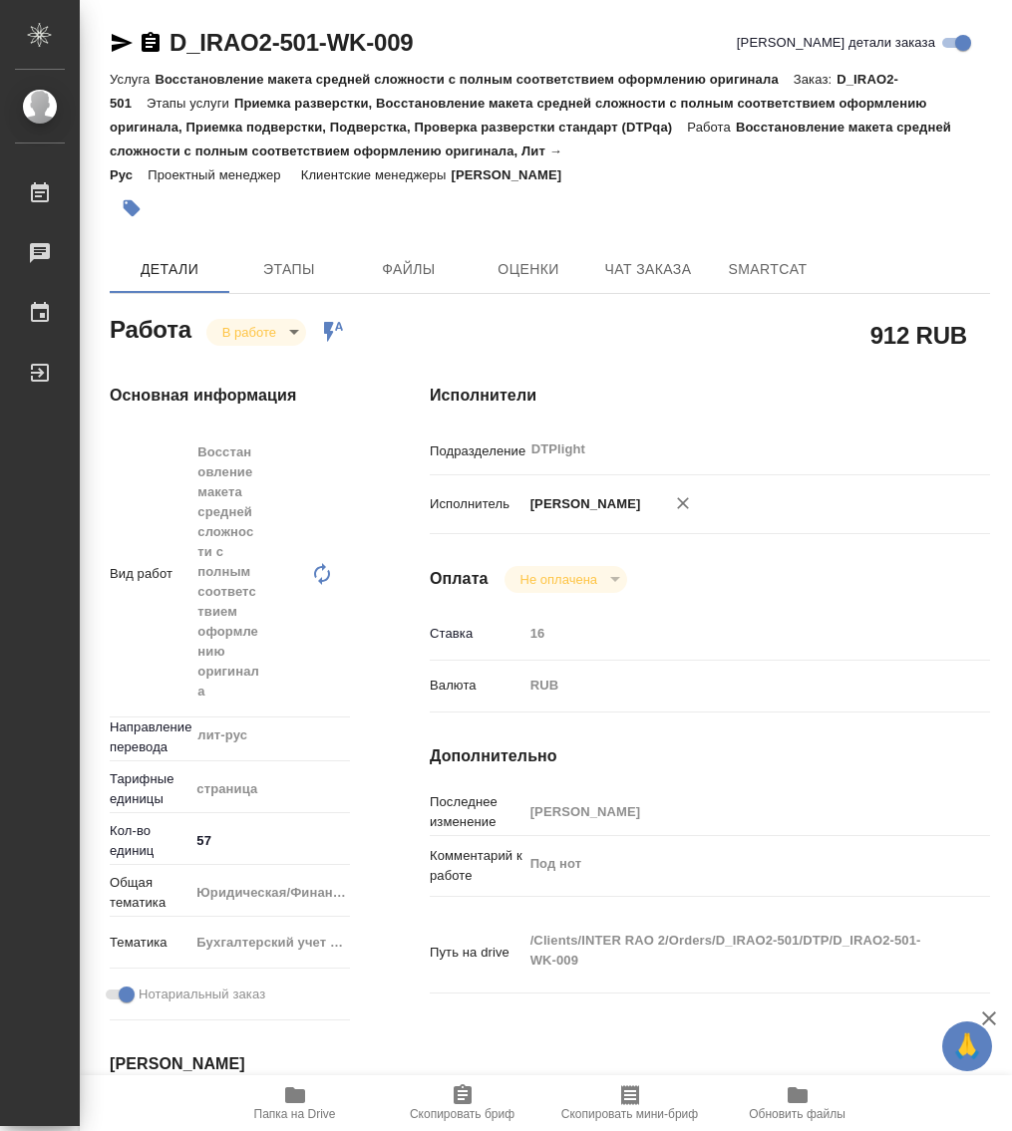
type textarea "x"
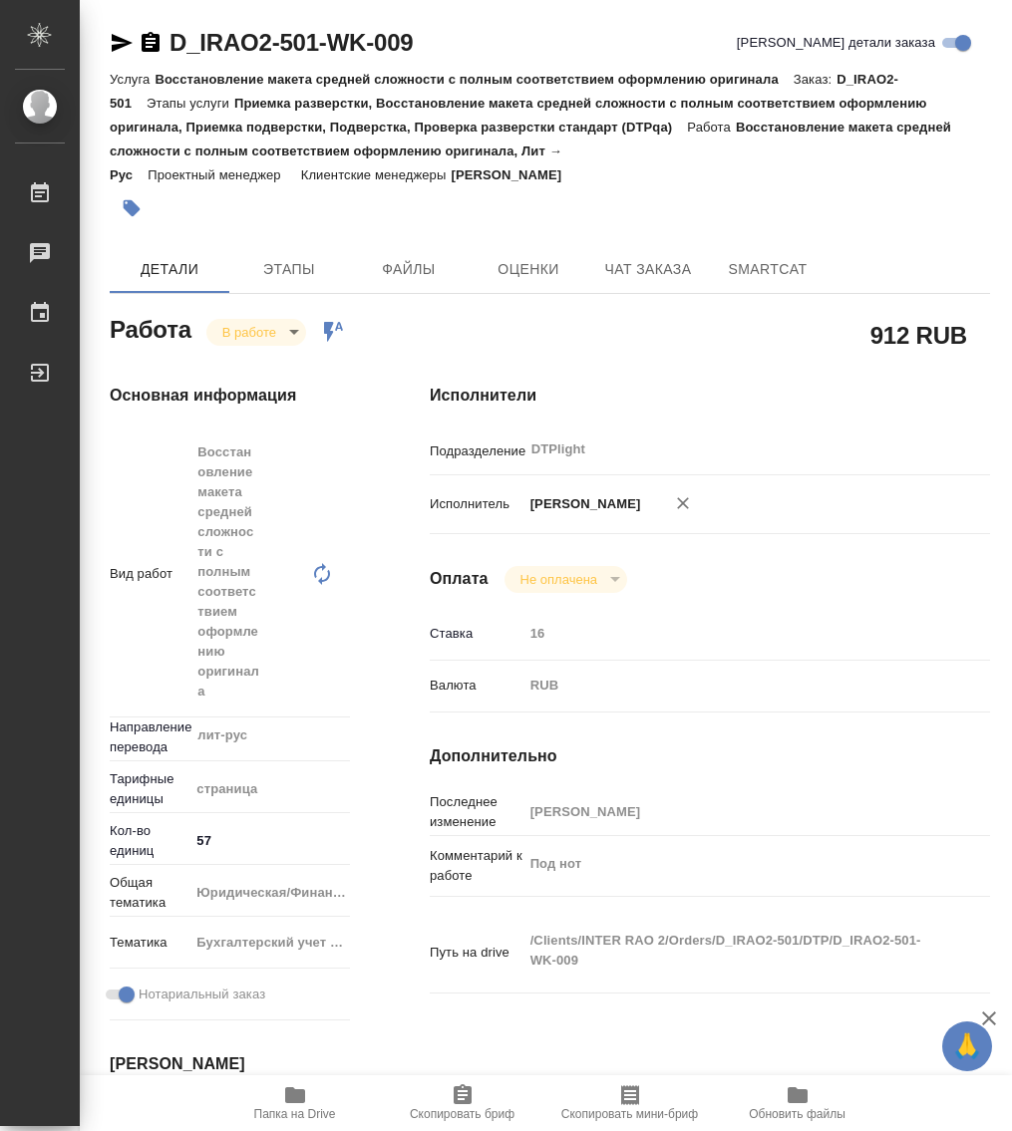
type textarea "x"
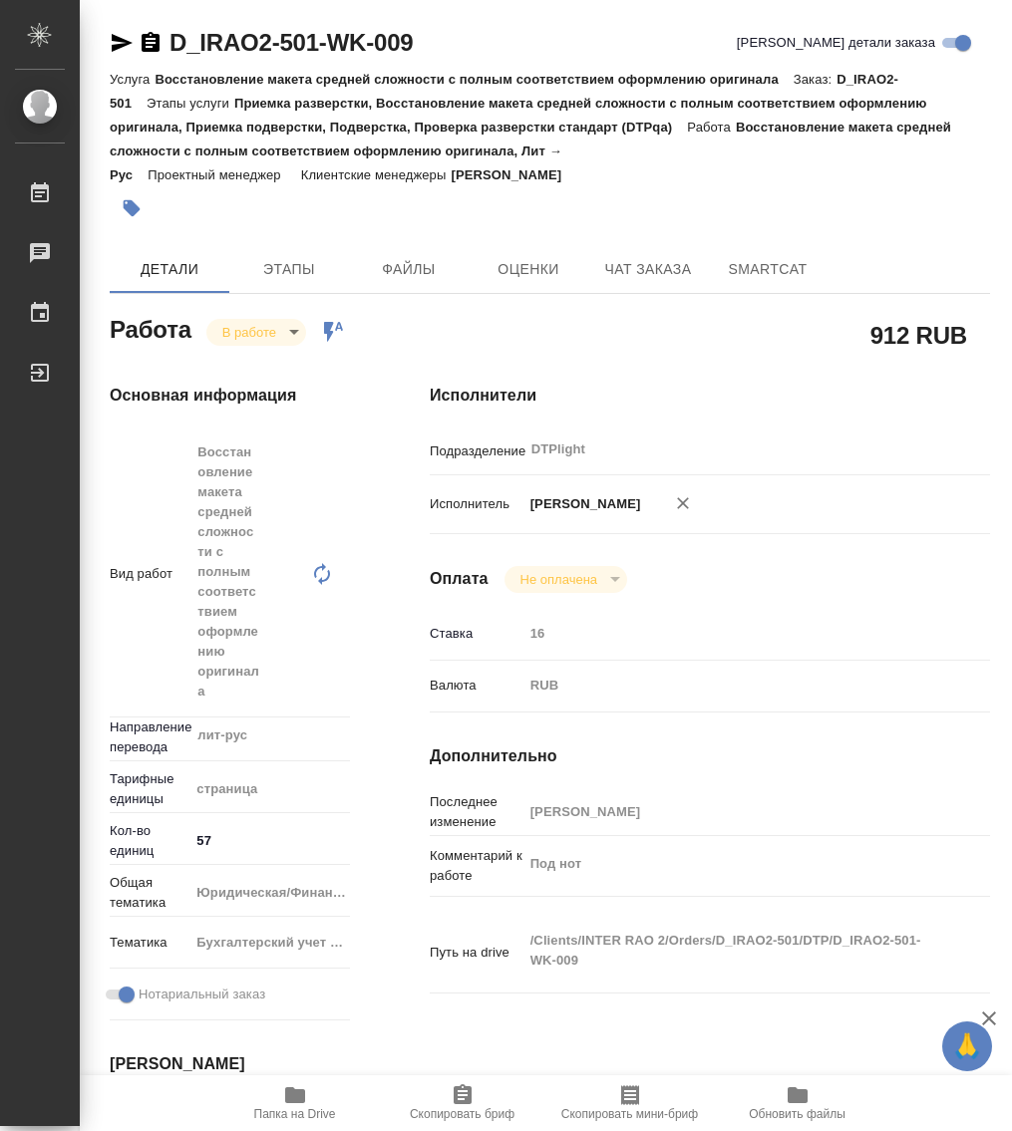
type textarea "x"
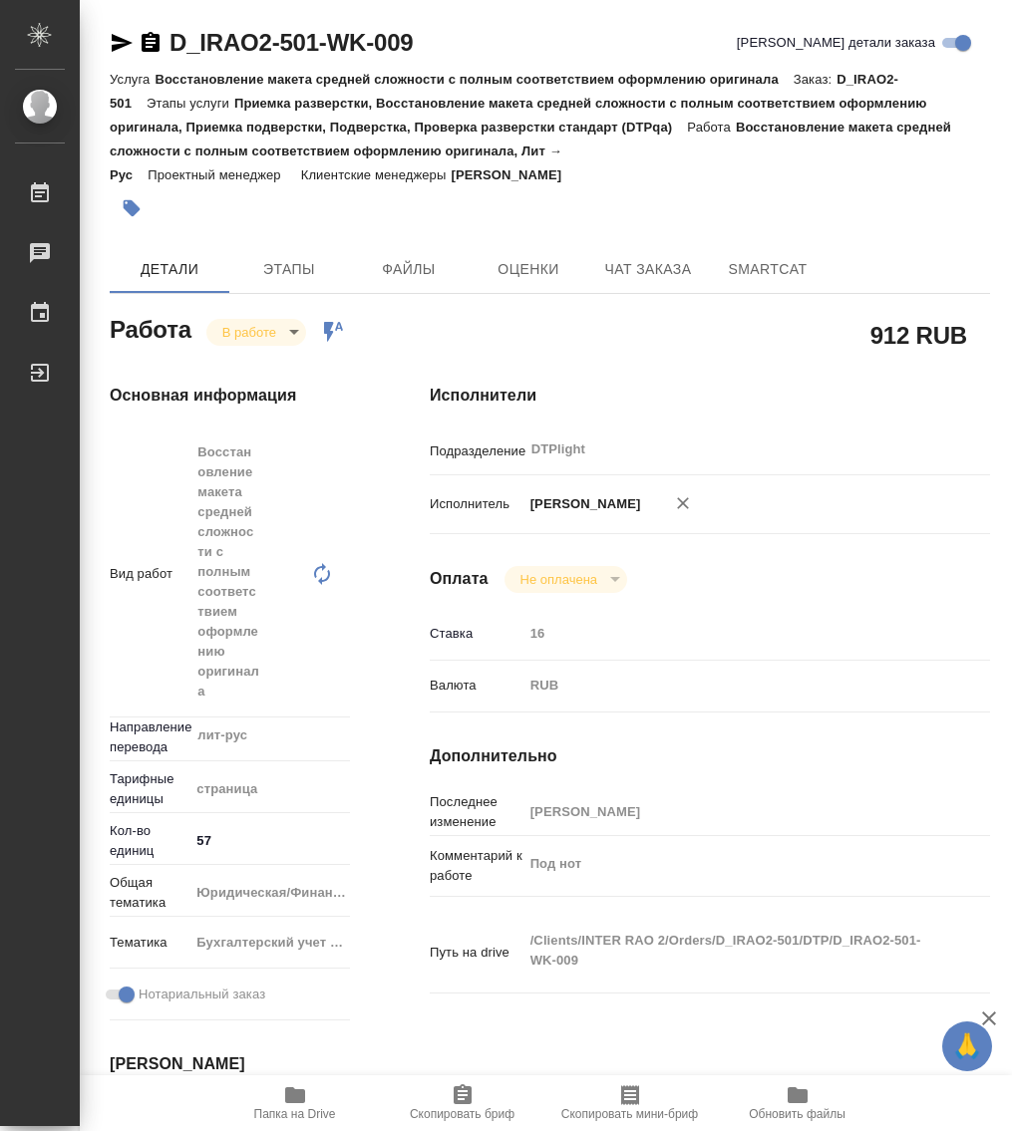
type textarea "x"
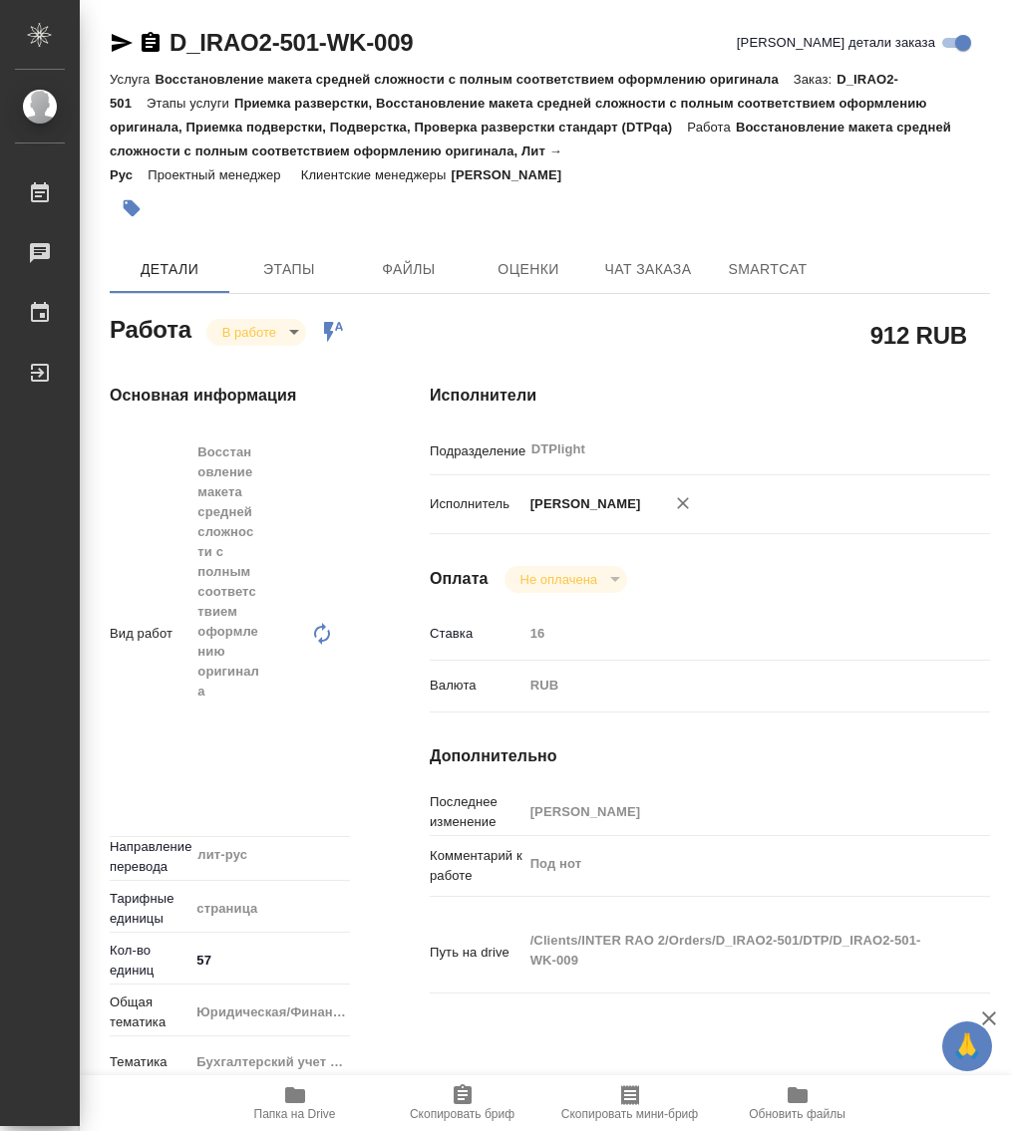
click at [148, 41] on icon "button" at bounding box center [151, 42] width 18 height 20
